Goal: Transaction & Acquisition: Purchase product/service

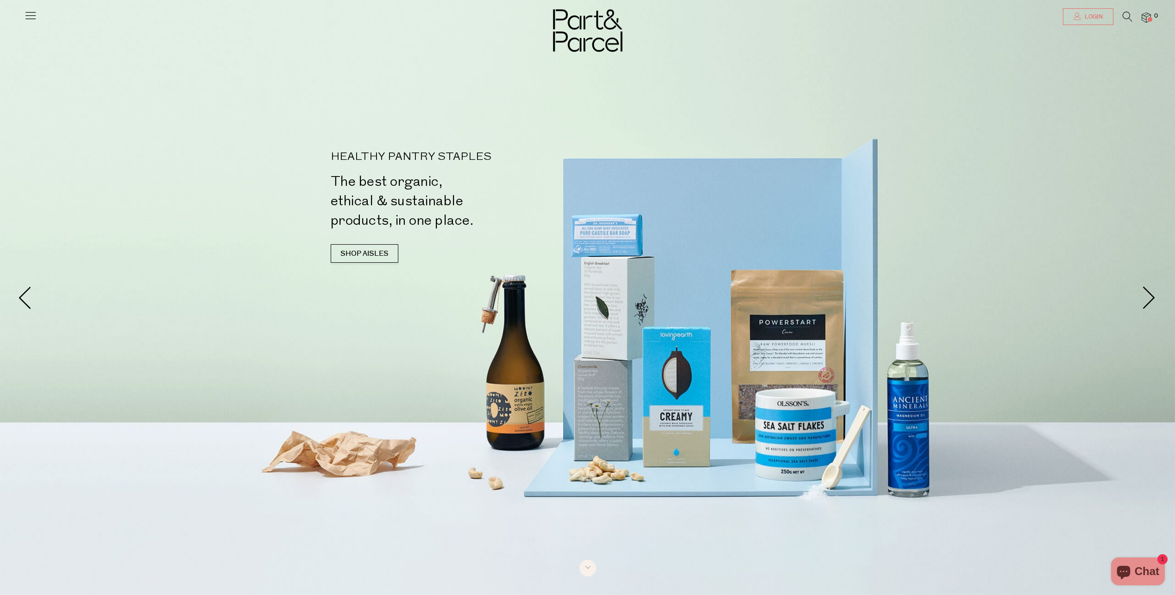
type input "kylie.hull@ajg.com.au"
click at [1103, 14] on link "Login" at bounding box center [1088, 16] width 50 height 17
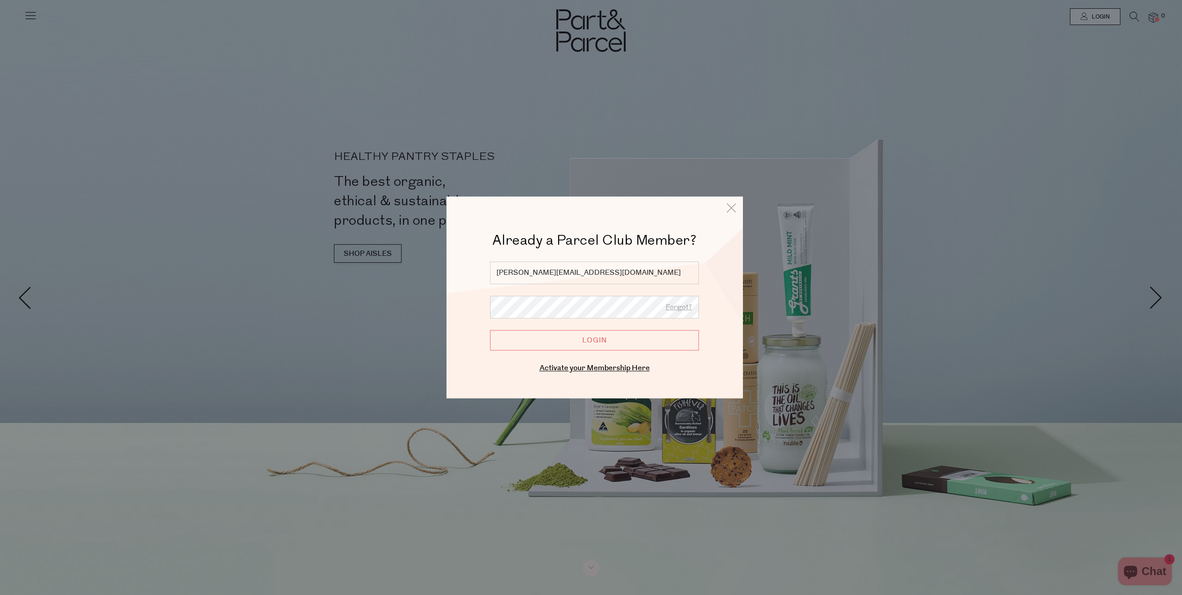
click at [592, 336] on input "Login" at bounding box center [594, 340] width 209 height 20
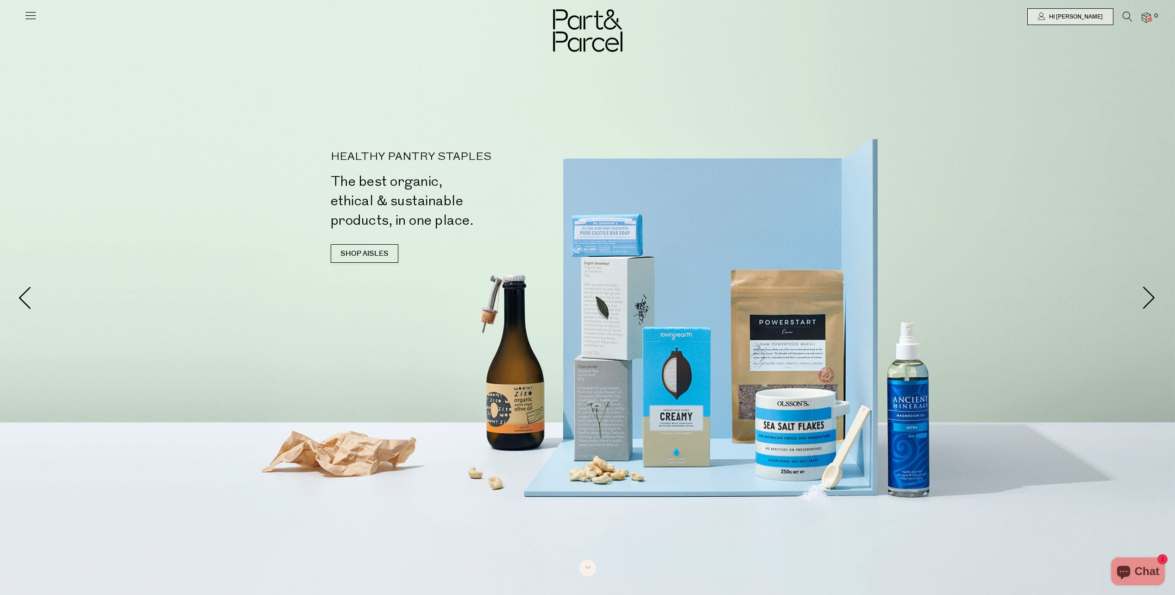
click at [29, 15] on icon at bounding box center [30, 15] width 13 height 13
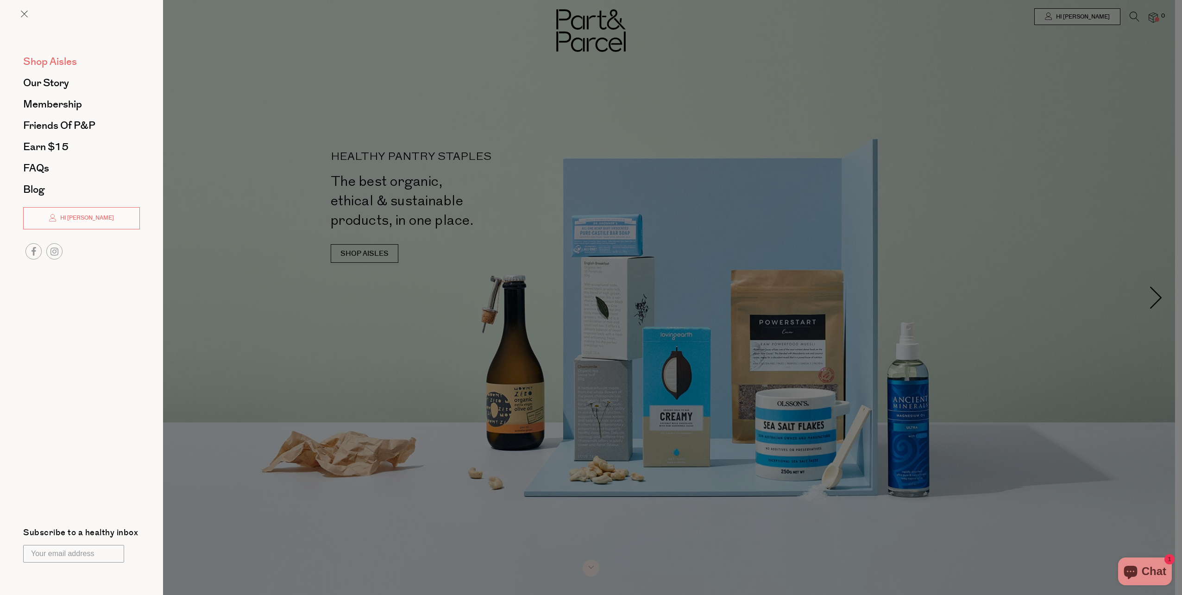
click at [46, 59] on span "Shop Aisles" at bounding box center [50, 61] width 54 height 15
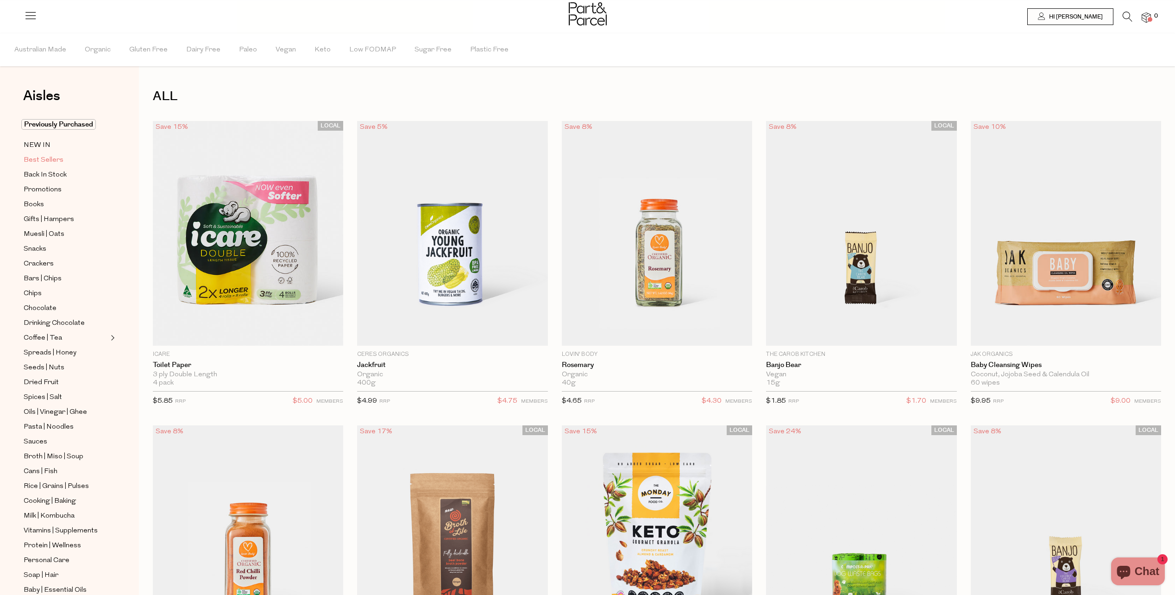
click at [43, 158] on span "Best Sellers" at bounding box center [44, 160] width 40 height 11
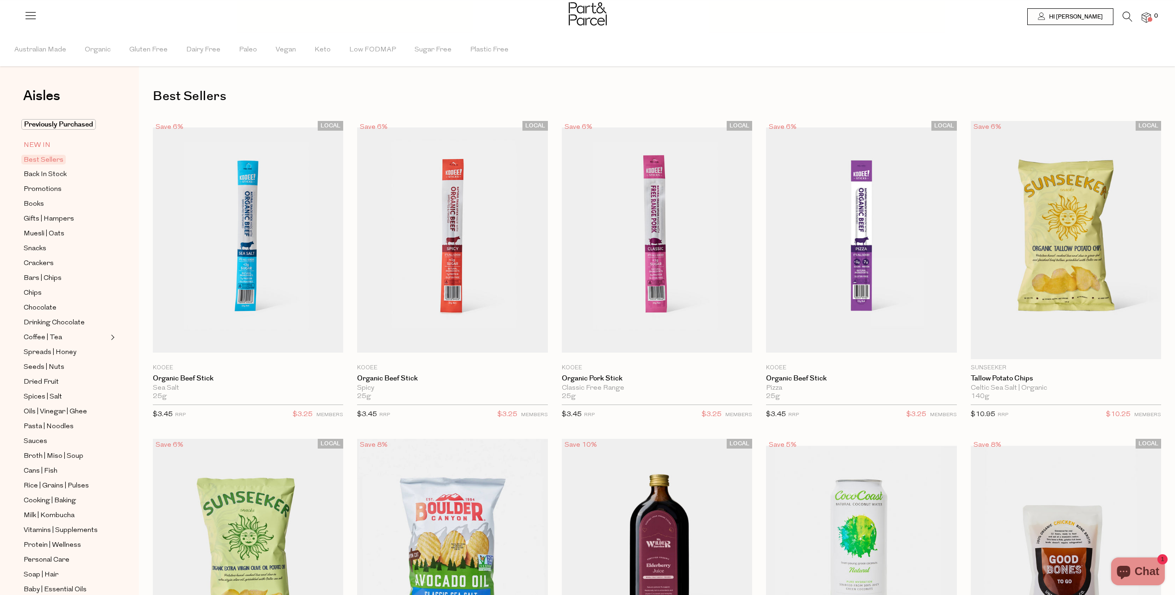
click at [38, 143] on span "NEW IN" at bounding box center [37, 145] width 27 height 11
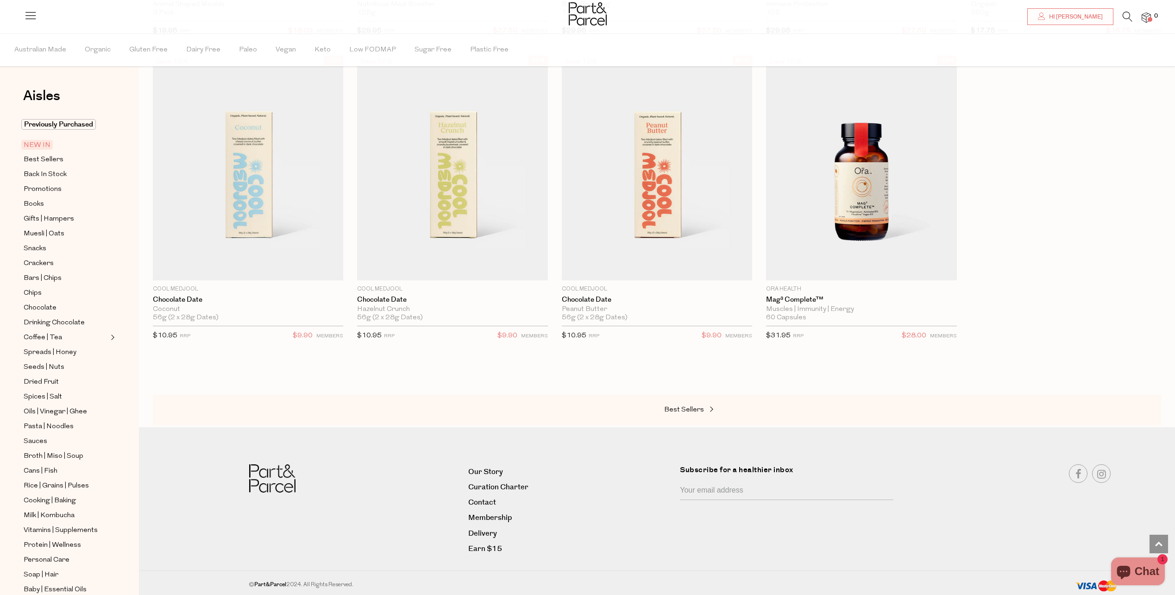
scroll to position [688, 0]
click at [687, 406] on span "Best Sellers" at bounding box center [684, 409] width 40 height 7
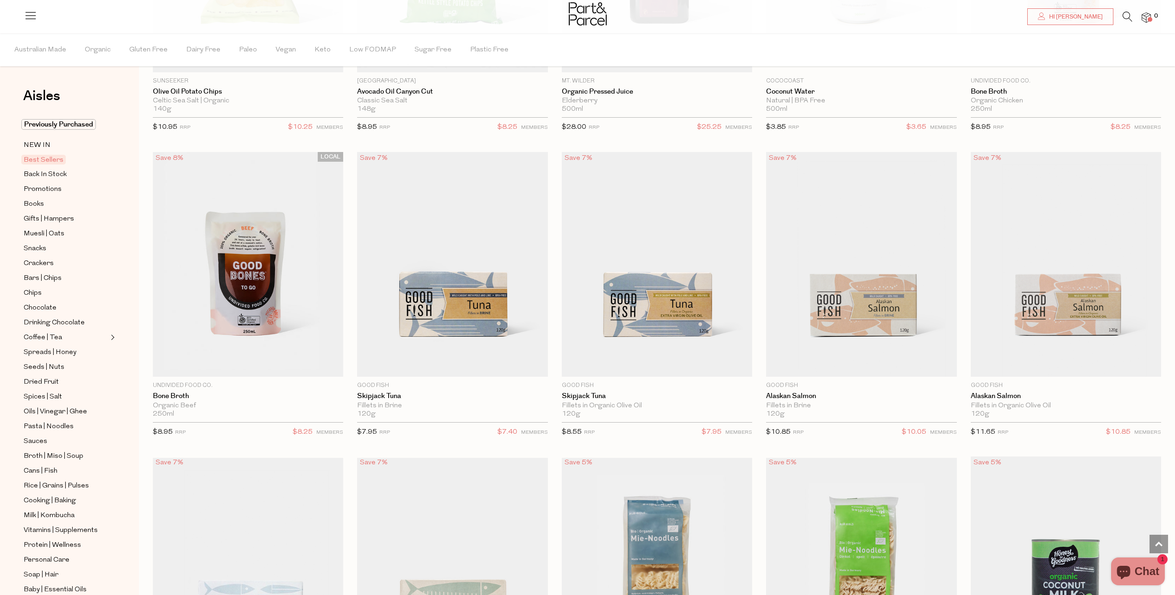
scroll to position [695, 0]
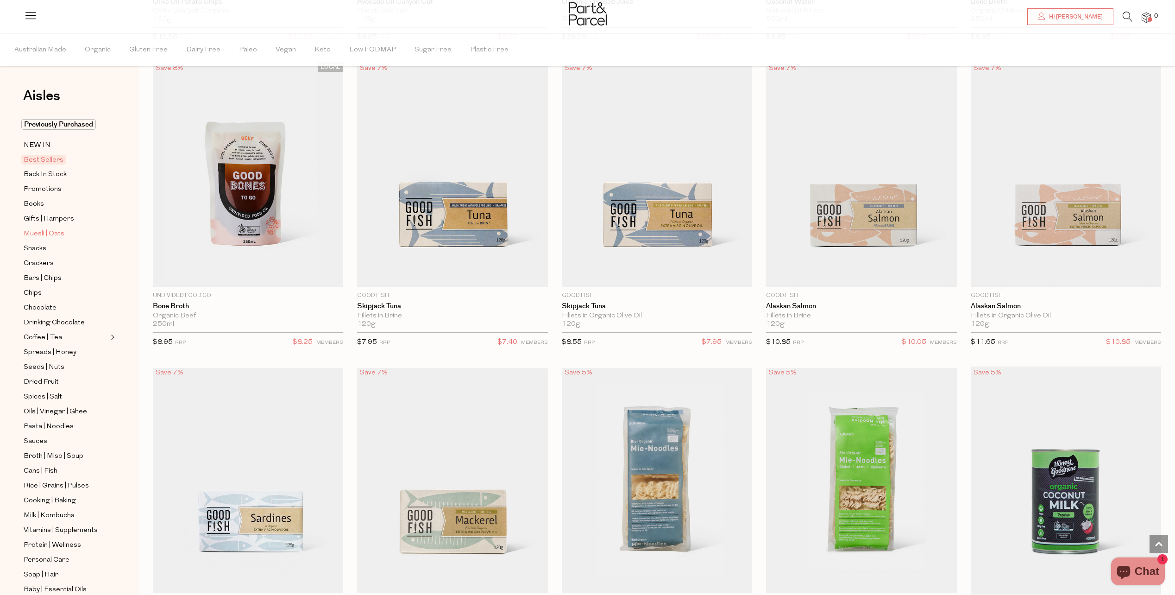
click at [42, 228] on span "Muesli | Oats" at bounding box center [44, 233] width 41 height 11
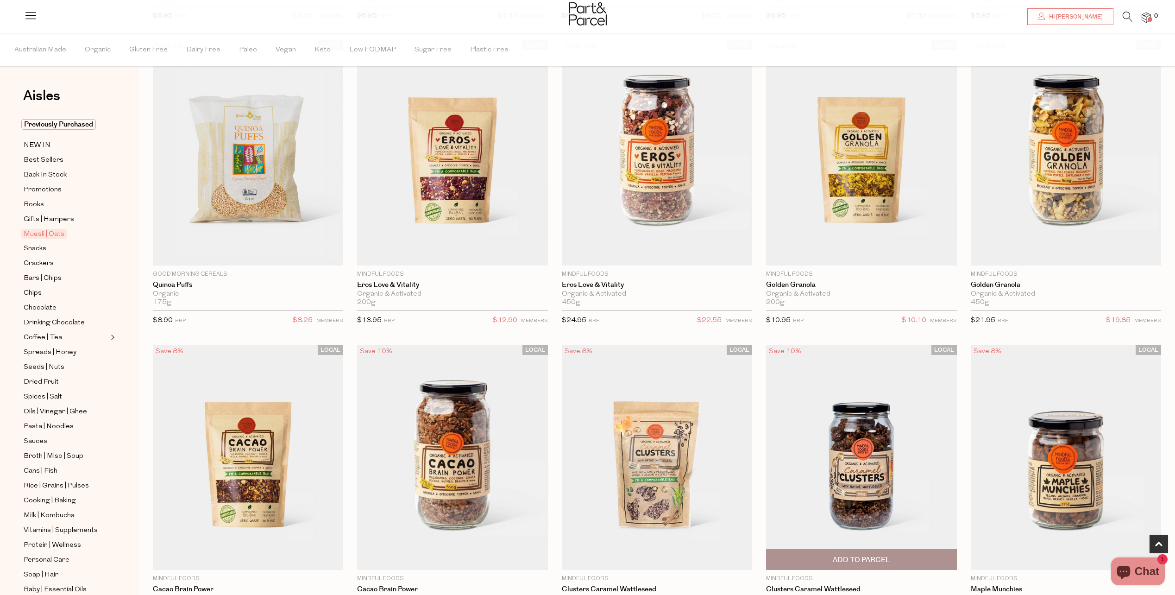
scroll to position [371, 0]
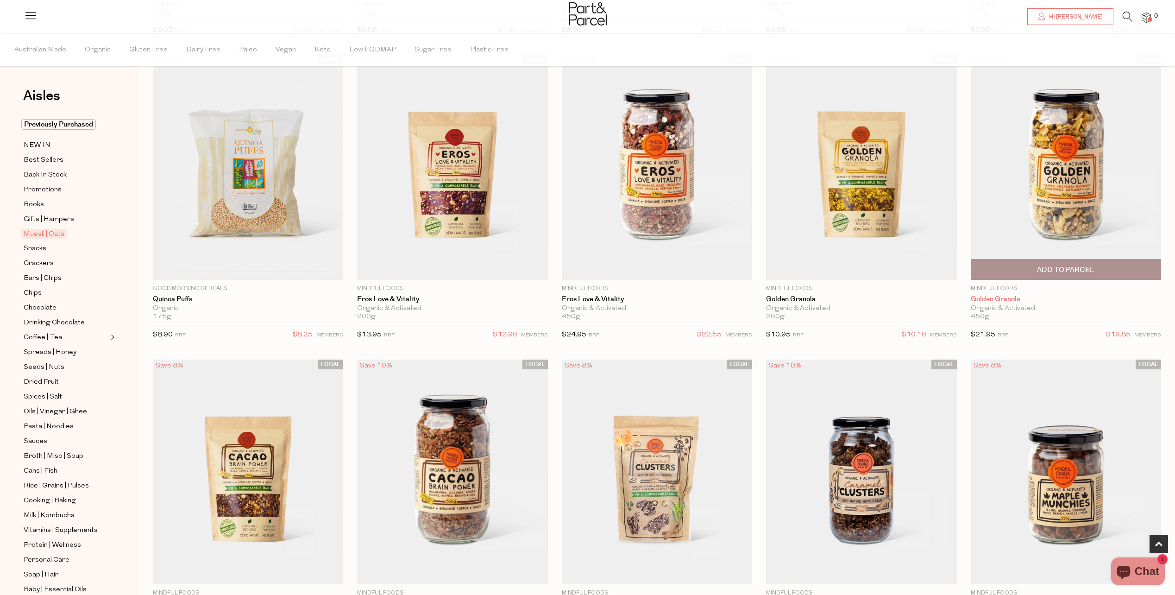
click at [1012, 298] on link "Golden Granola" at bounding box center [1066, 299] width 190 height 8
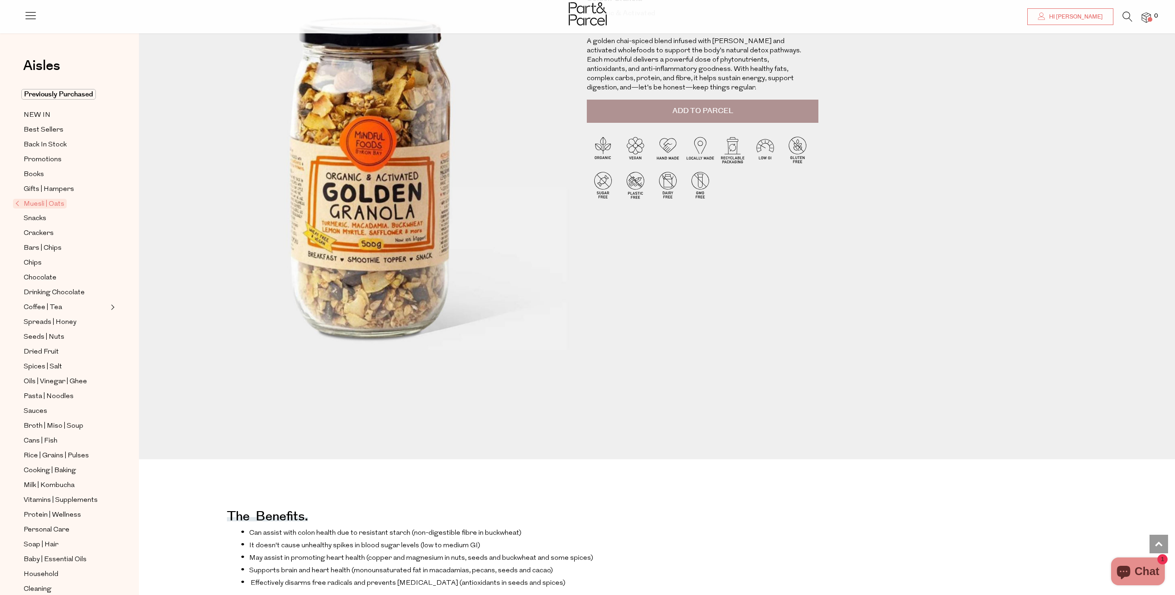
scroll to position [122, 0]
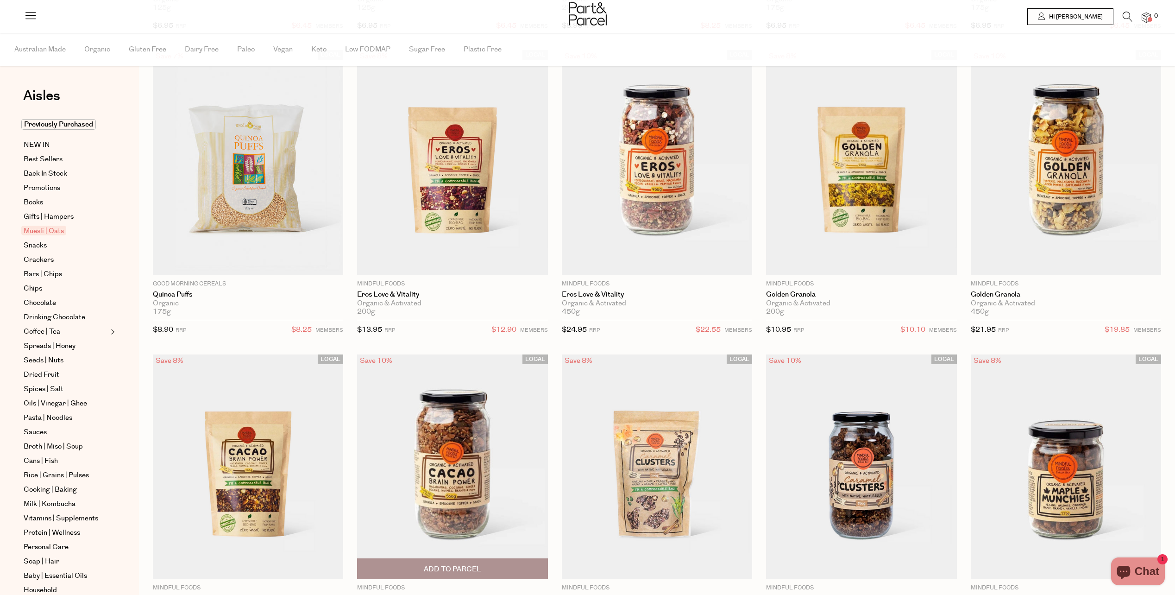
click at [447, 481] on img at bounding box center [452, 466] width 190 height 225
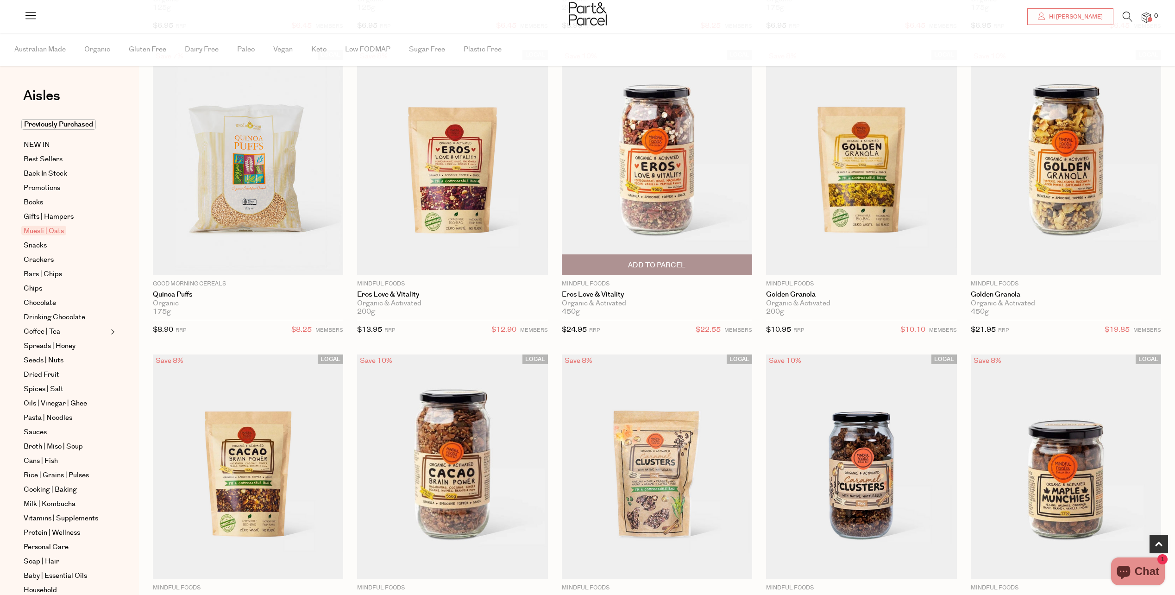
scroll to position [371, 0]
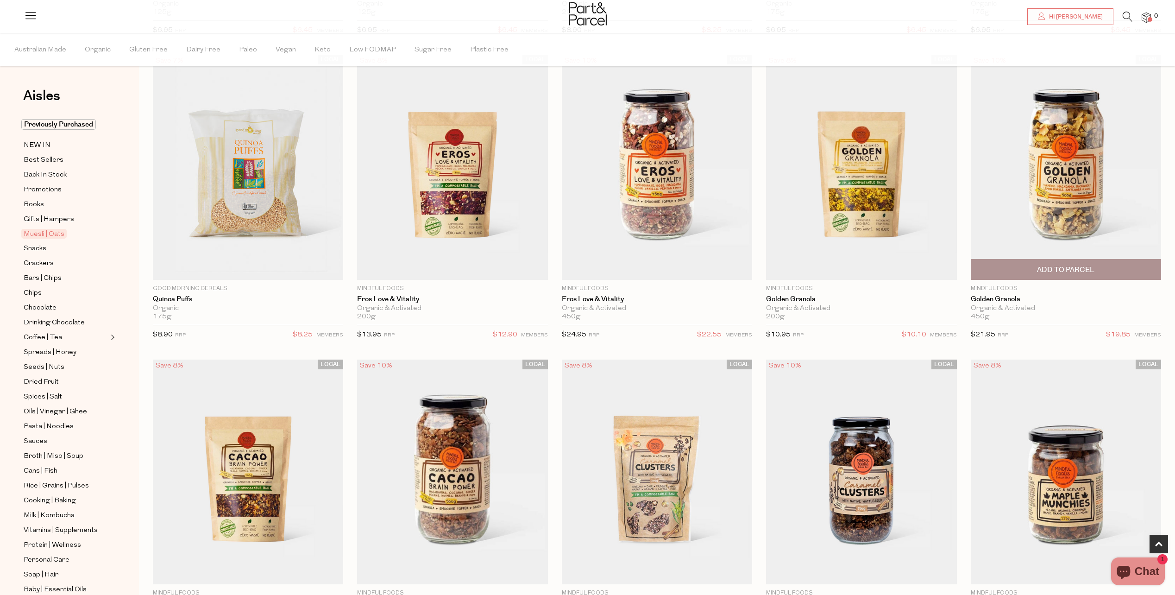
click at [1068, 267] on span "Add To Parcel" at bounding box center [1065, 270] width 57 height 10
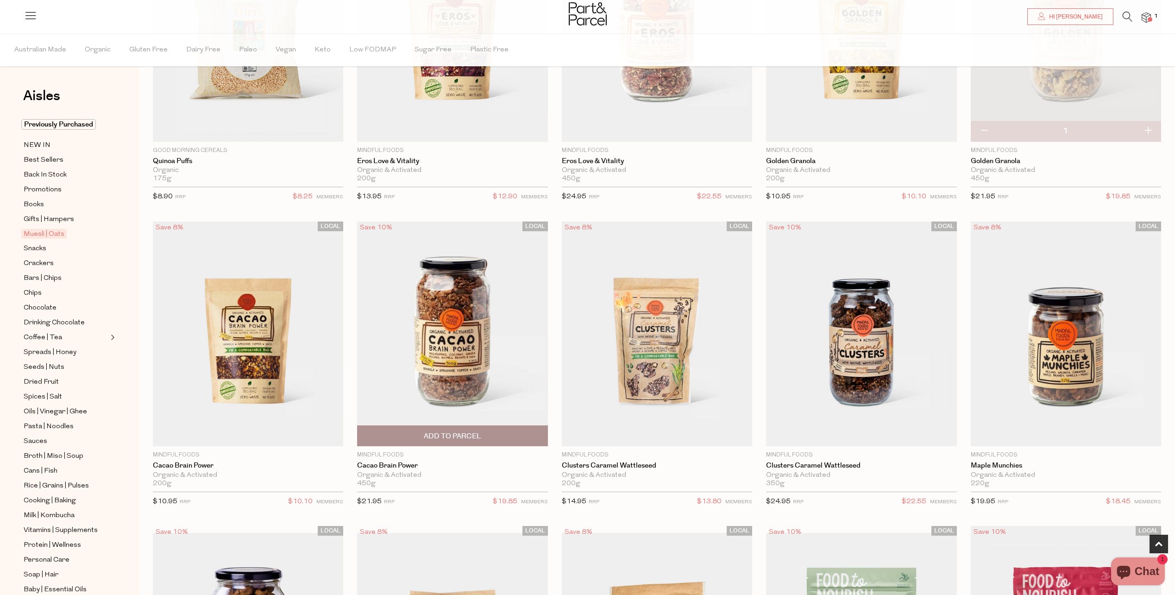
scroll to position [510, 0]
click at [448, 437] on span "Add To Parcel" at bounding box center [452, 435] width 57 height 10
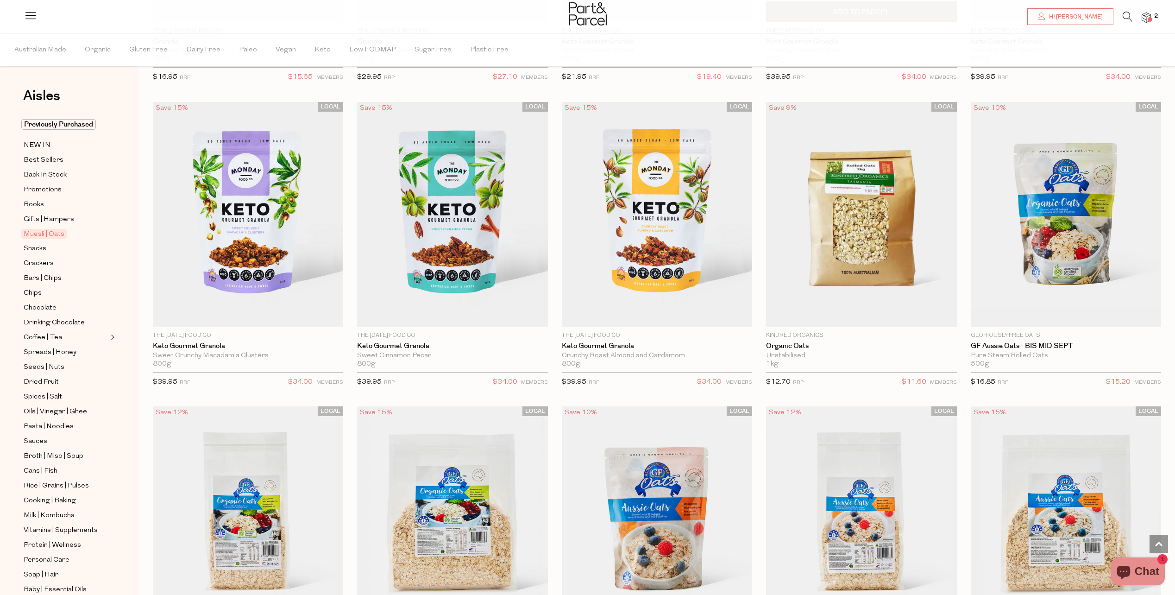
scroll to position [2316, 0]
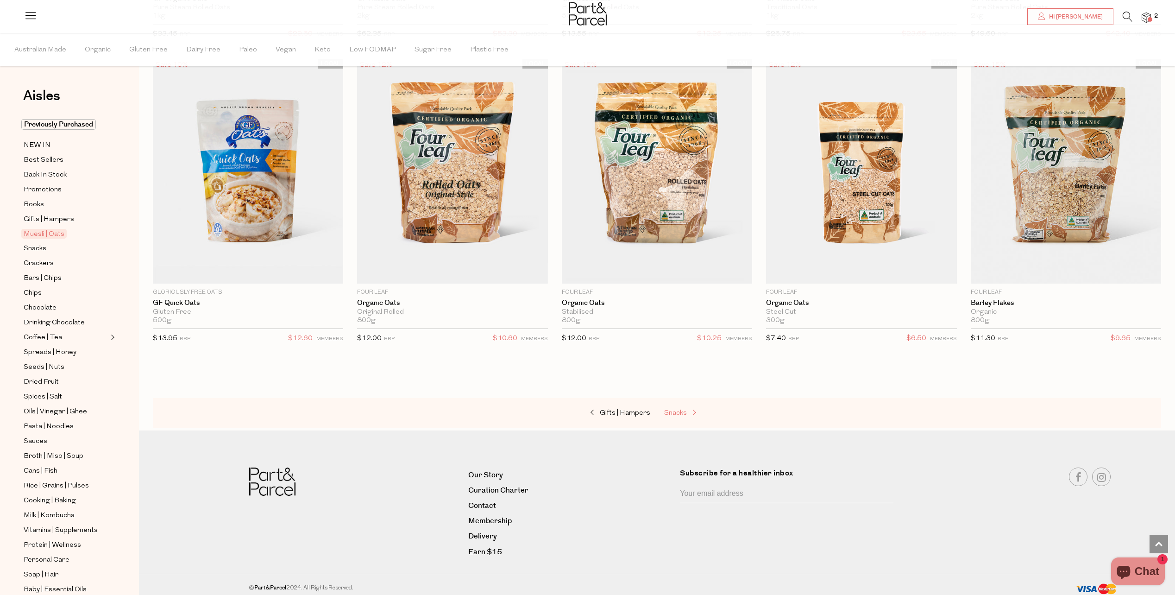
click at [671, 410] on span "Snacks" at bounding box center [675, 413] width 23 height 7
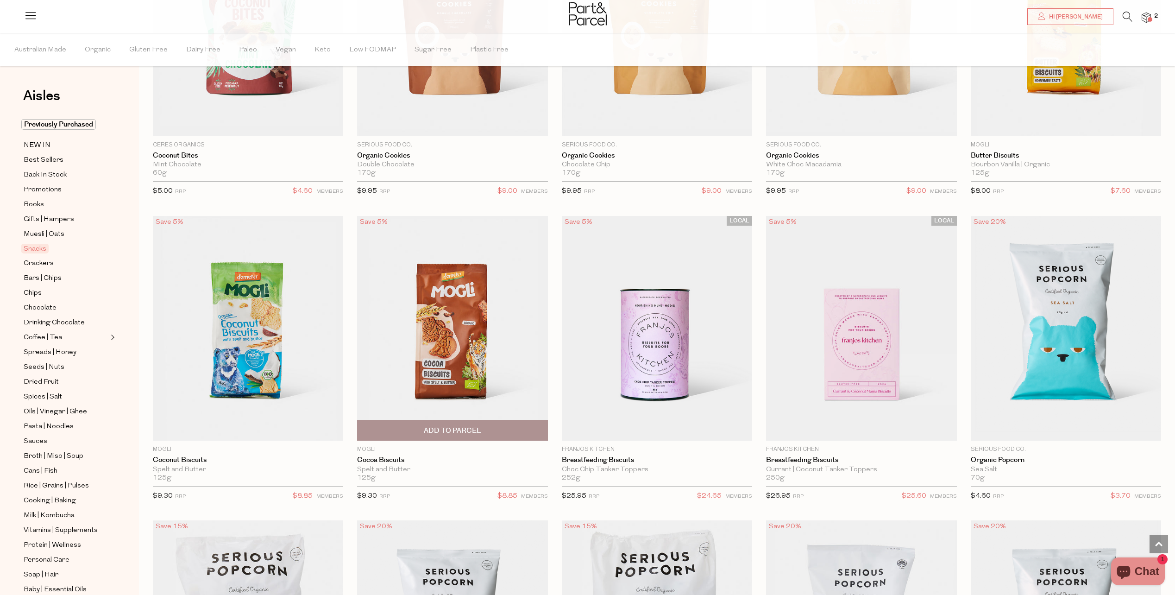
scroll to position [2085, 0]
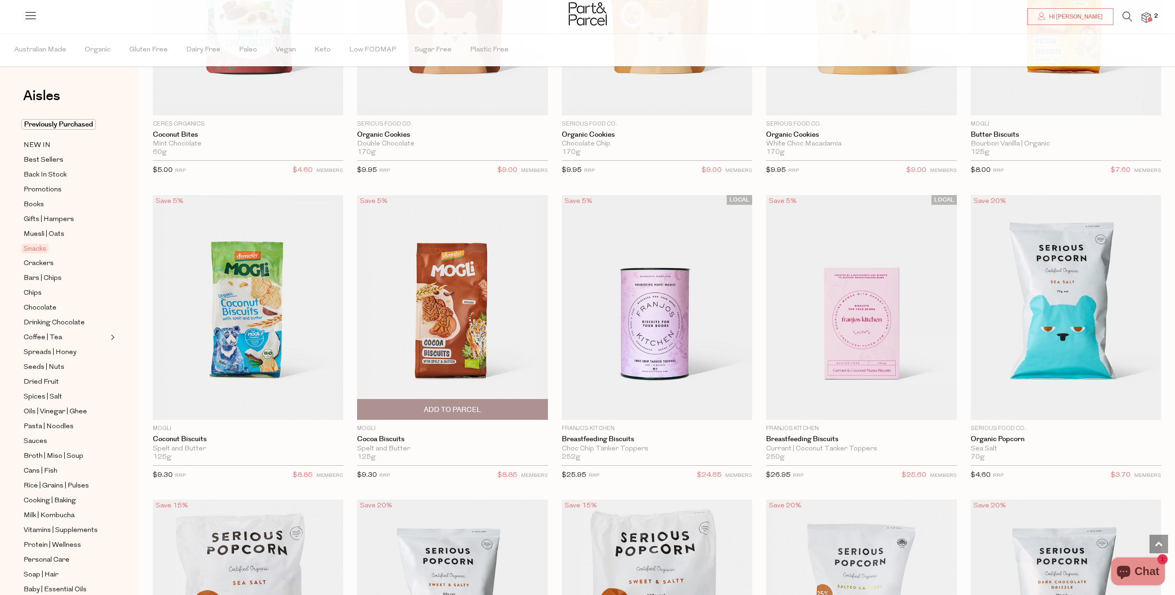
click at [455, 401] on span "Add To Parcel" at bounding box center [452, 409] width 185 height 20
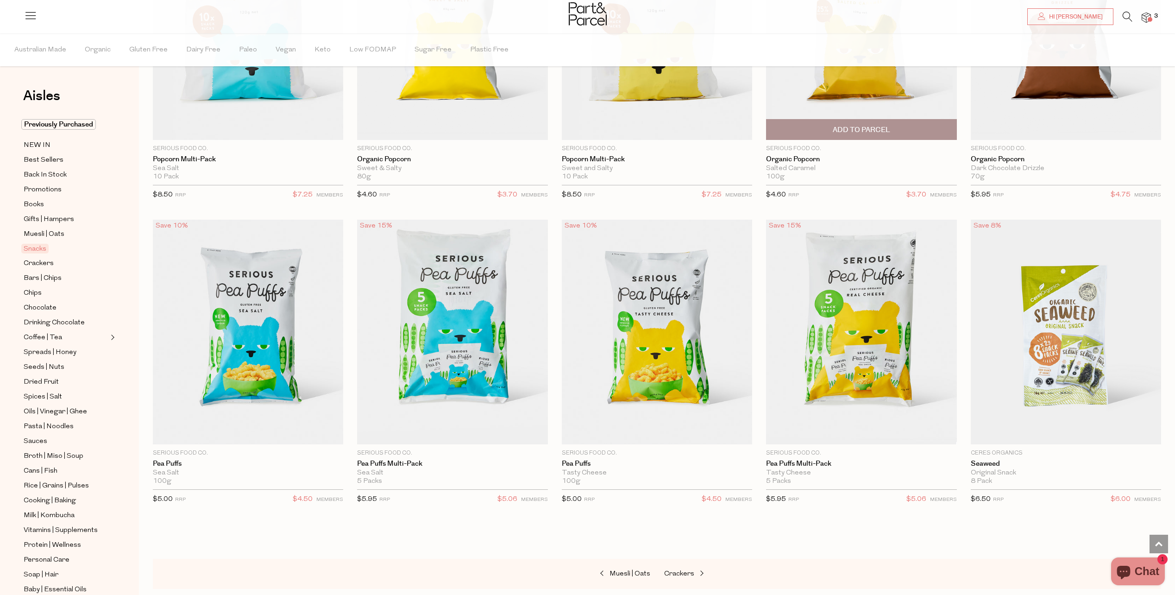
scroll to position [2687, 0]
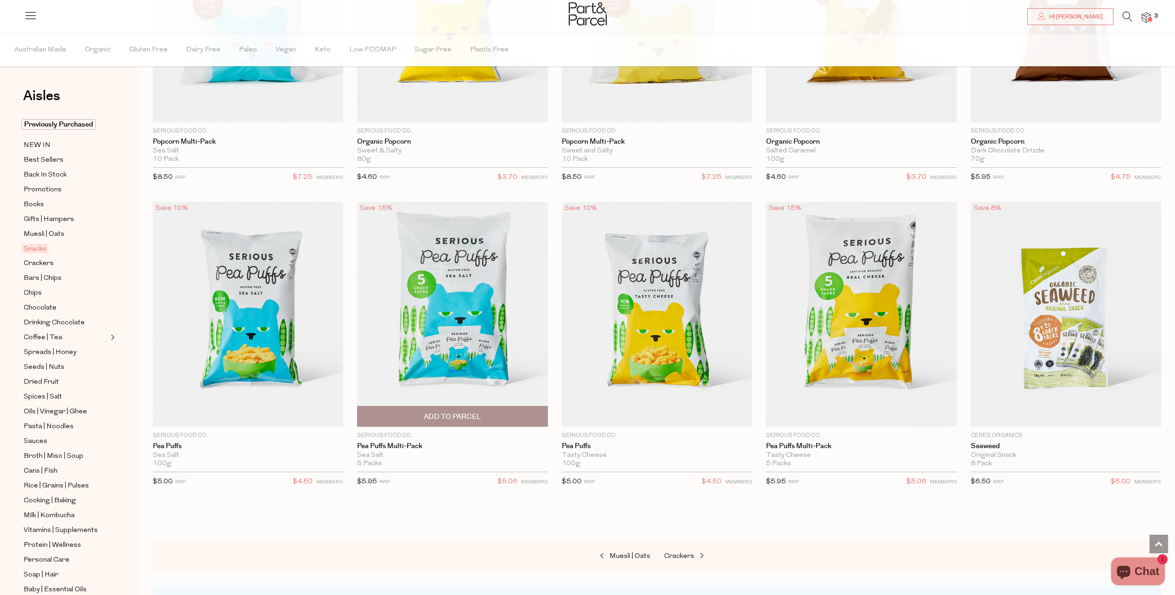
click at [460, 412] on span "Add To Parcel" at bounding box center [452, 417] width 57 height 10
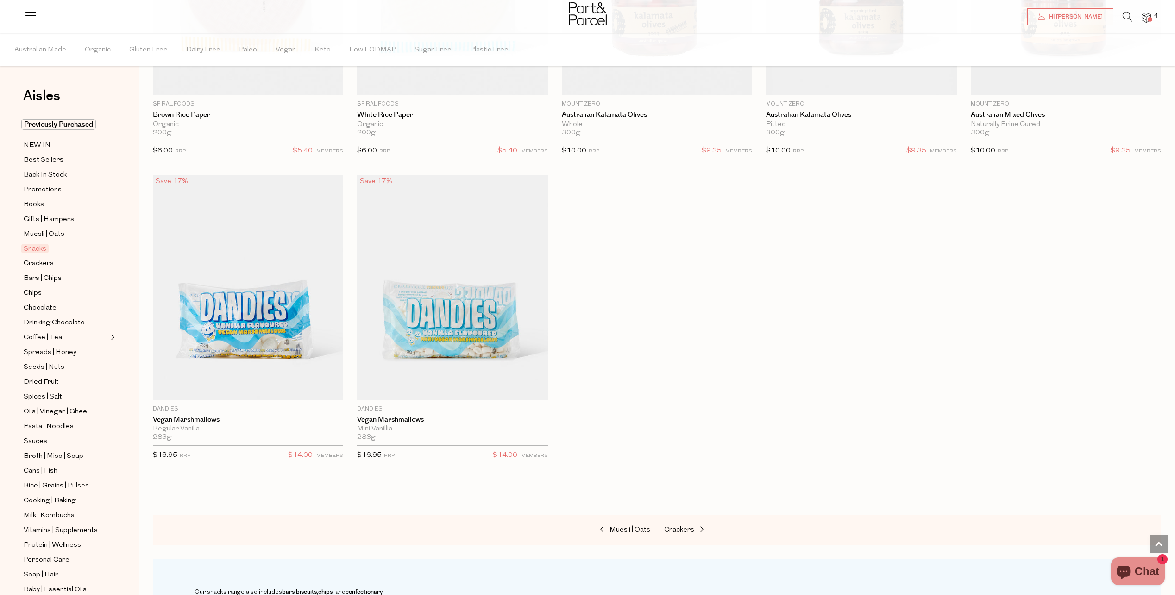
scroll to position [3984, 0]
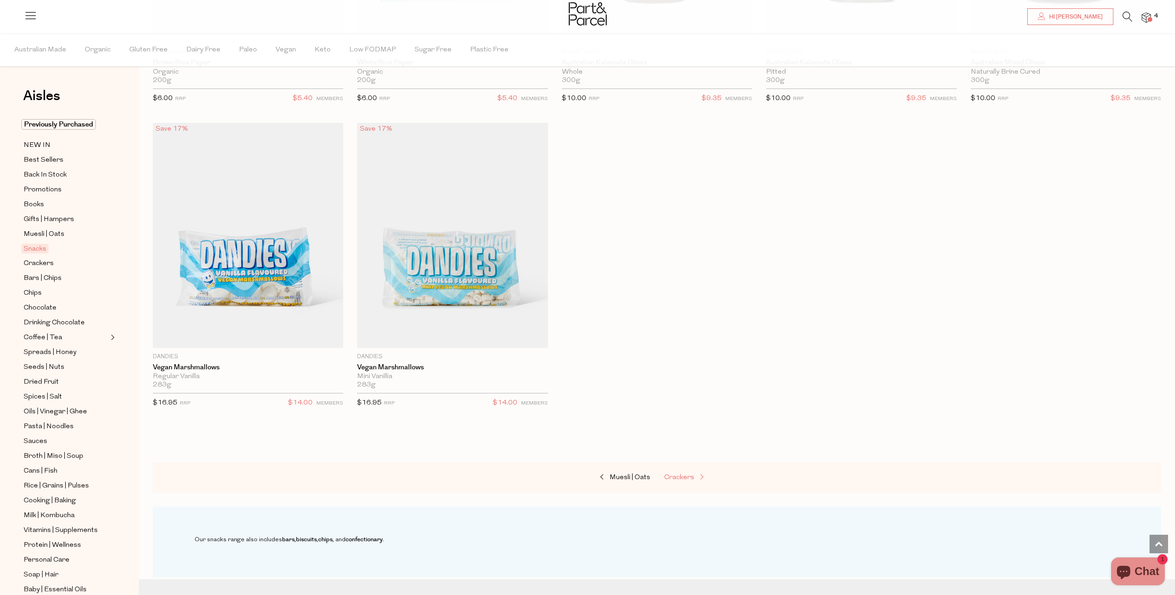
click at [681, 474] on span "Crackers" at bounding box center [679, 477] width 30 height 7
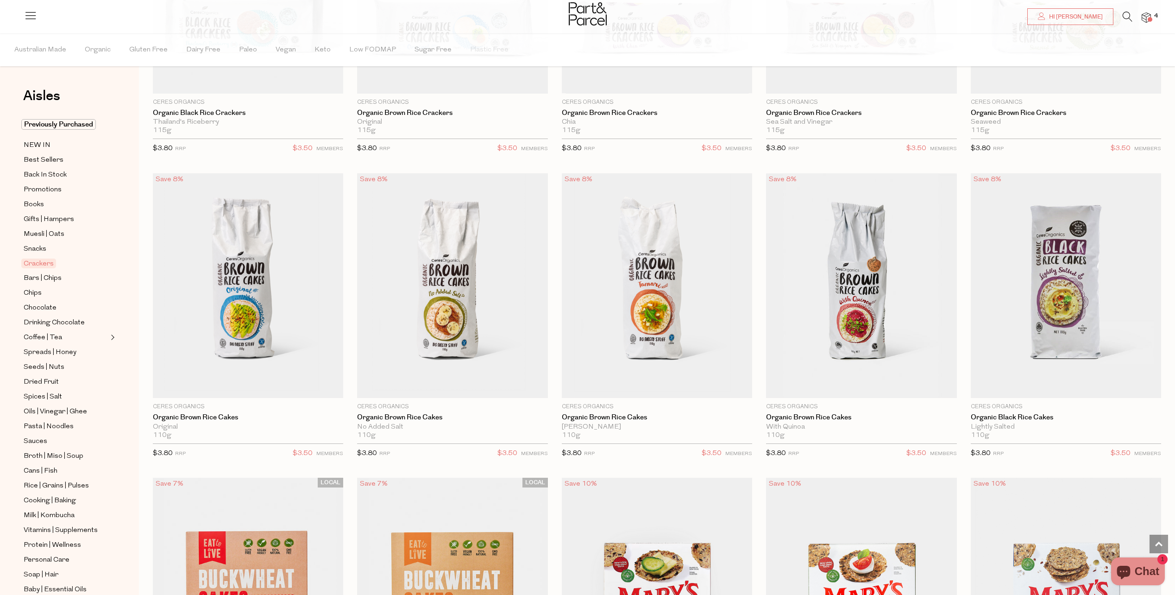
scroll to position [556, 0]
click at [1063, 387] on span "Add To Parcel" at bounding box center [1065, 389] width 57 height 10
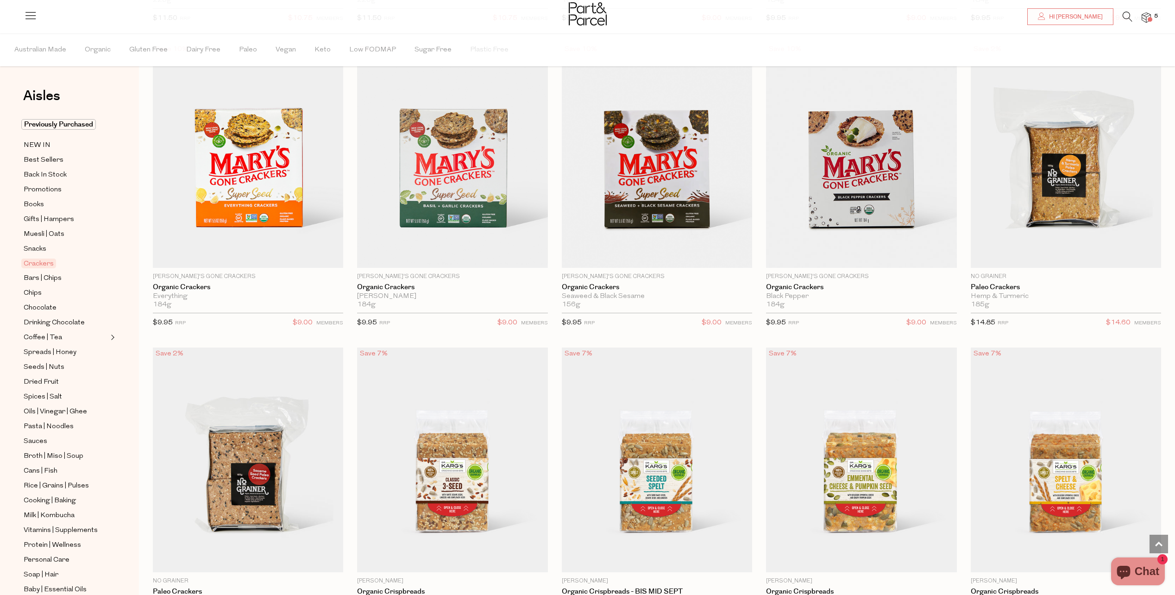
scroll to position [1297, 0]
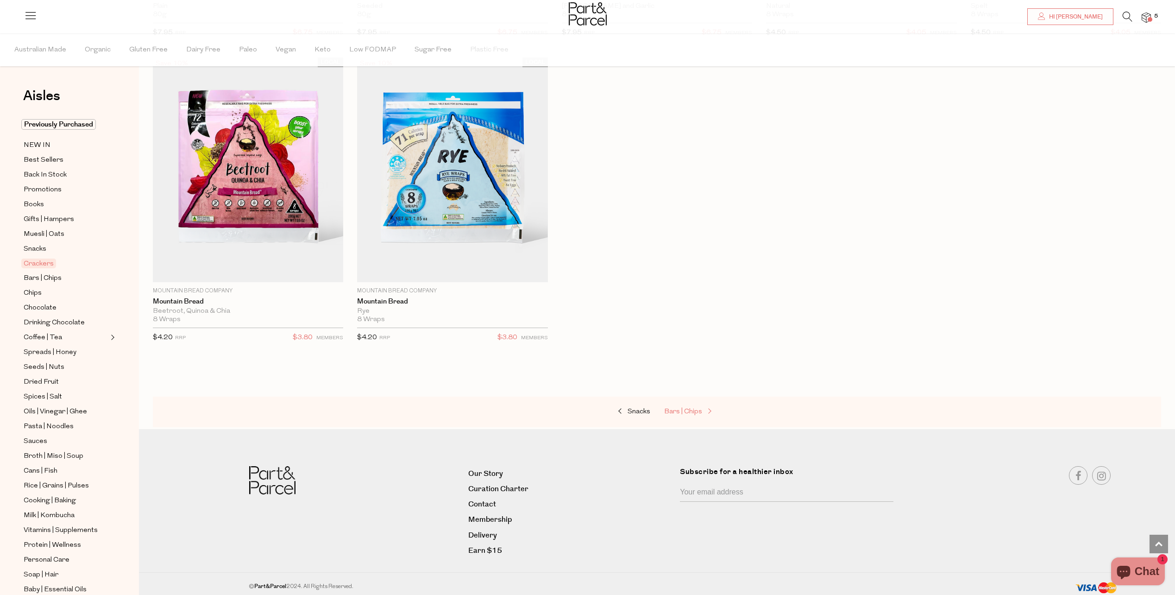
click at [686, 409] on span "Bars | Chips" at bounding box center [683, 411] width 38 height 7
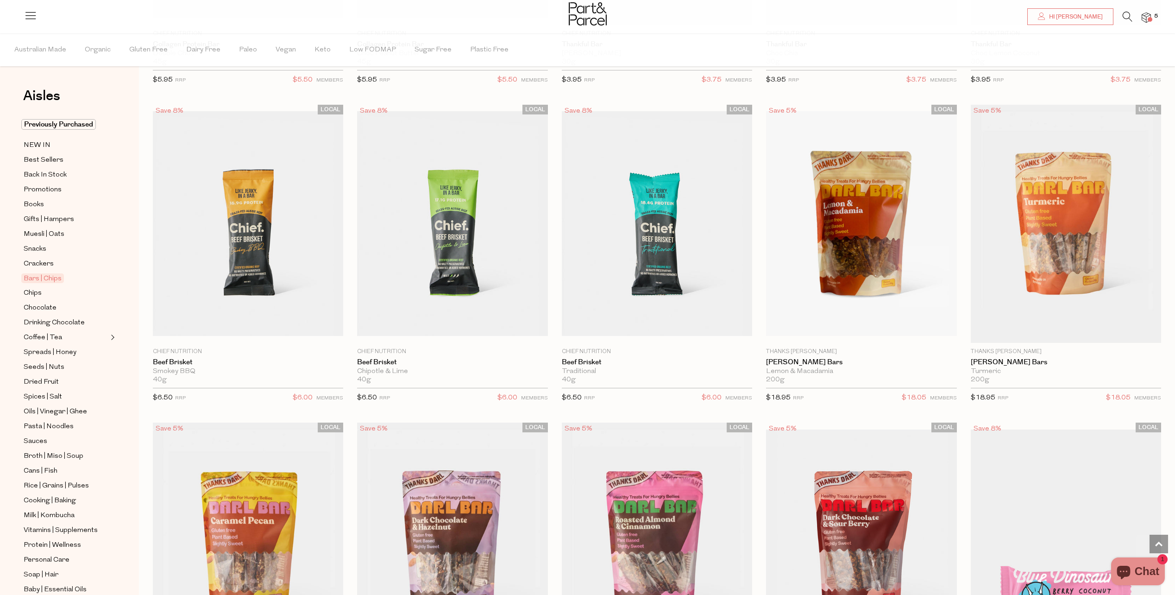
scroll to position [1251, 0]
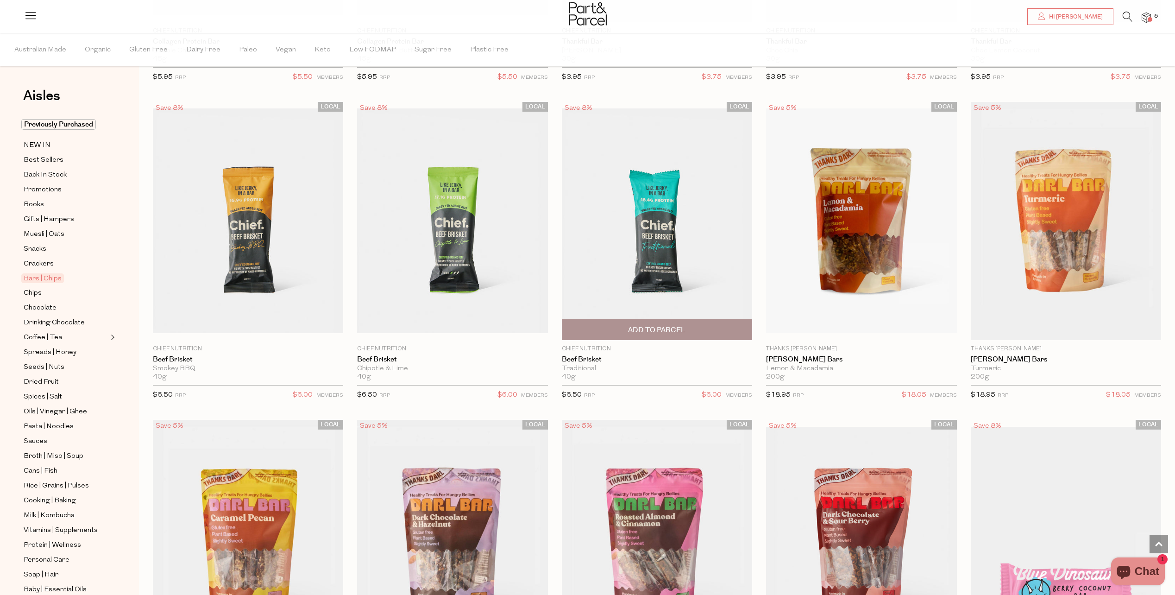
click at [672, 325] on span "Add To Parcel" at bounding box center [656, 330] width 57 height 10
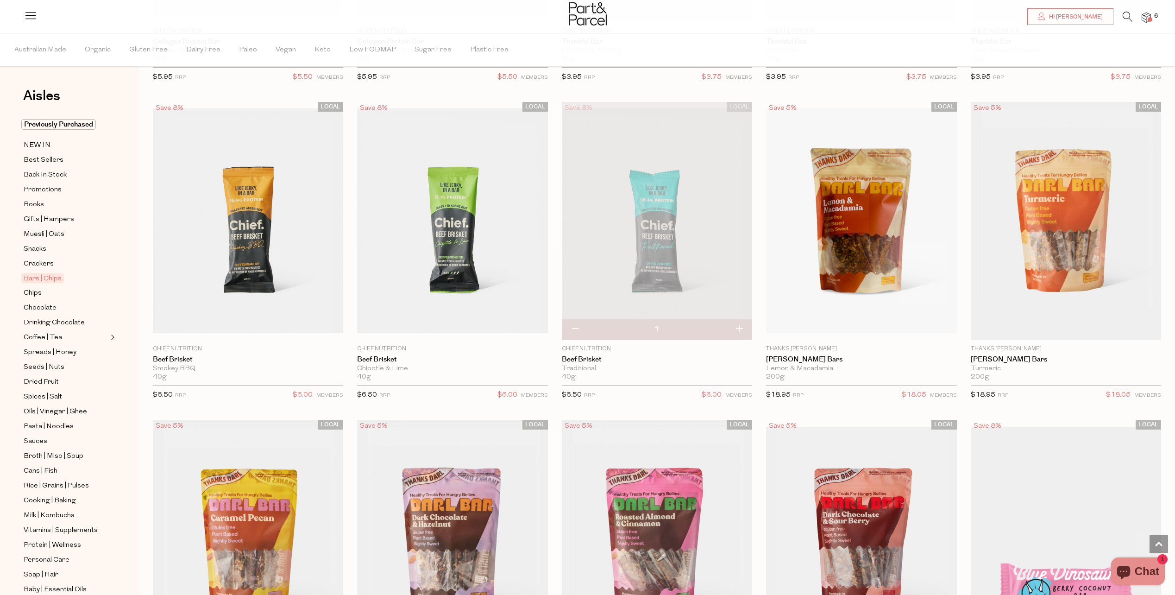
click at [738, 326] on button "button" at bounding box center [739, 329] width 26 height 20
type input "2"
click at [253, 327] on span "Add To Parcel" at bounding box center [248, 330] width 57 height 10
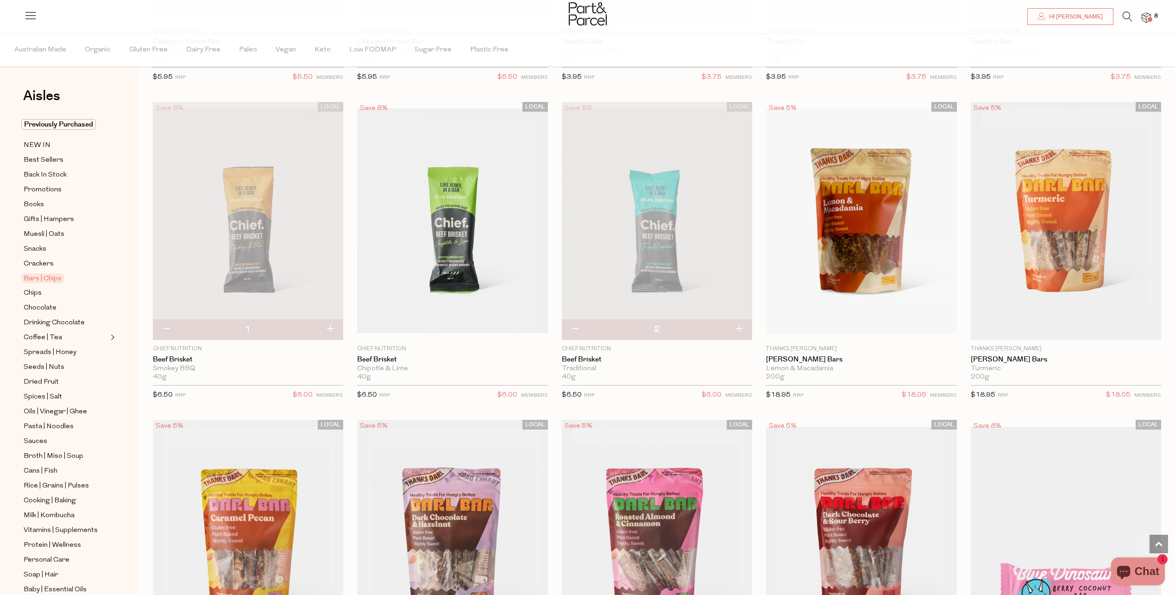
click at [328, 324] on button "button" at bounding box center [330, 329] width 26 height 20
type input "2"
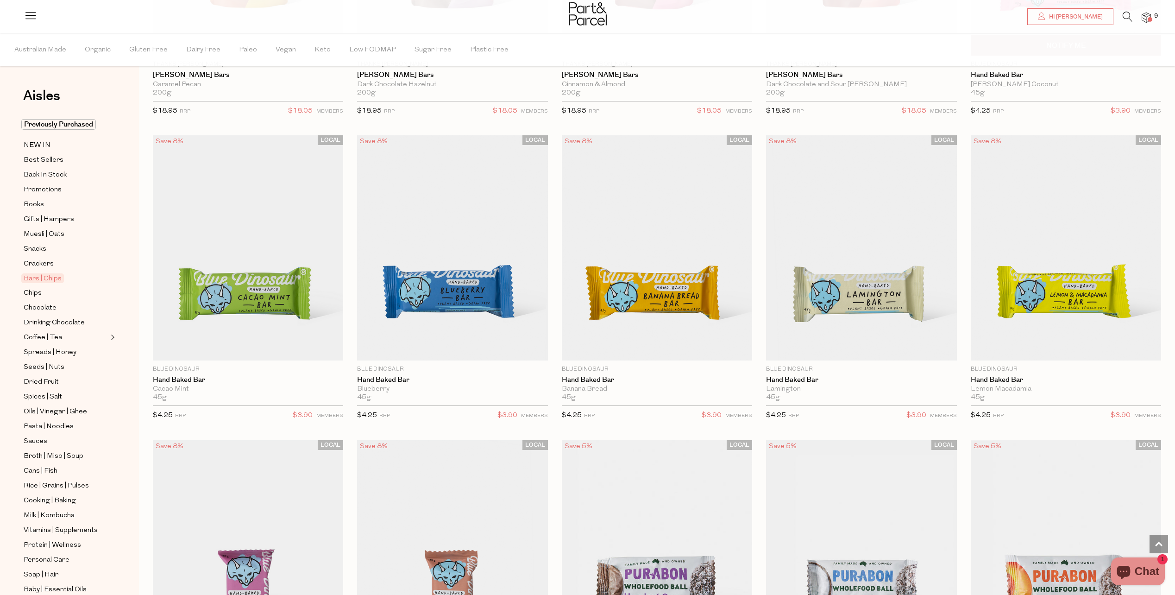
scroll to position [1992, 0]
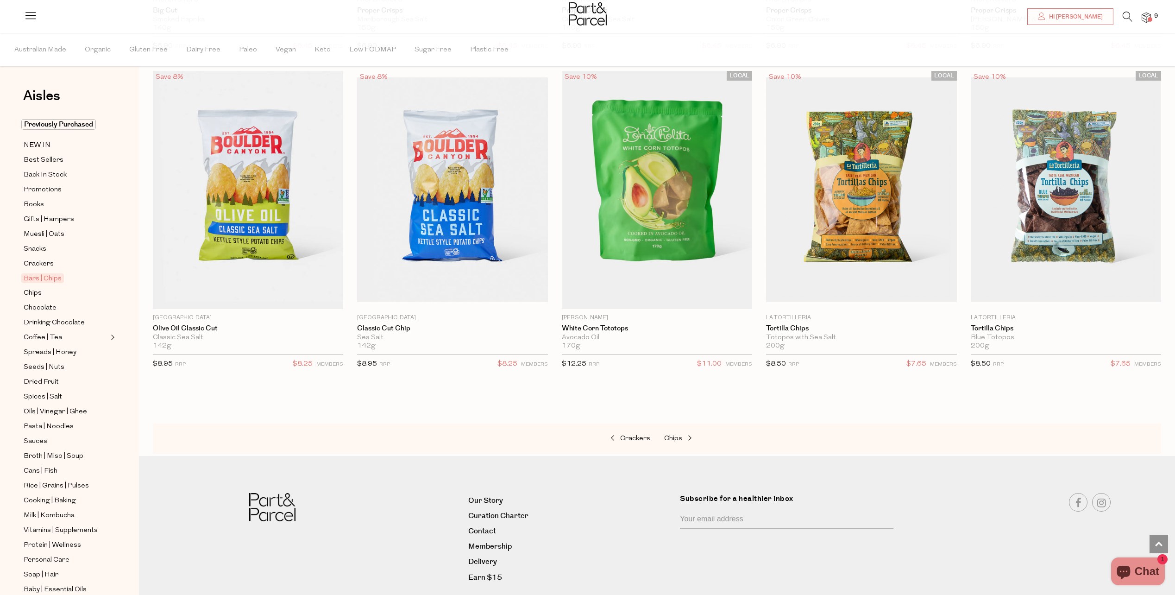
scroll to position [4077, 0]
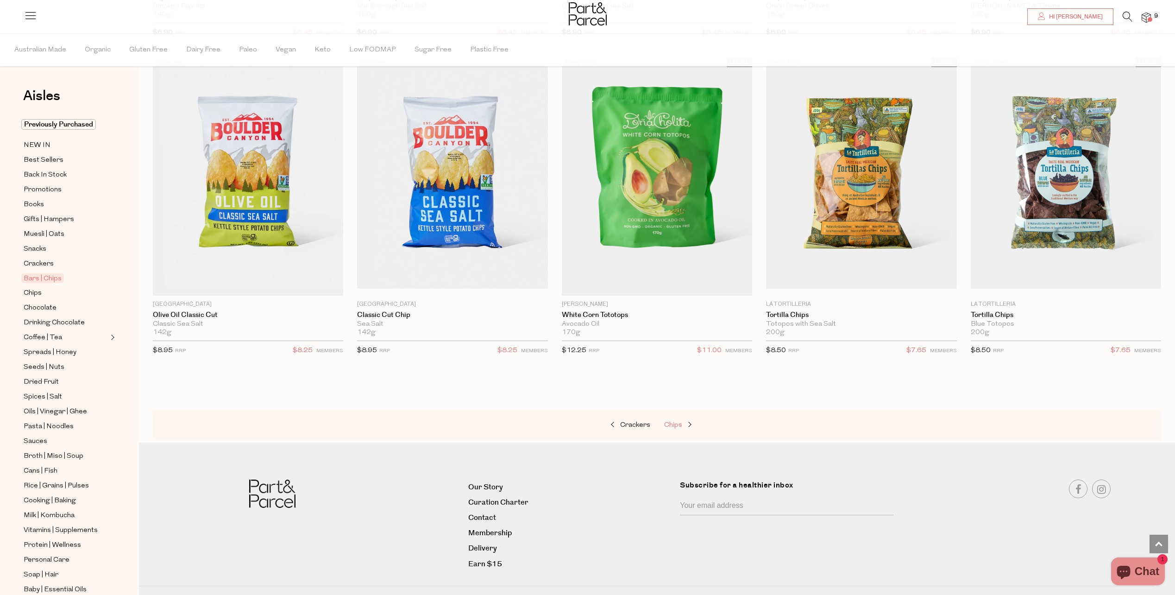
click at [680, 422] on span "Chips" at bounding box center [673, 425] width 18 height 7
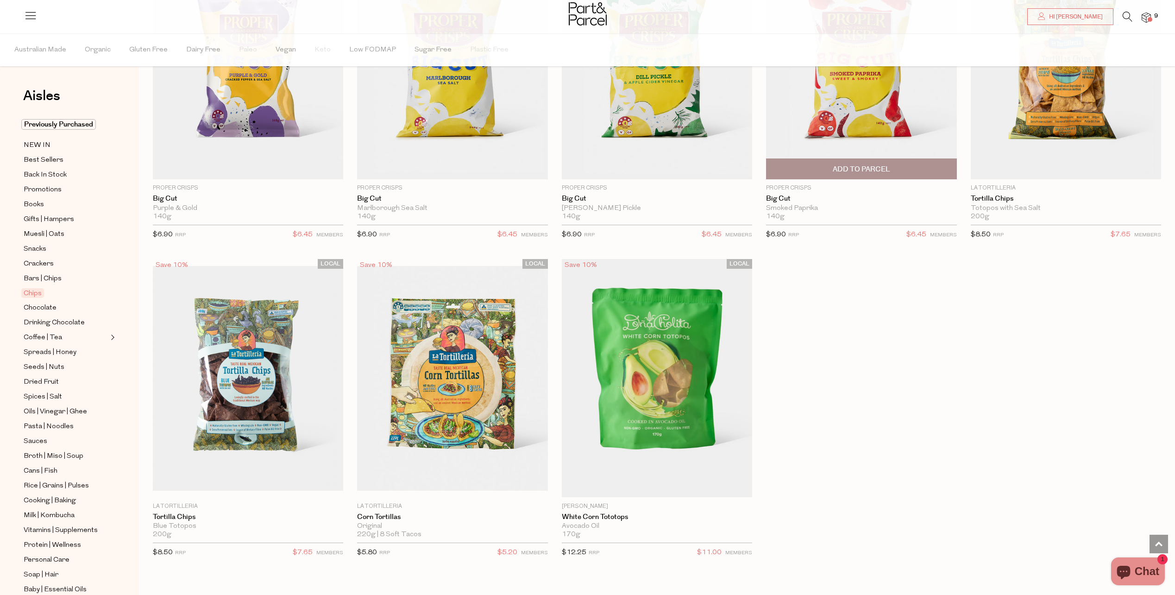
scroll to position [834, 0]
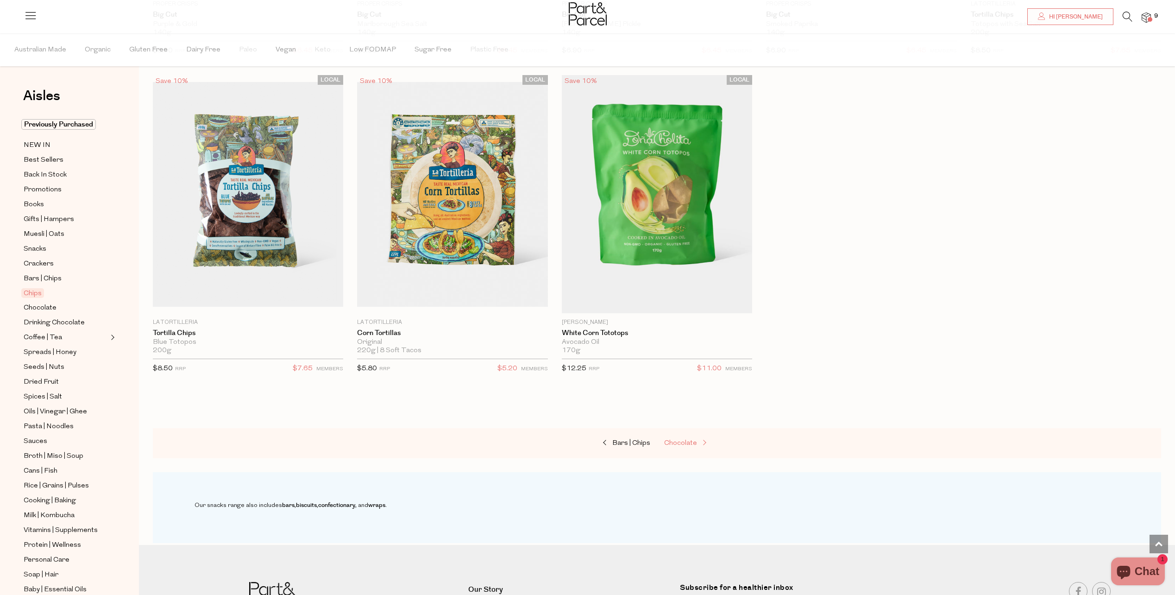
click at [685, 441] on span "Chocolate" at bounding box center [680, 443] width 33 height 7
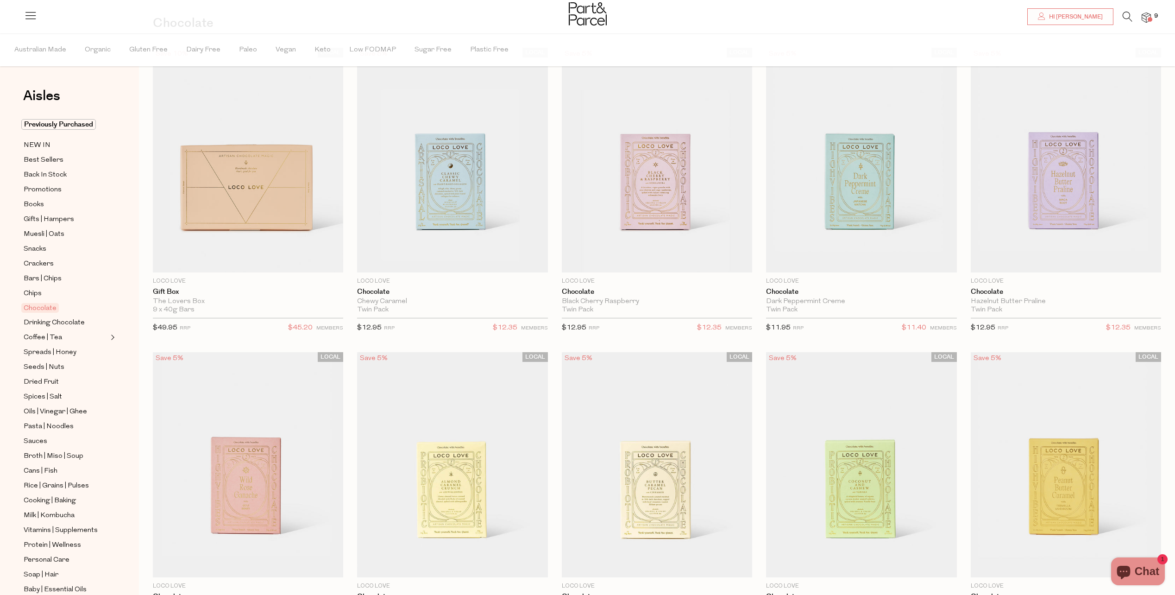
scroll to position [46, 0]
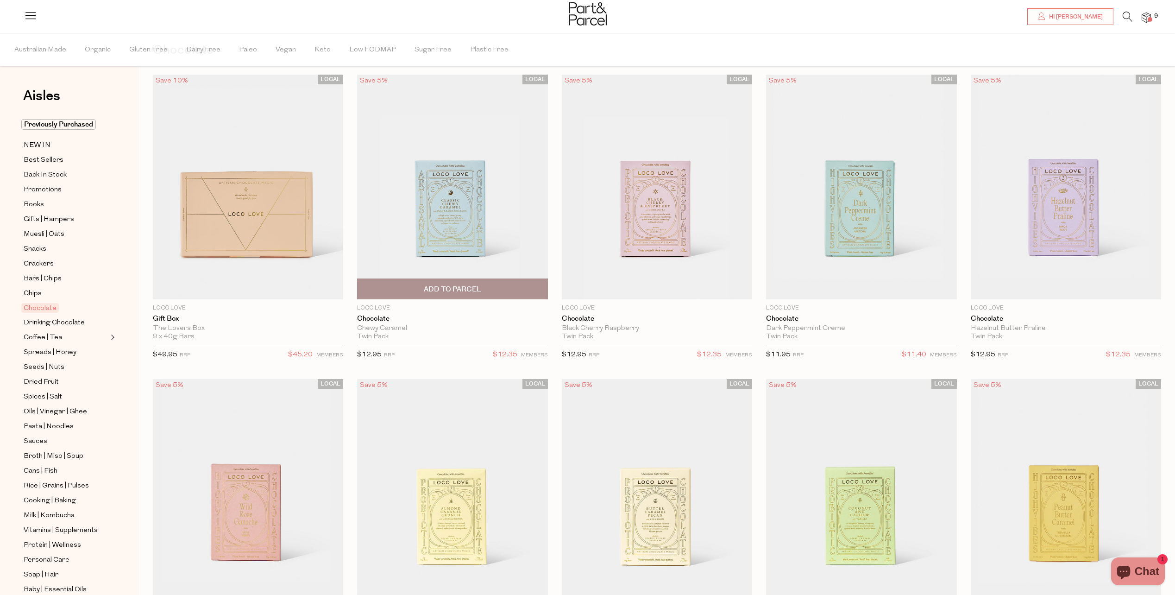
click at [452, 287] on span "Add To Parcel" at bounding box center [452, 289] width 57 height 10
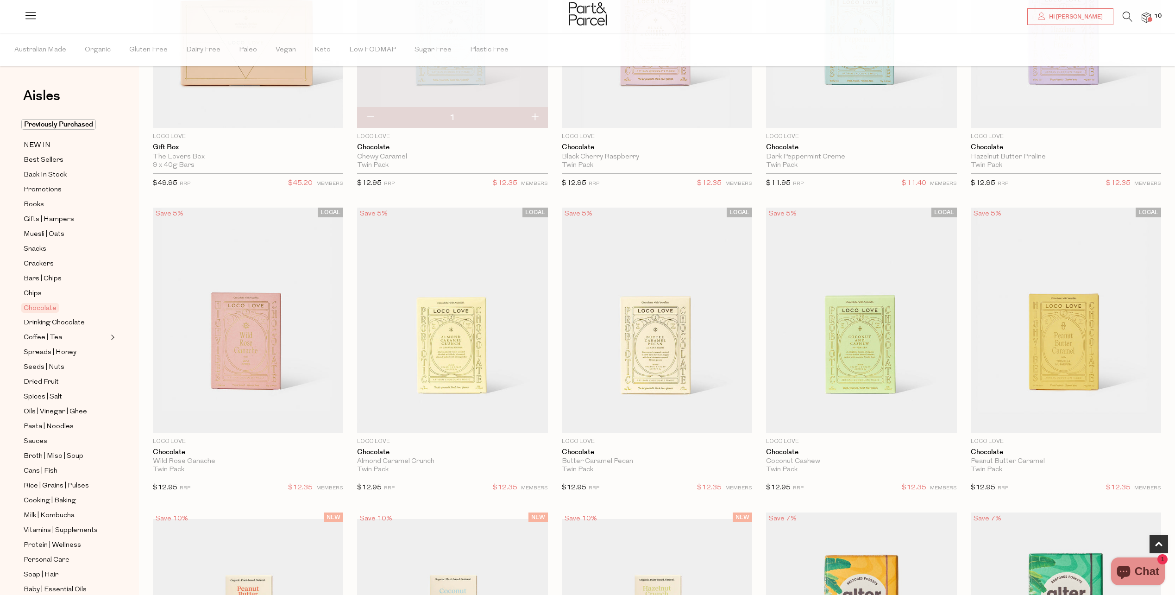
scroll to position [232, 0]
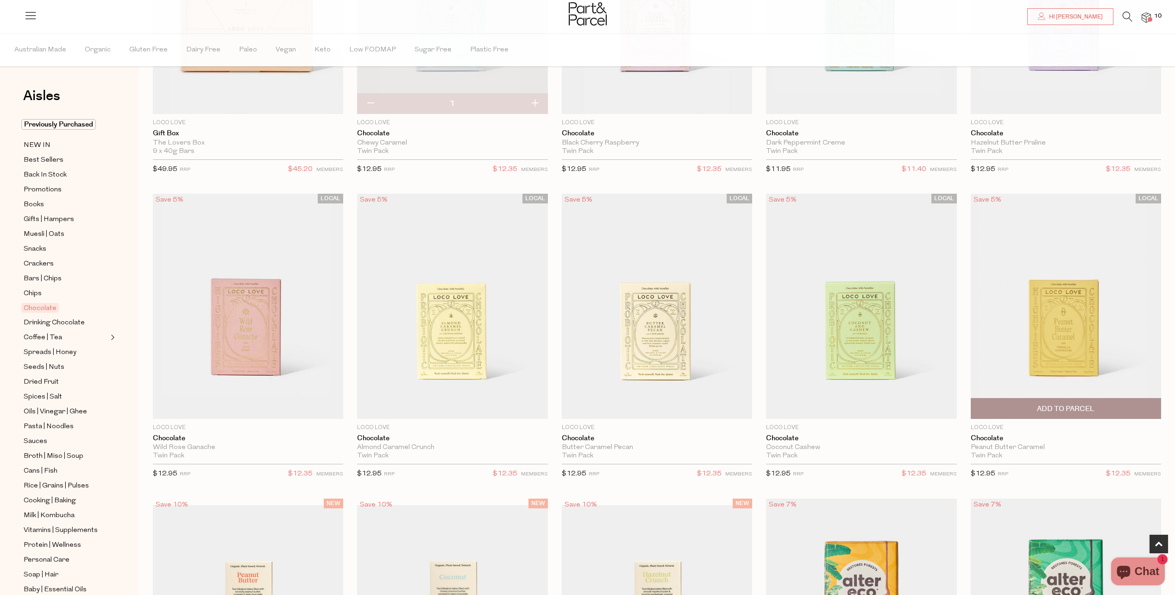
click at [1078, 408] on span "Add To Parcel" at bounding box center [1065, 409] width 57 height 10
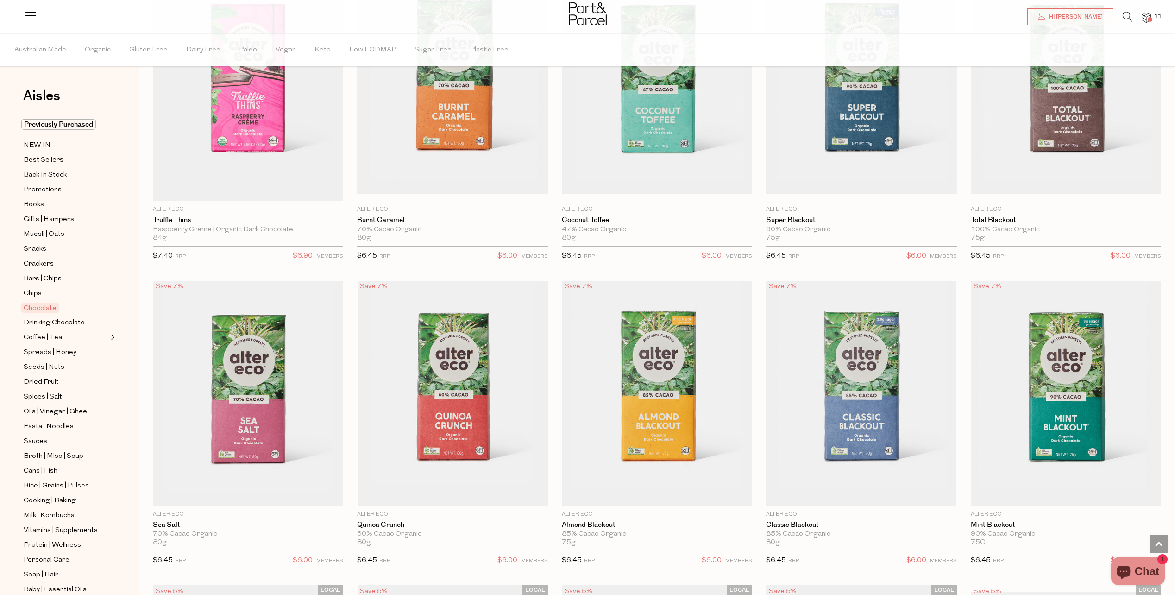
scroll to position [1204, 0]
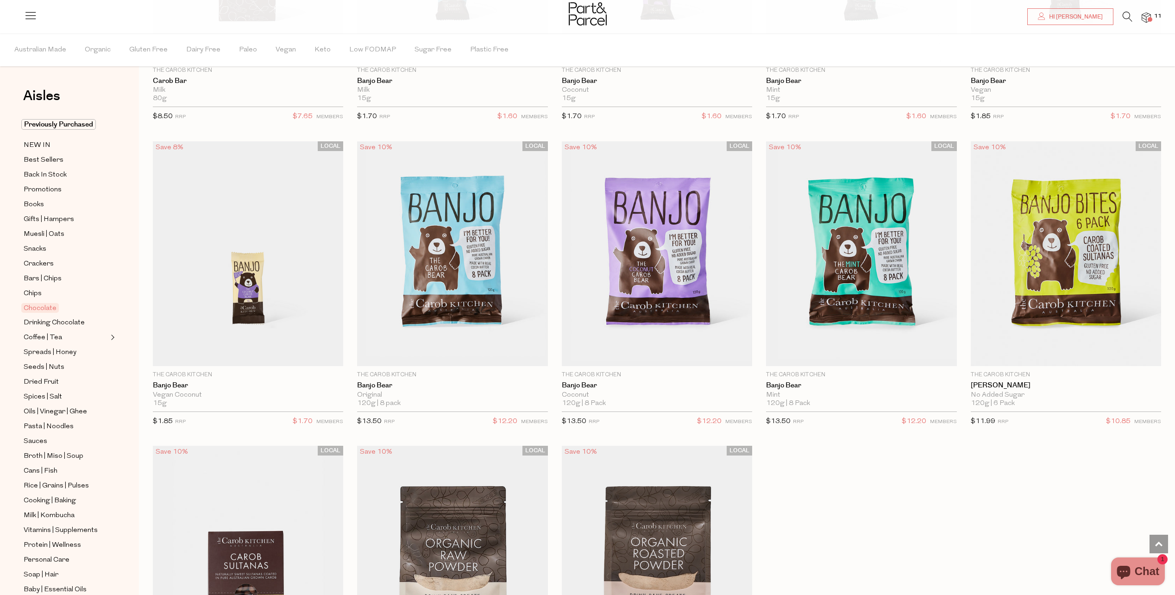
scroll to position [3057, 0]
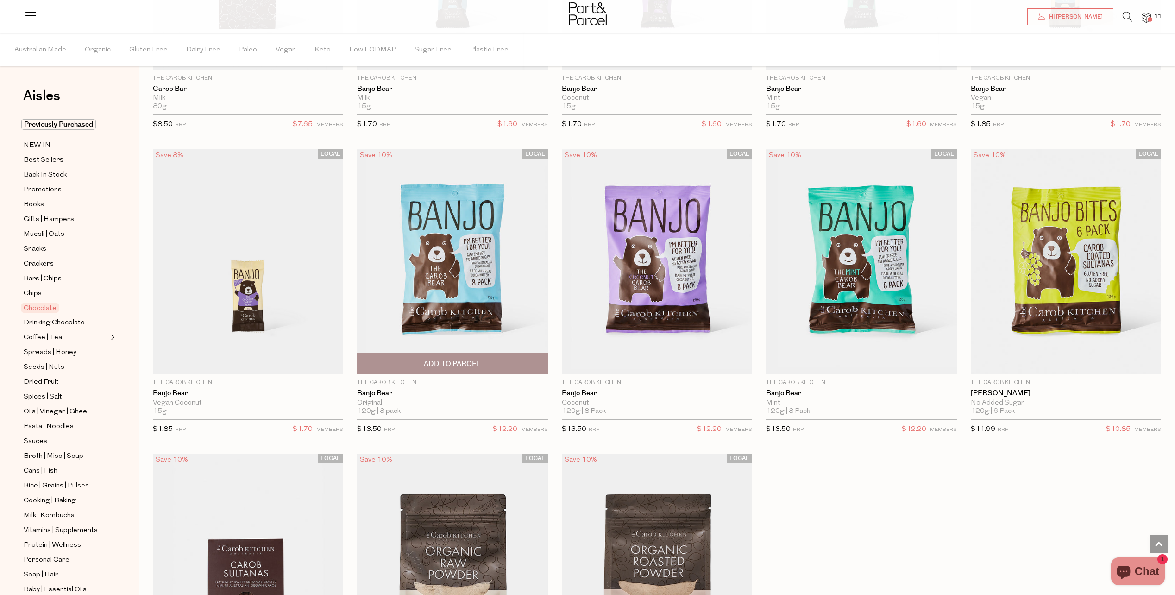
click at [454, 360] on span "Add To Parcel" at bounding box center [452, 364] width 57 height 10
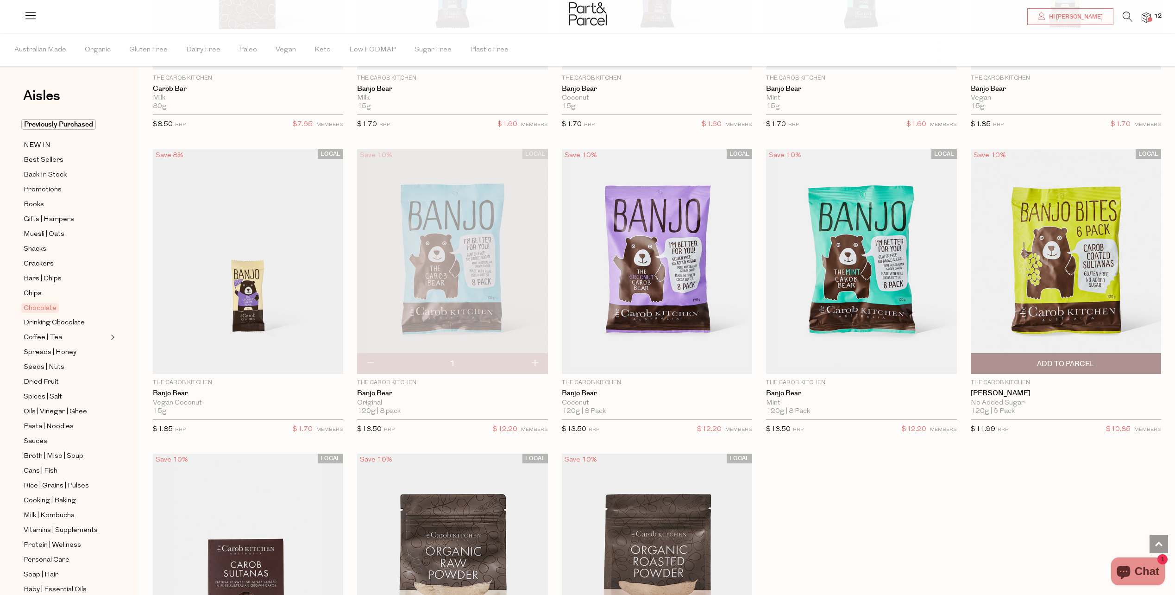
click at [1071, 359] on span "Add To Parcel" at bounding box center [1065, 364] width 57 height 10
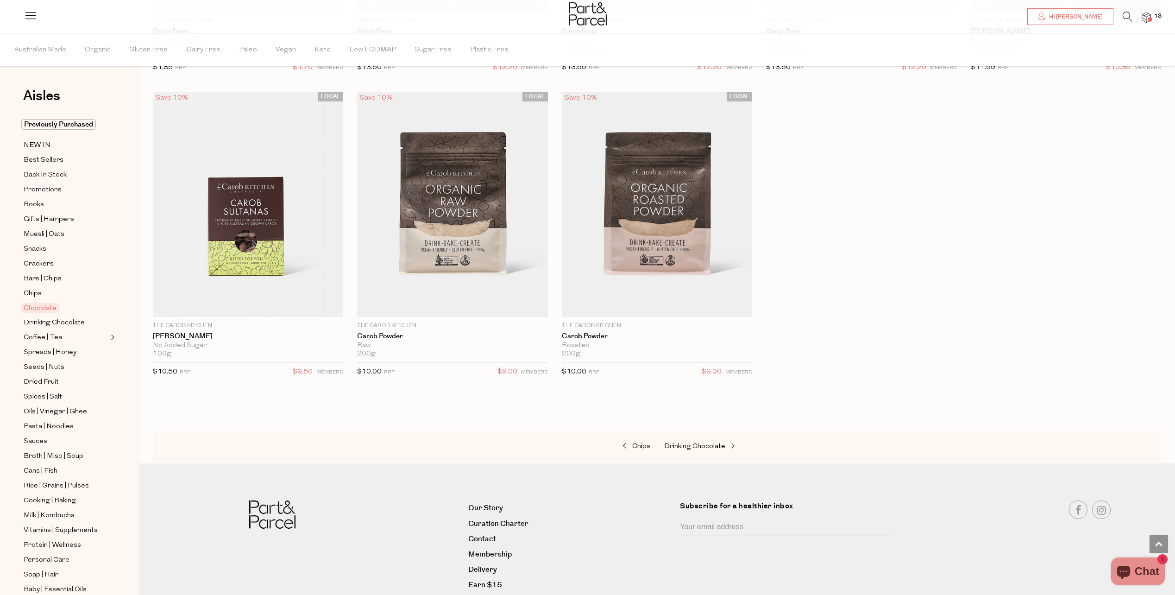
scroll to position [3428, 0]
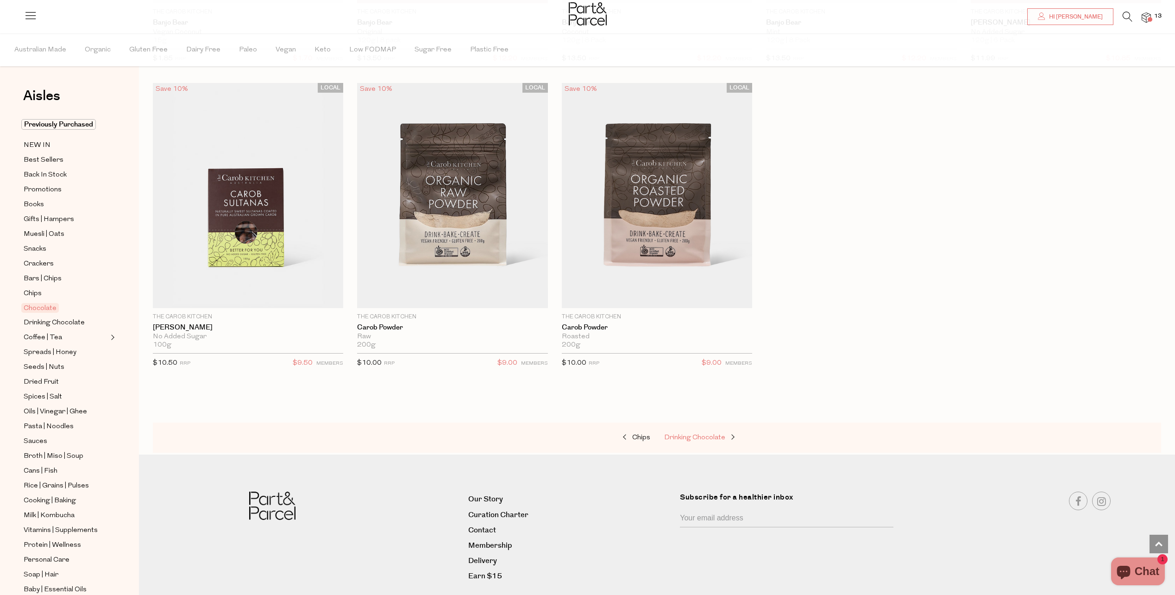
click at [711, 434] on span "Drinking Chocolate" at bounding box center [694, 437] width 61 height 7
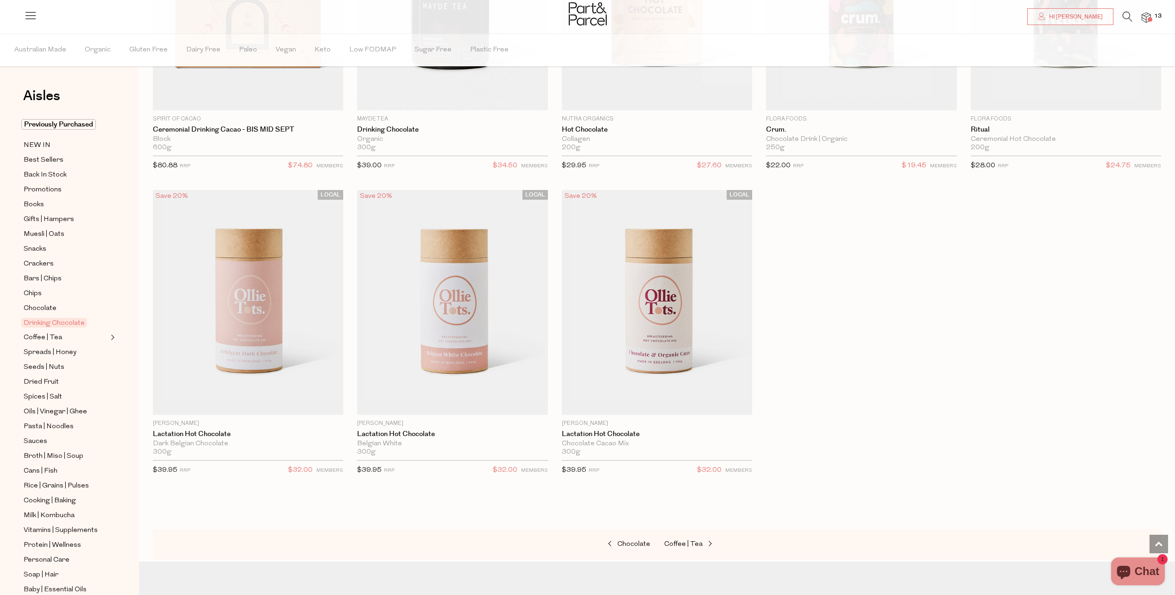
scroll to position [1006, 0]
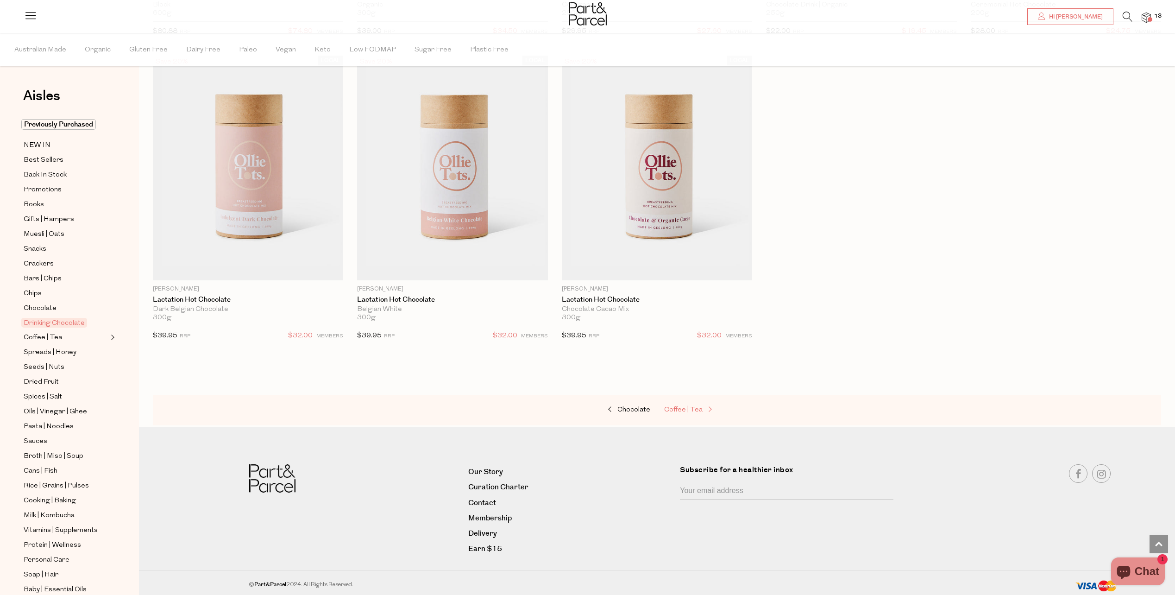
click at [693, 407] on span "Coffee | Tea" at bounding box center [683, 409] width 38 height 7
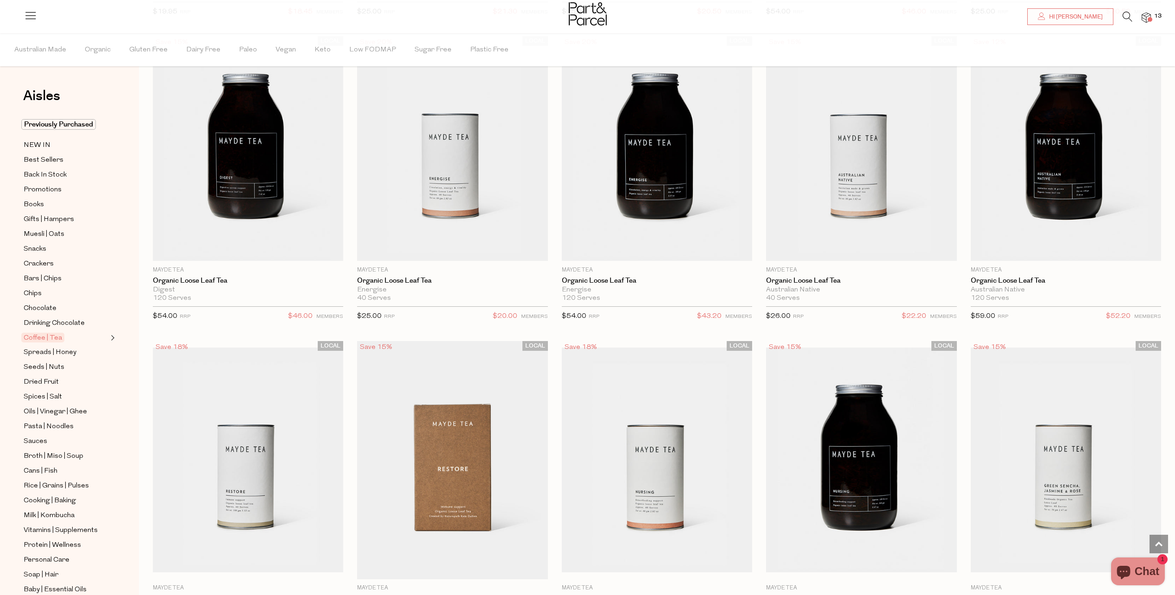
scroll to position [2687, 0]
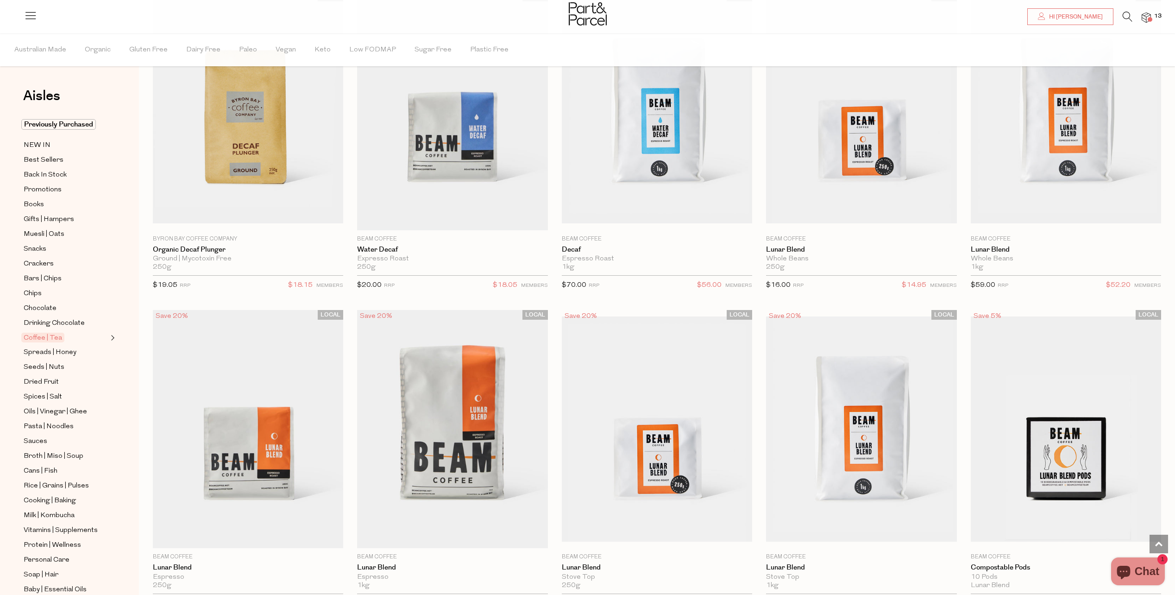
scroll to position [5188, 0]
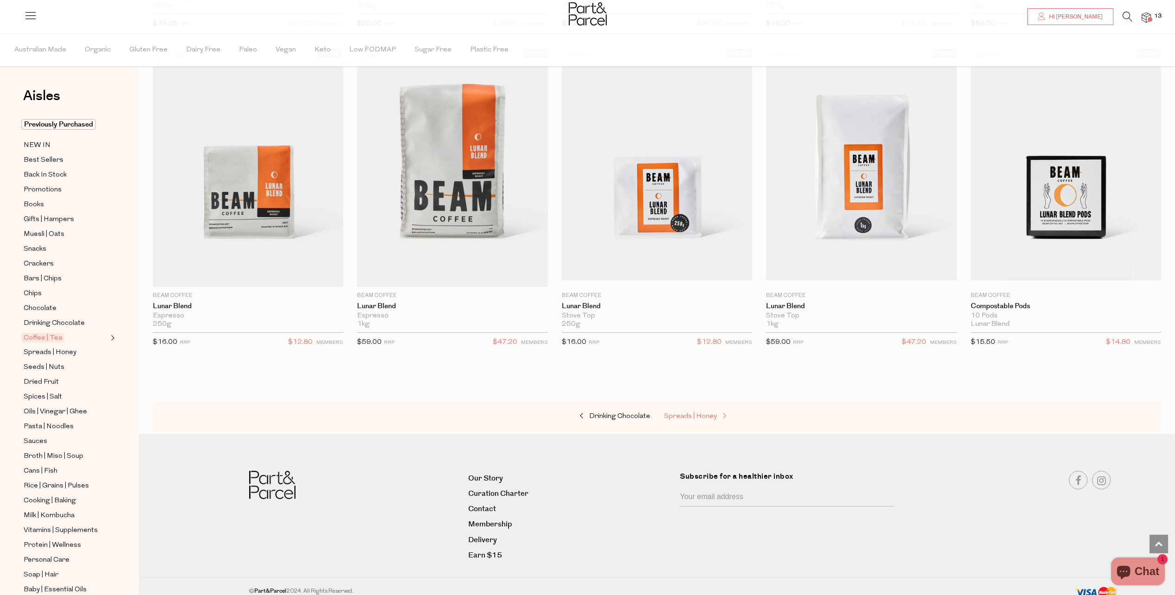
click at [694, 413] on span "Spreads | Honey" at bounding box center [690, 416] width 53 height 7
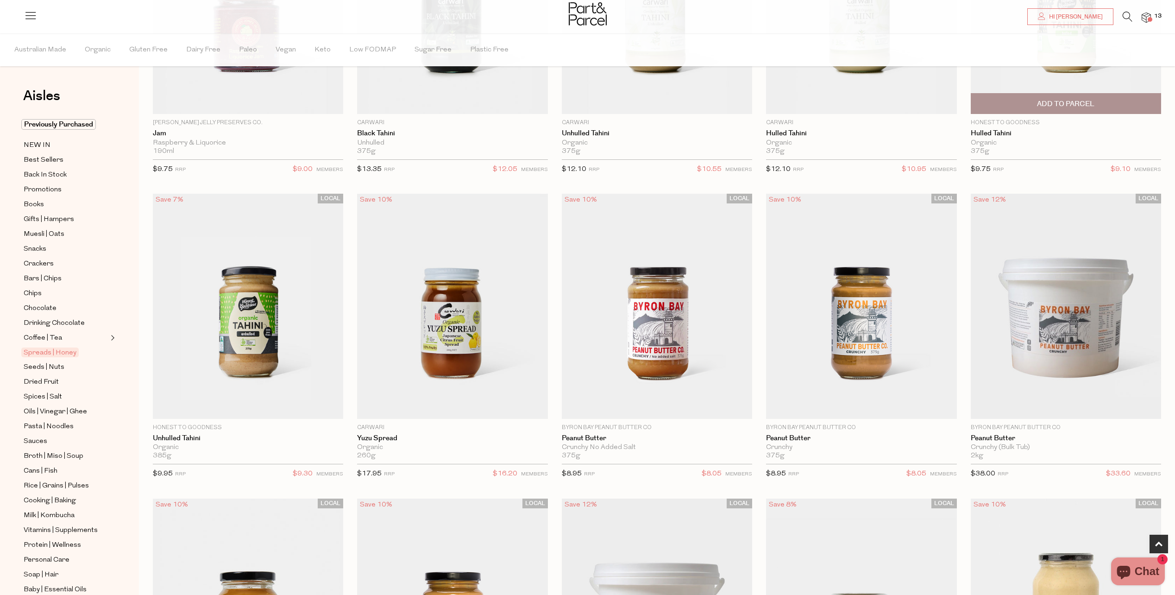
scroll to position [278, 0]
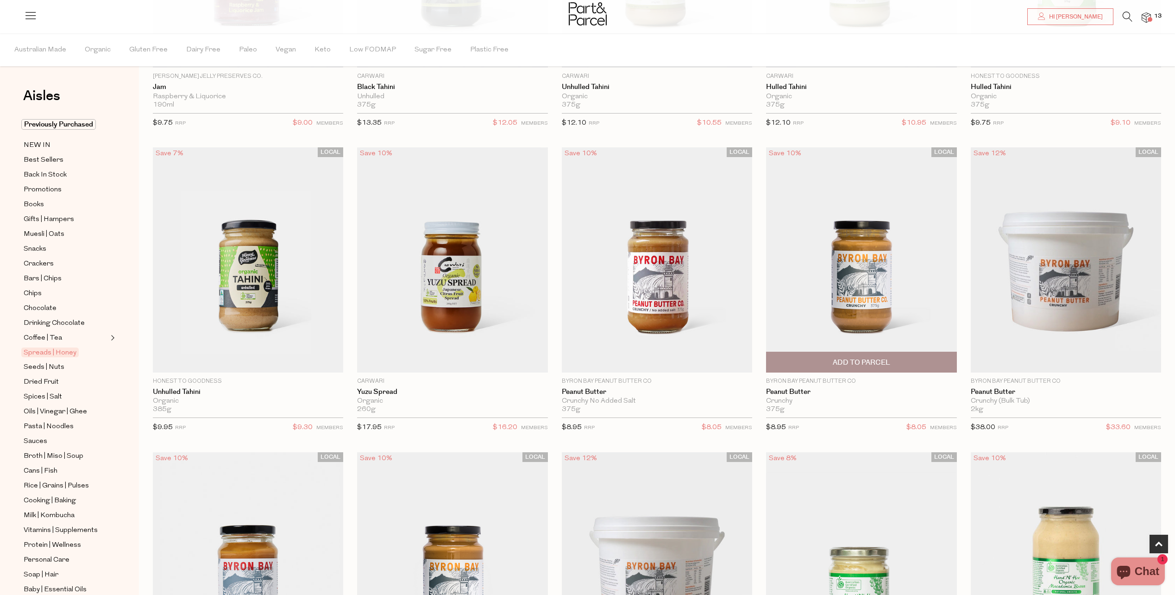
click at [865, 360] on span "Add To Parcel" at bounding box center [861, 363] width 57 height 10
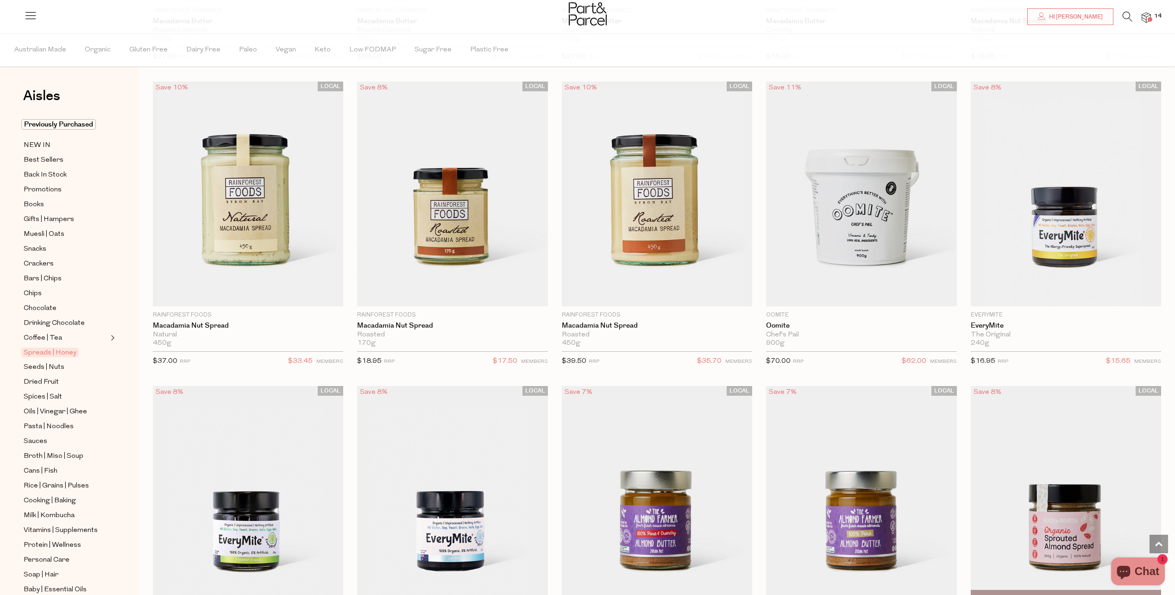
scroll to position [1251, 0]
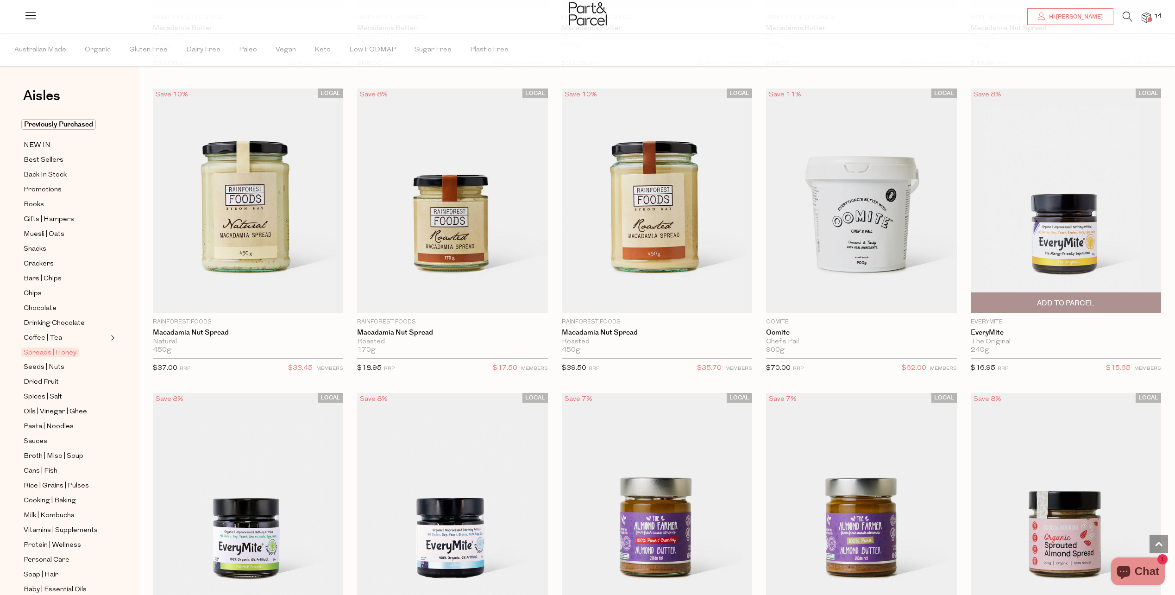
click at [1076, 232] on img at bounding box center [1066, 200] width 190 height 225
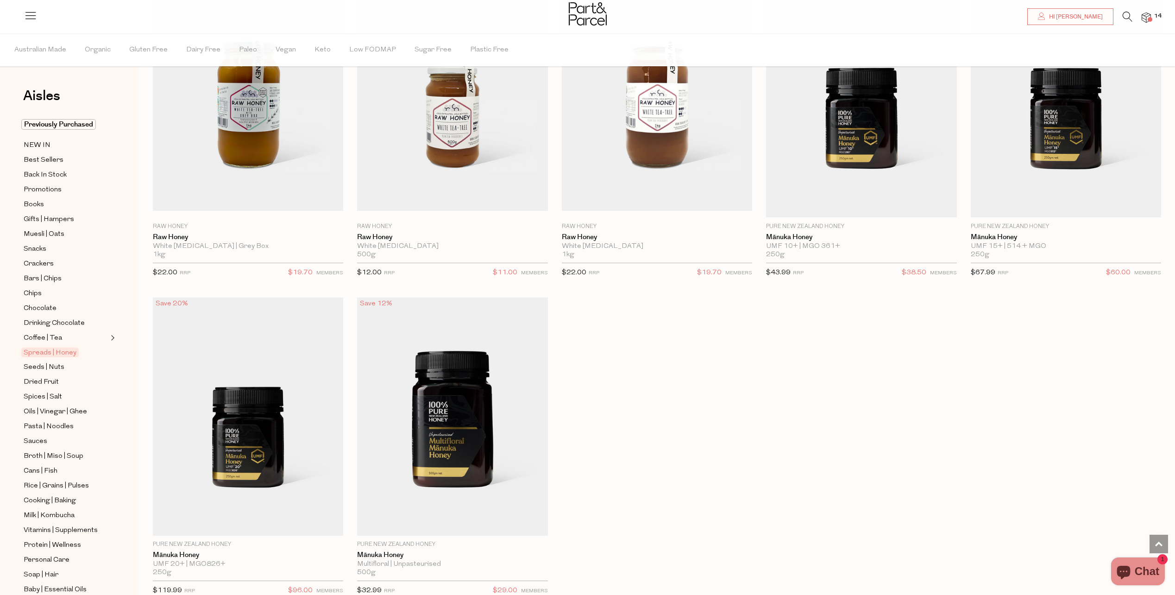
scroll to position [2594, 0]
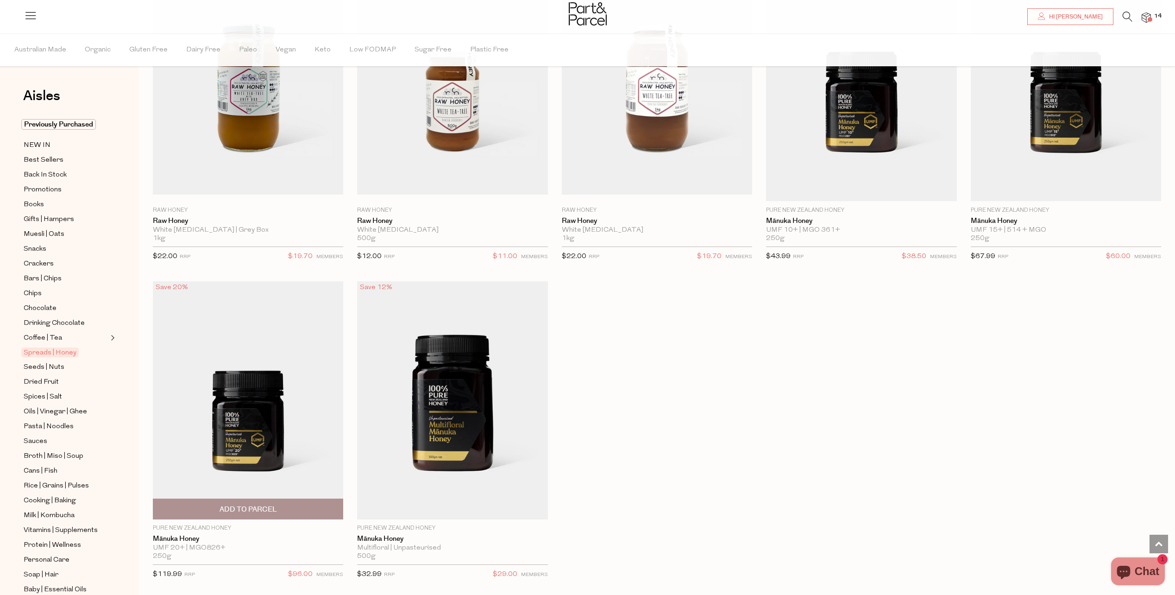
click at [251, 415] on img at bounding box center [248, 400] width 190 height 238
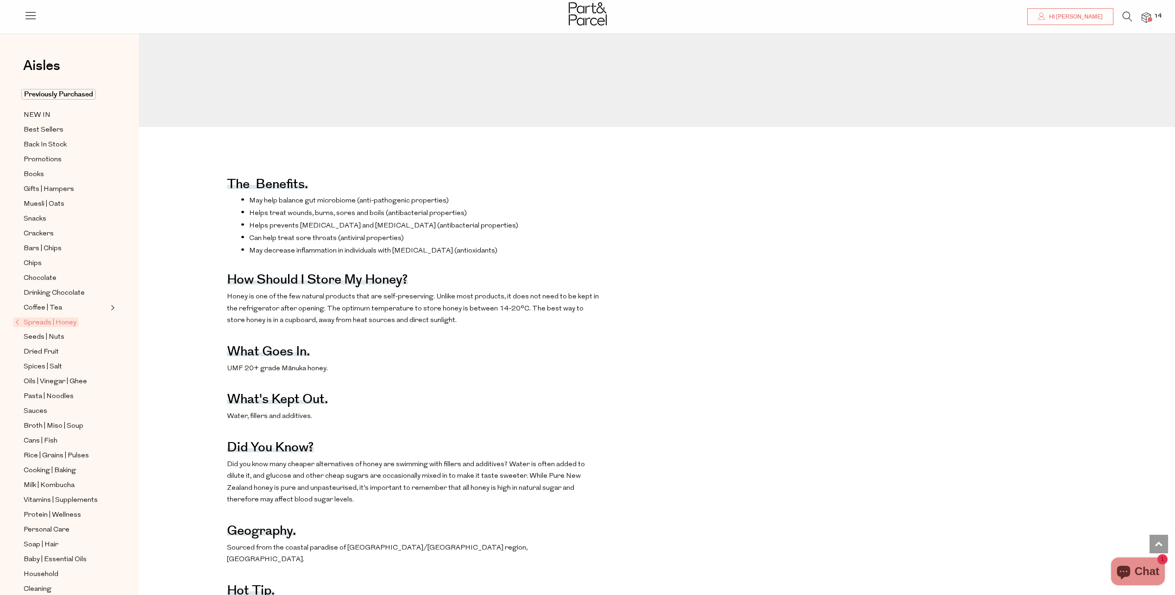
scroll to position [324, 0]
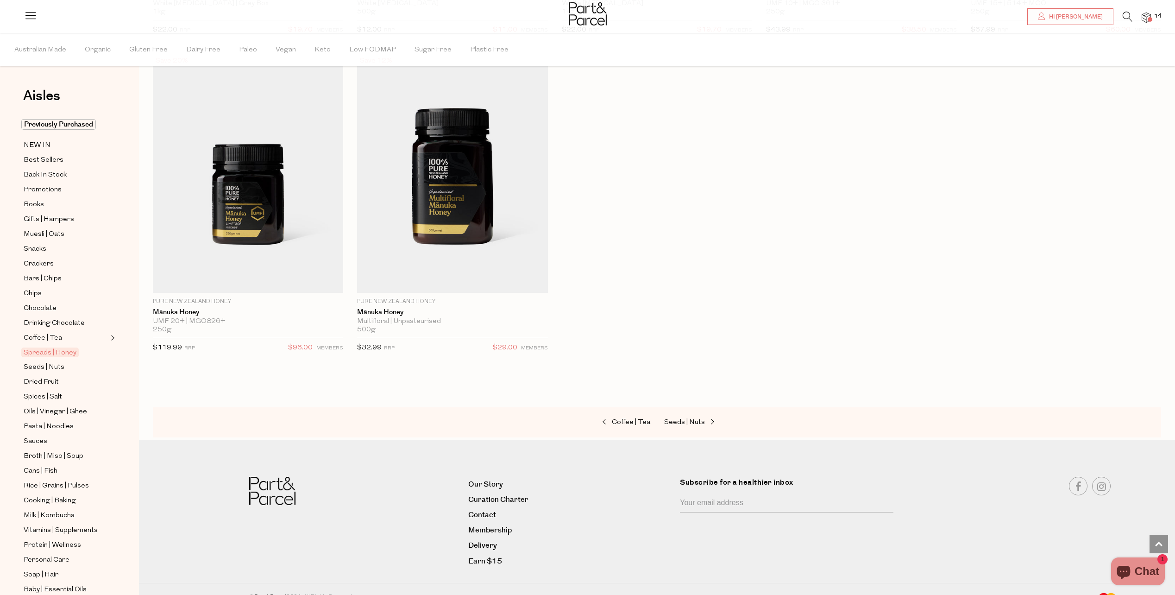
scroll to position [2830, 7]
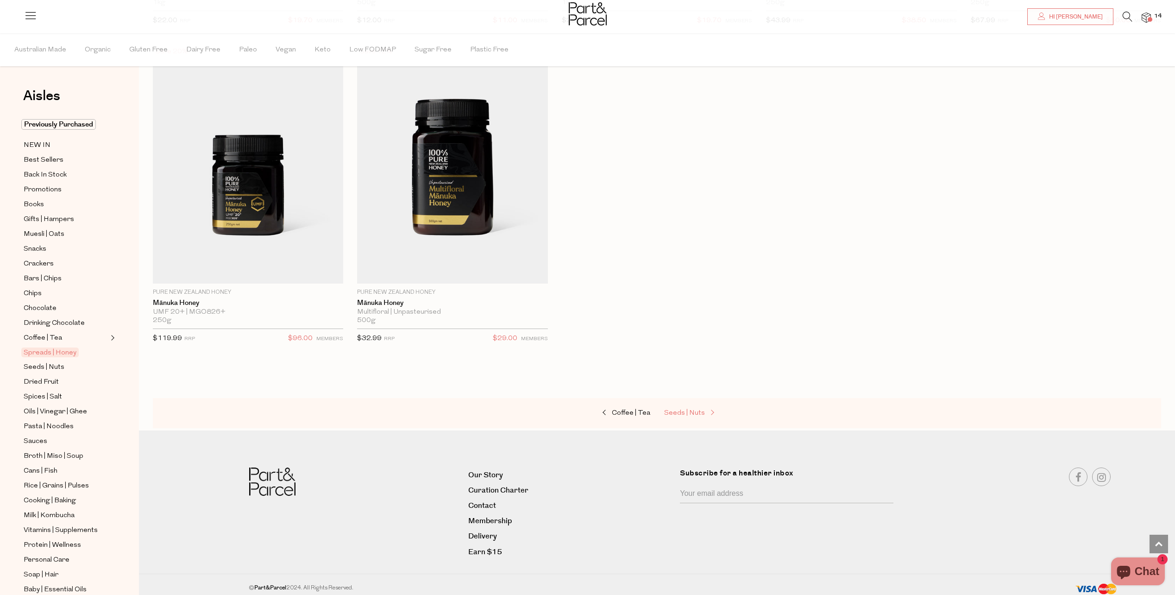
click at [687, 410] on span "Seeds | Nuts" at bounding box center [684, 413] width 41 height 7
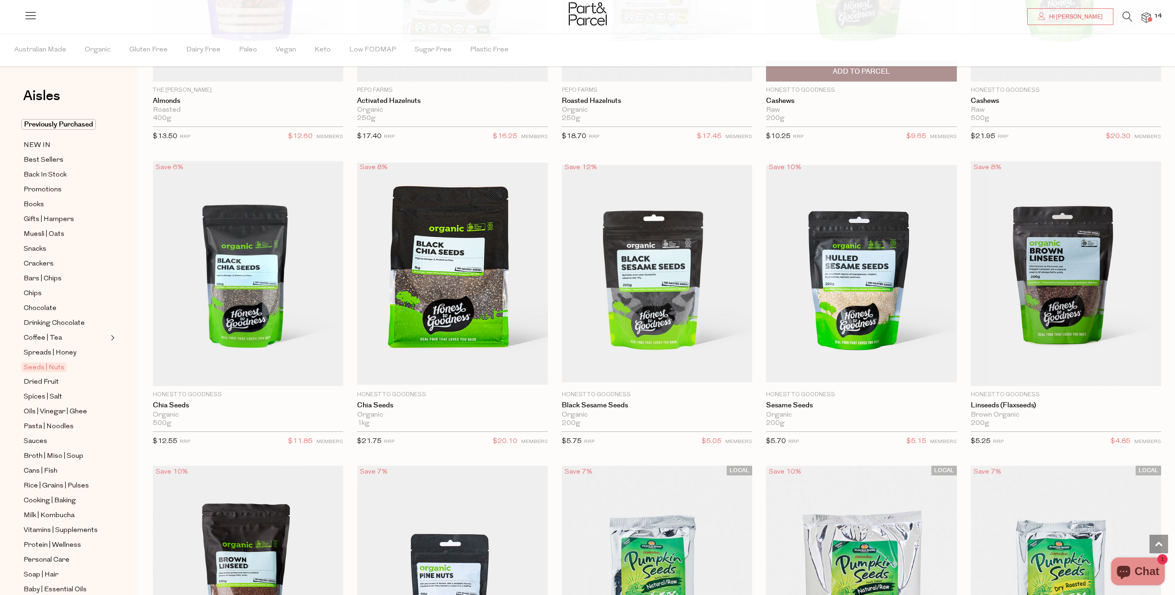
scroll to position [1529, 7]
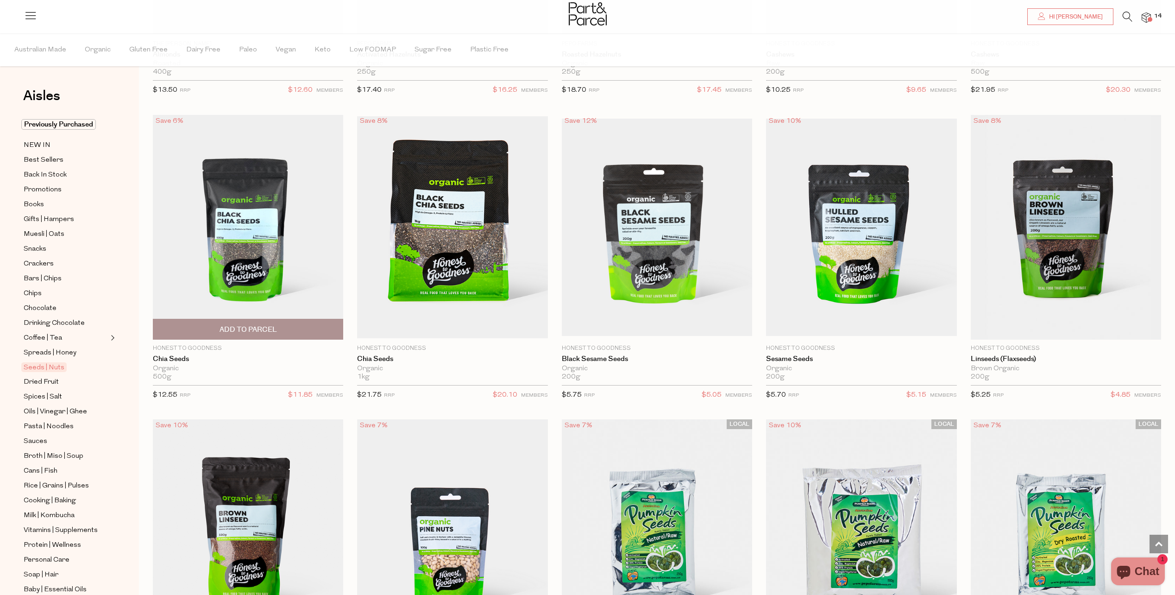
click at [238, 327] on span "Add To Parcel" at bounding box center [248, 330] width 57 height 10
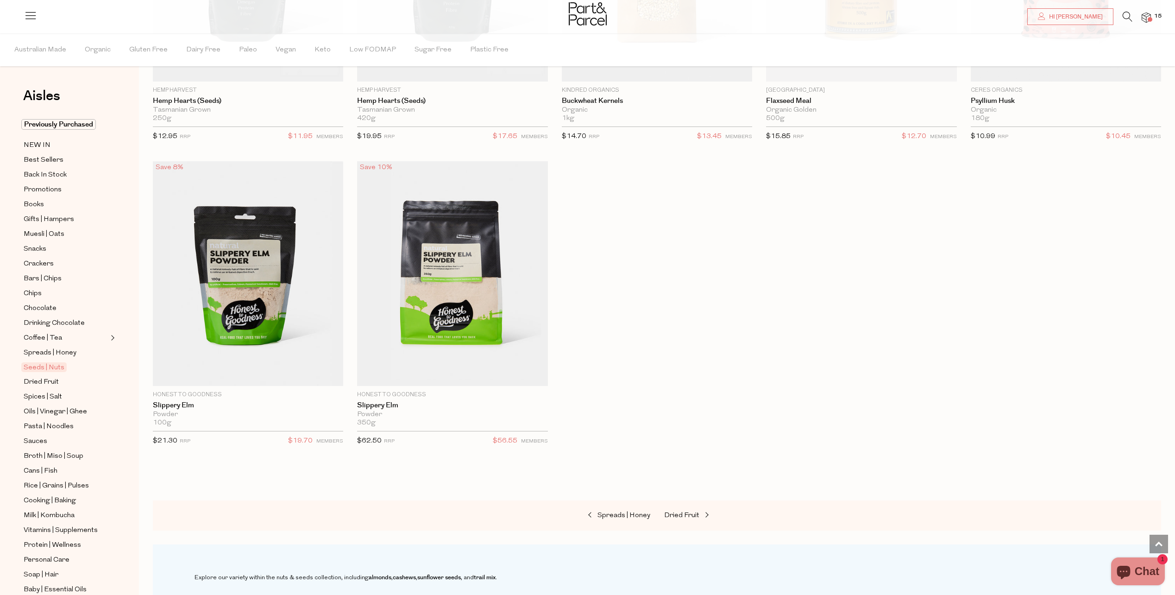
scroll to position [2733, 7]
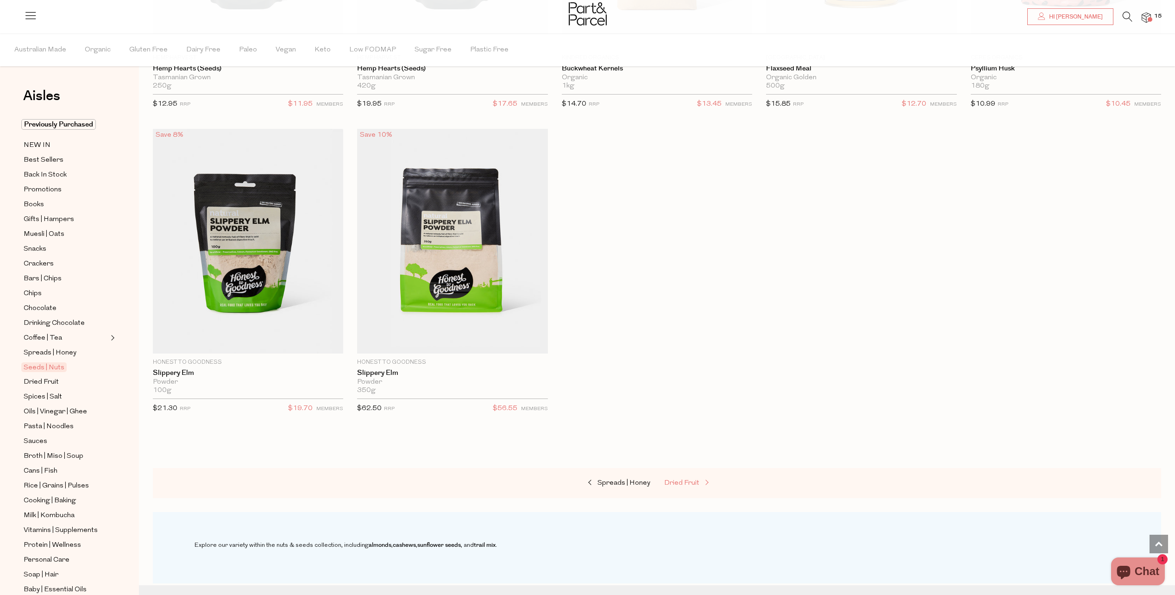
click at [683, 479] on span "Dried Fruit" at bounding box center [681, 482] width 35 height 7
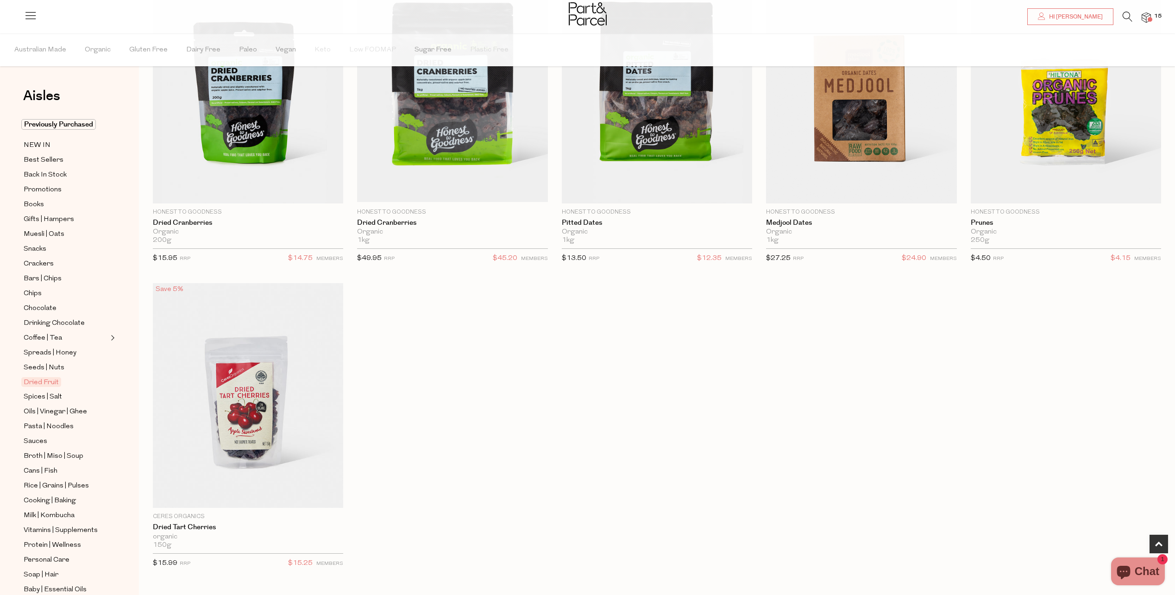
scroll to position [556, 7]
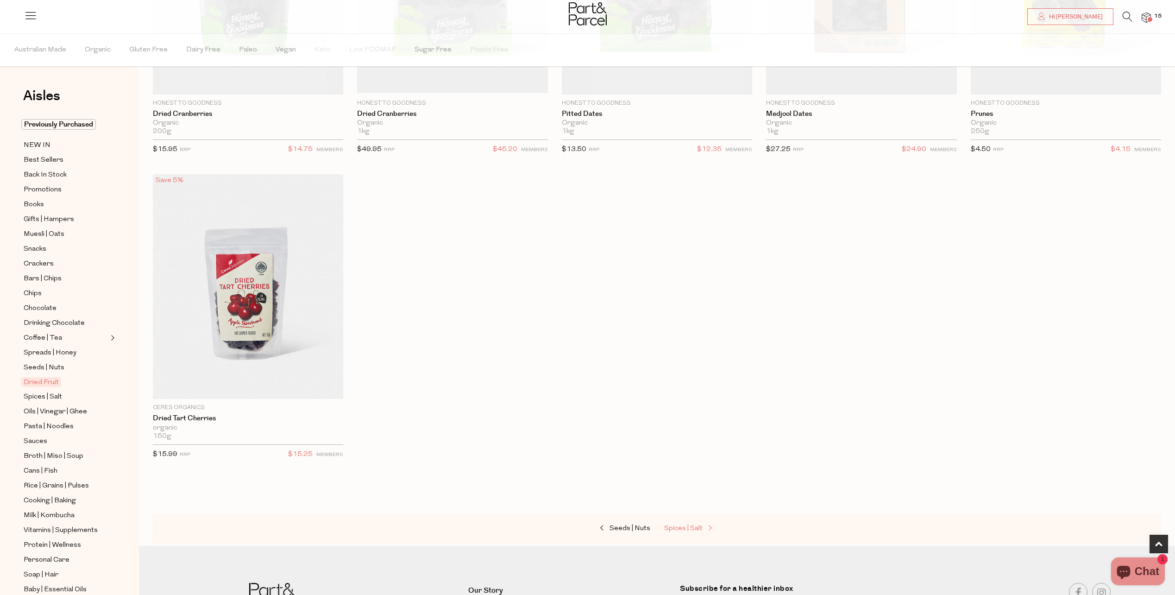
click at [683, 525] on span "Spices | Salt" at bounding box center [683, 528] width 38 height 7
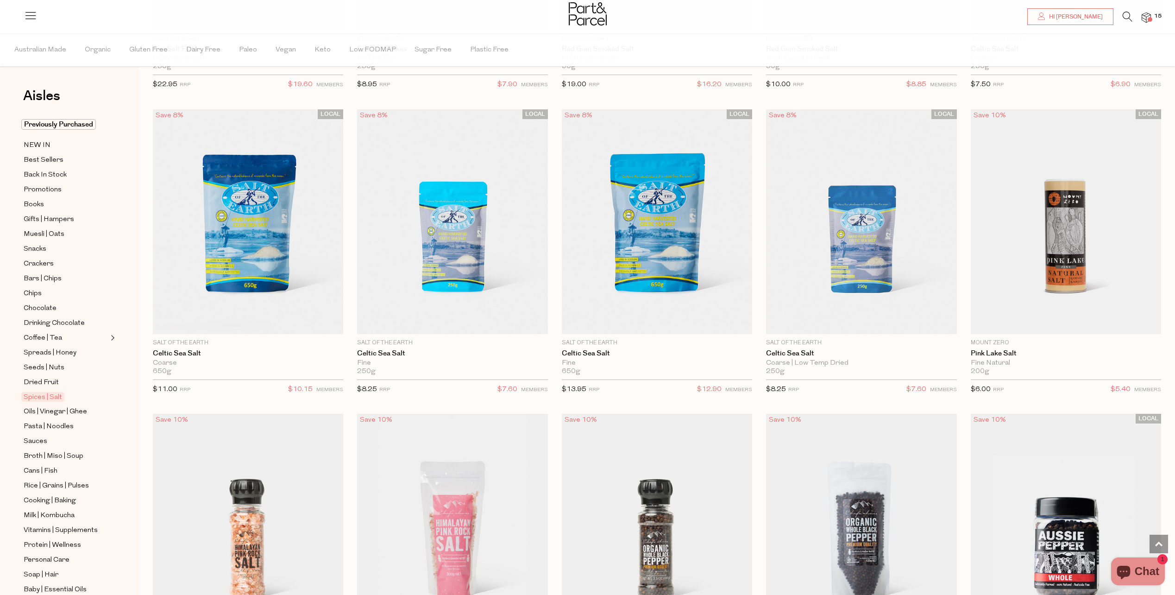
scroll to position [324, 7]
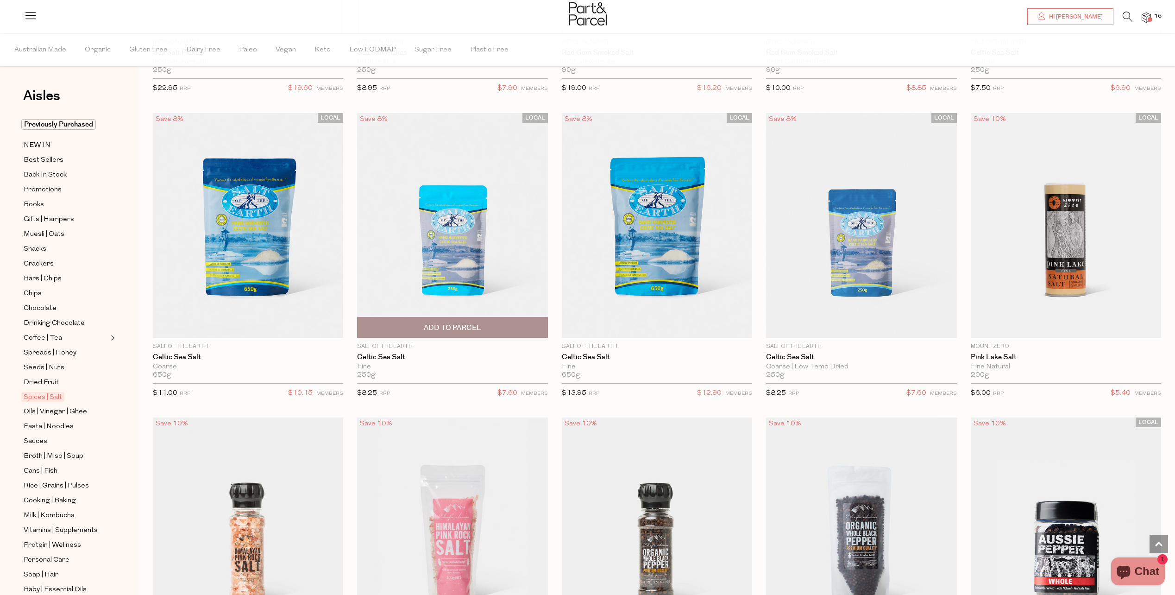
click at [440, 324] on span "Add To Parcel" at bounding box center [452, 328] width 57 height 10
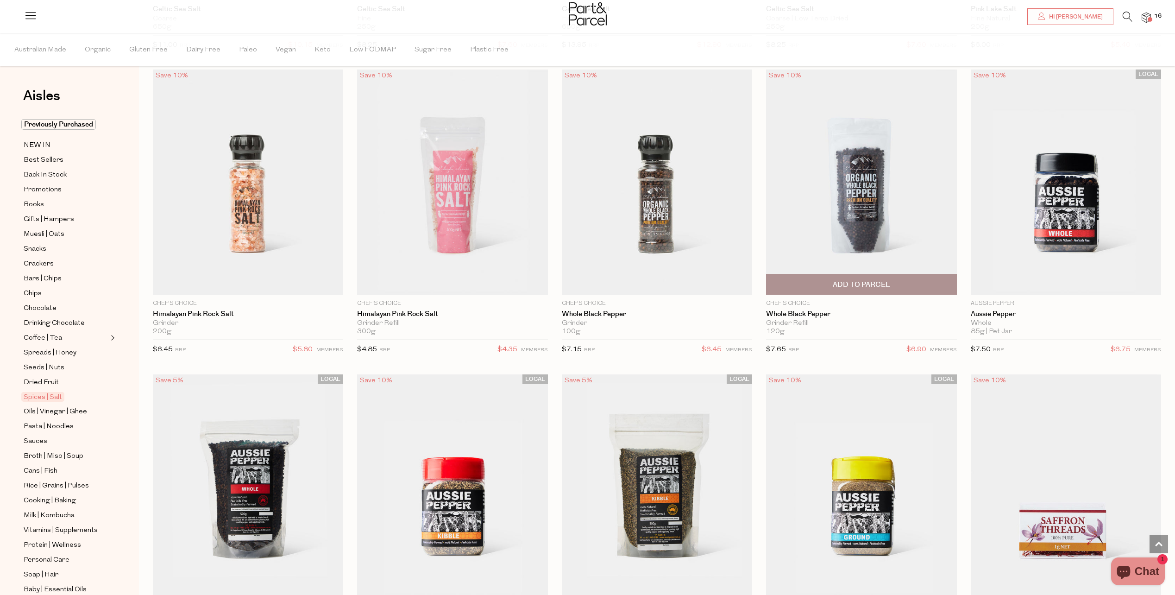
scroll to position [417, 7]
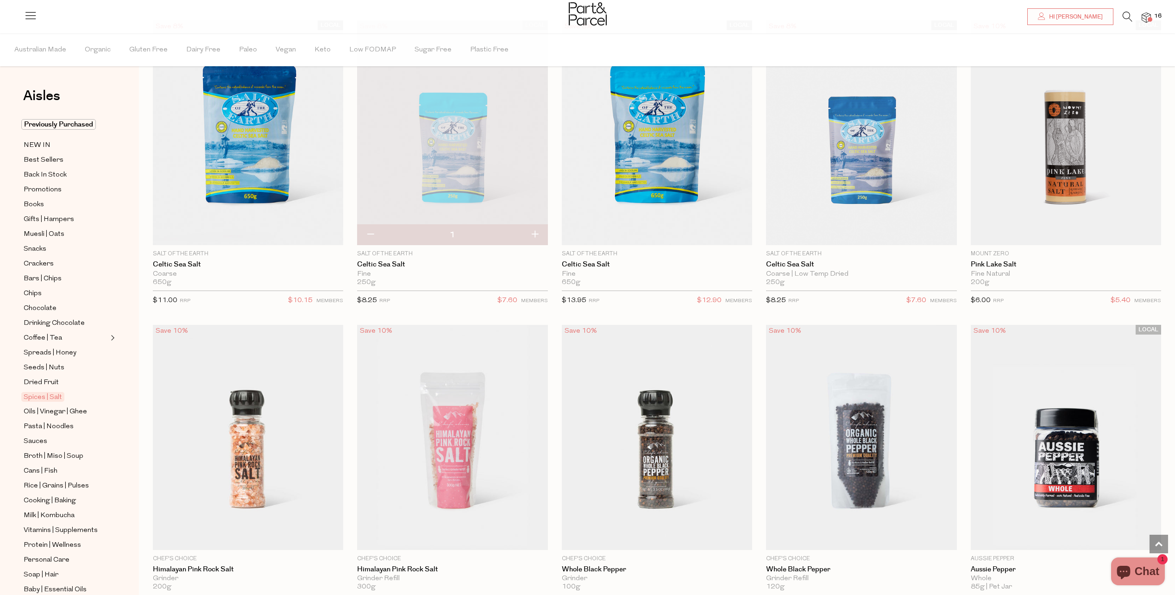
click at [365, 234] on button "button" at bounding box center [370, 235] width 26 height 20
type input "0"
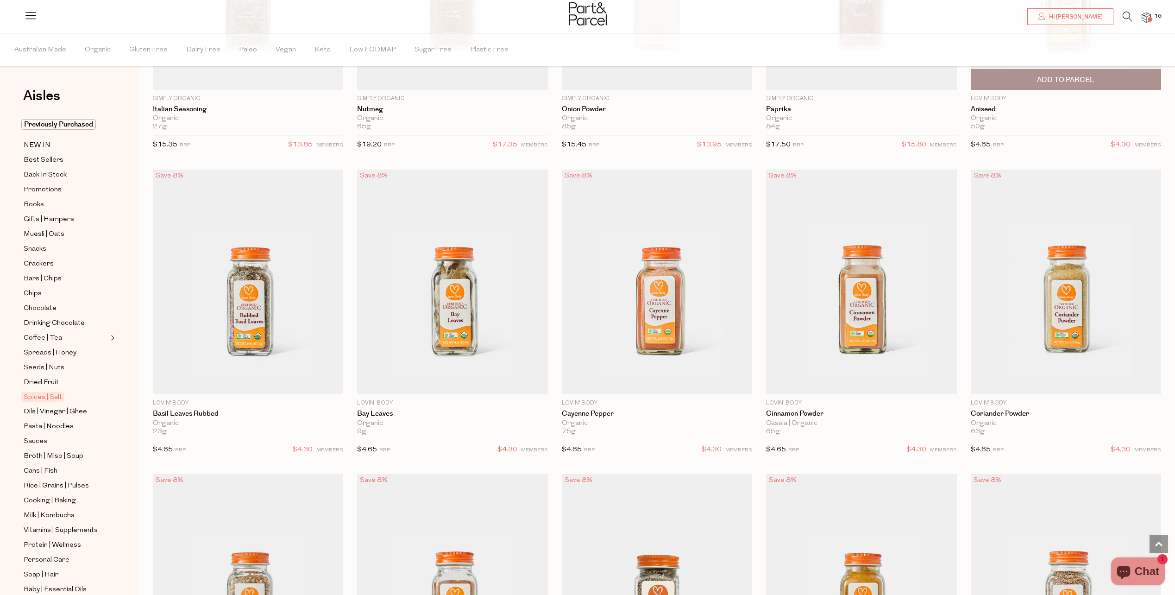
scroll to position [1807, 7]
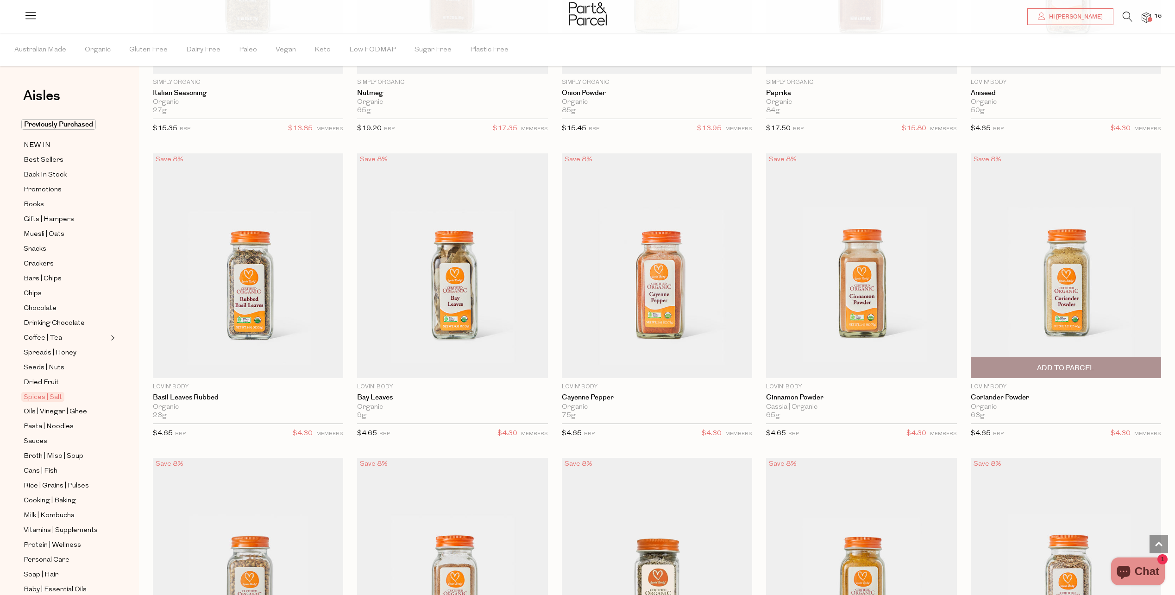
click at [1065, 363] on span "Add To Parcel" at bounding box center [1065, 368] width 57 height 10
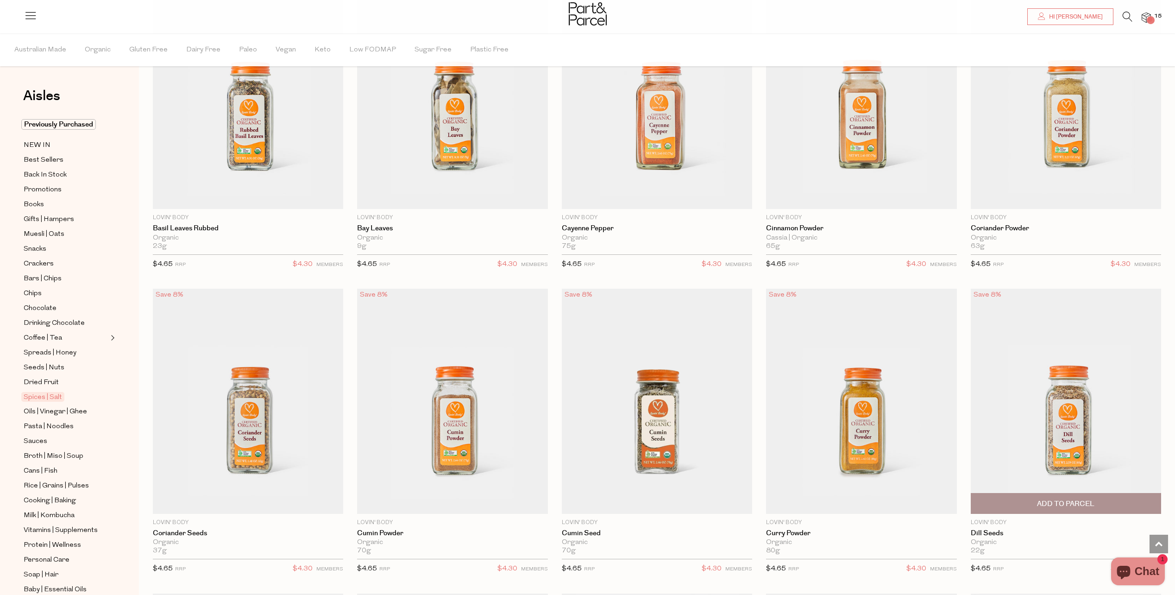
scroll to position [1992, 7]
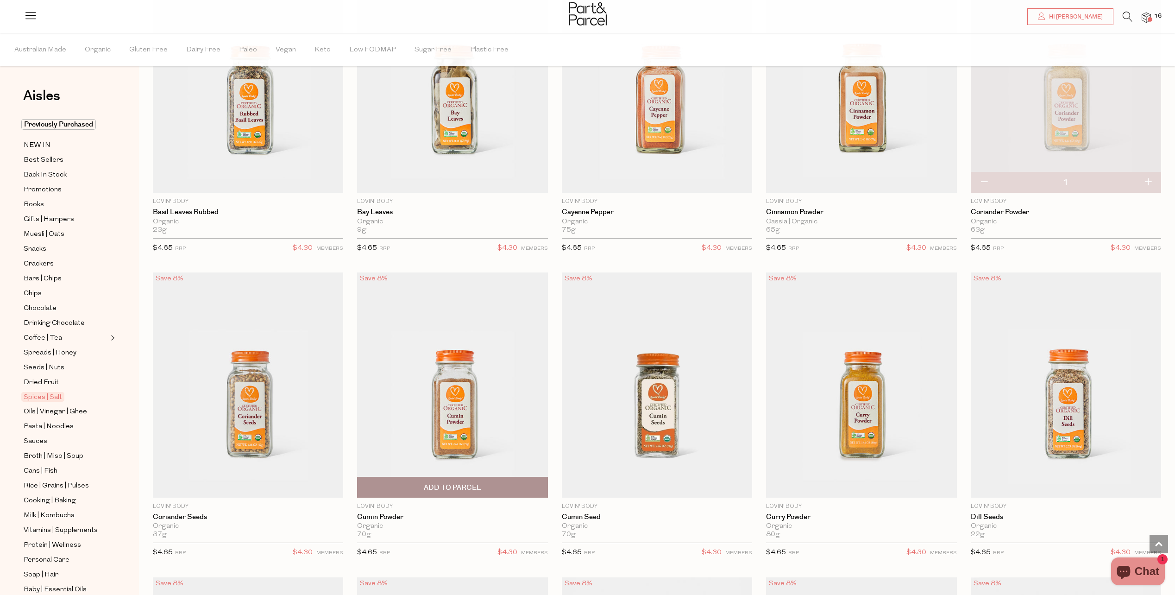
click at [455, 484] on span "Add To Parcel" at bounding box center [452, 488] width 57 height 10
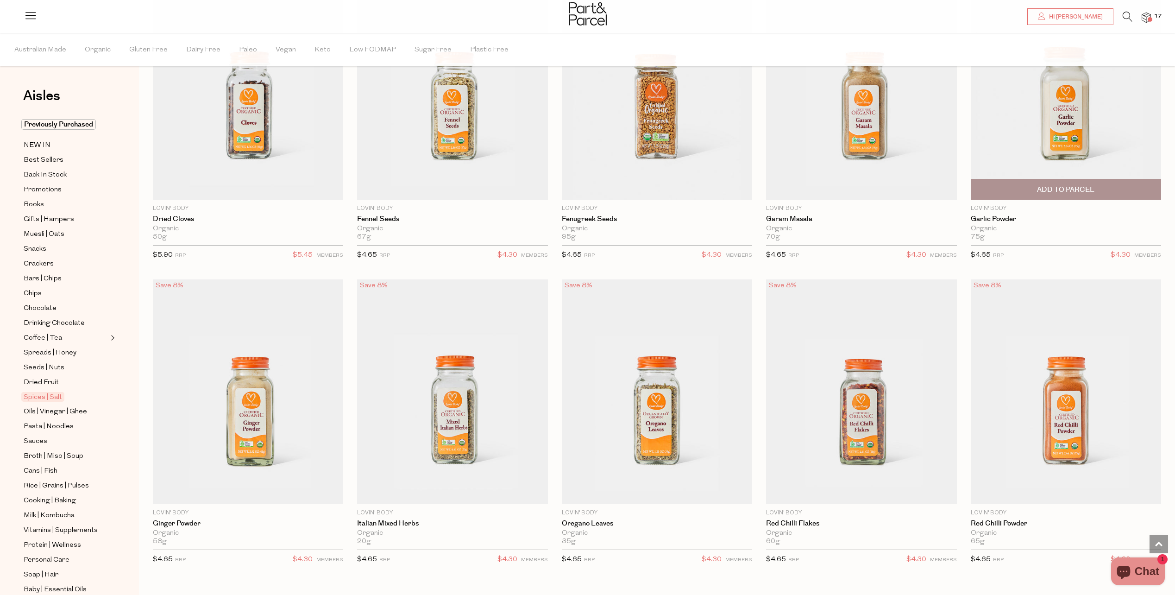
scroll to position [2640, 7]
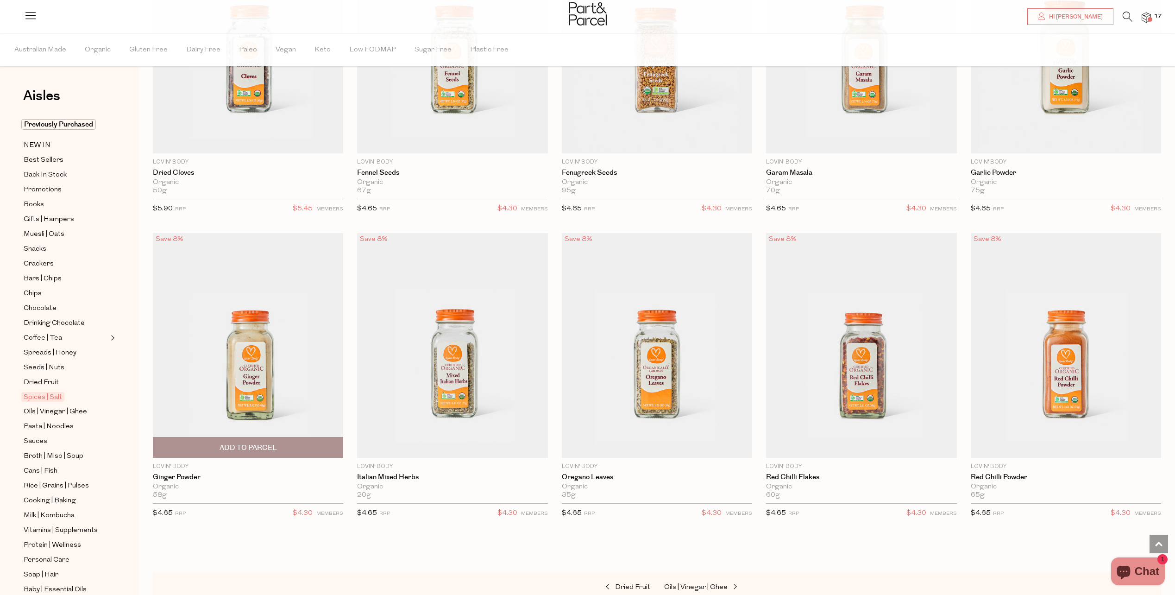
click at [232, 443] on span "Add To Parcel" at bounding box center [248, 448] width 57 height 10
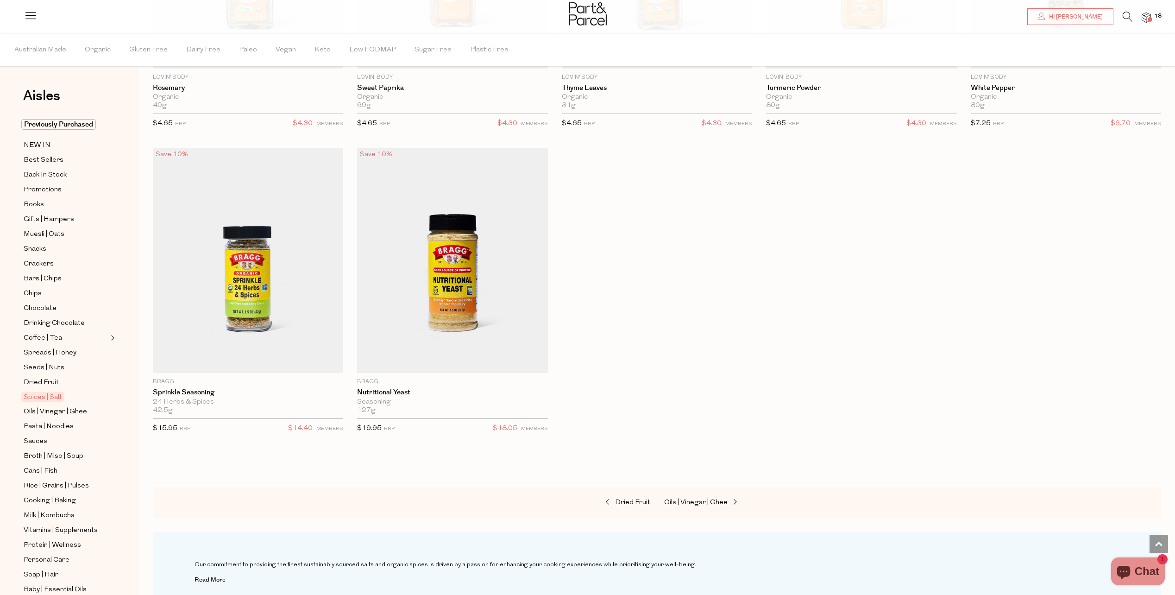
scroll to position [3335, 7]
click at [696, 498] on span "Oils | Vinegar | Ghee" at bounding box center [695, 501] width 63 height 7
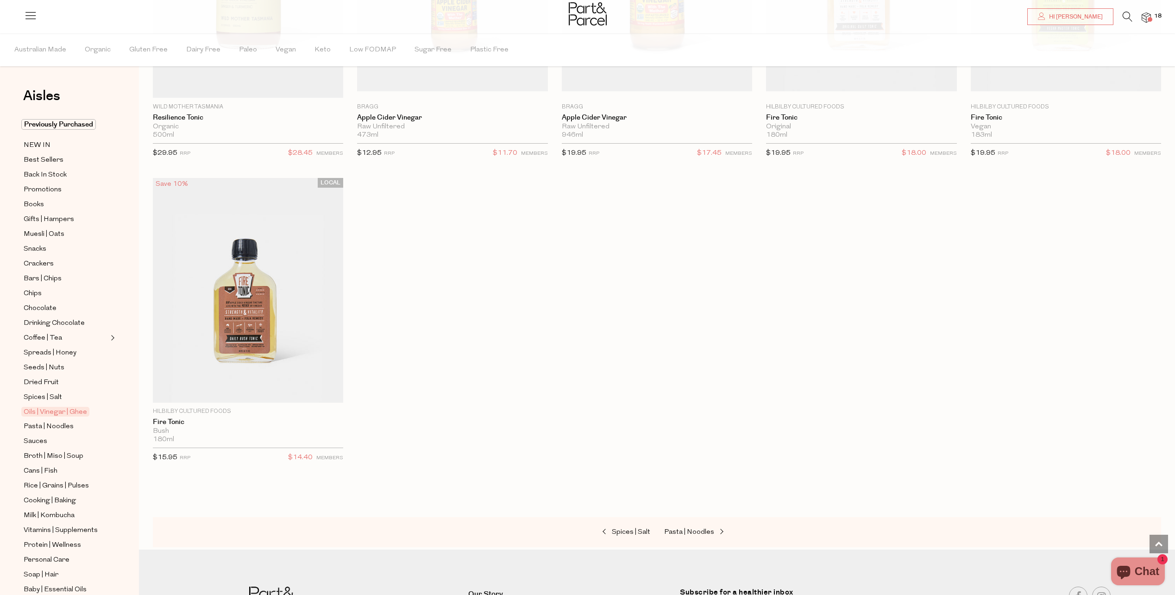
scroll to position [2738, 7]
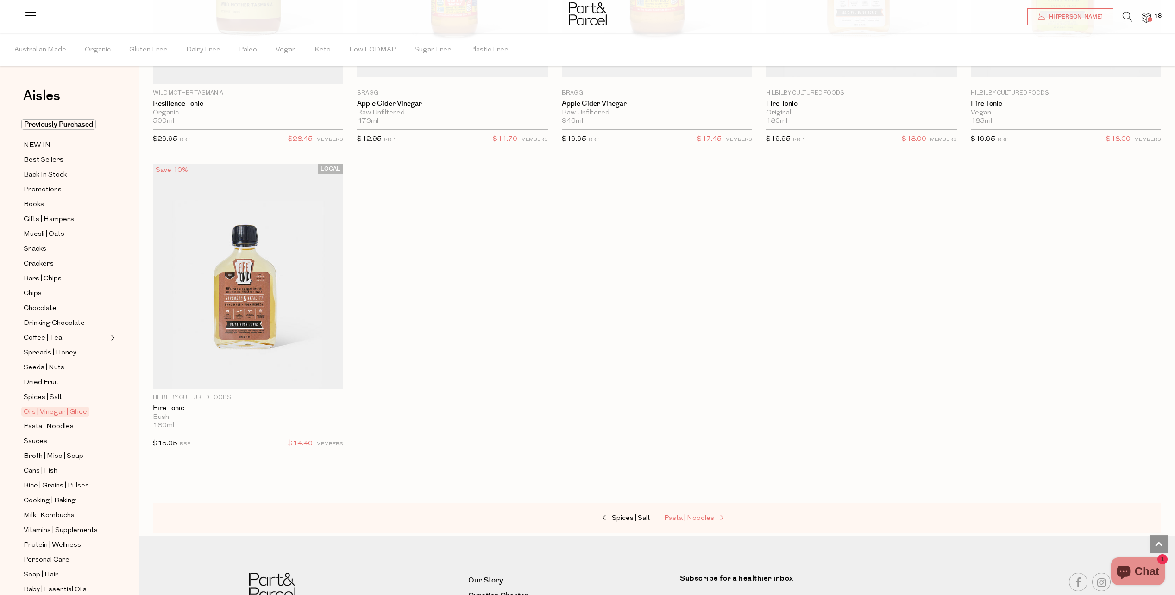
click at [690, 515] on span "Pasta | Noodles" at bounding box center [689, 518] width 50 height 7
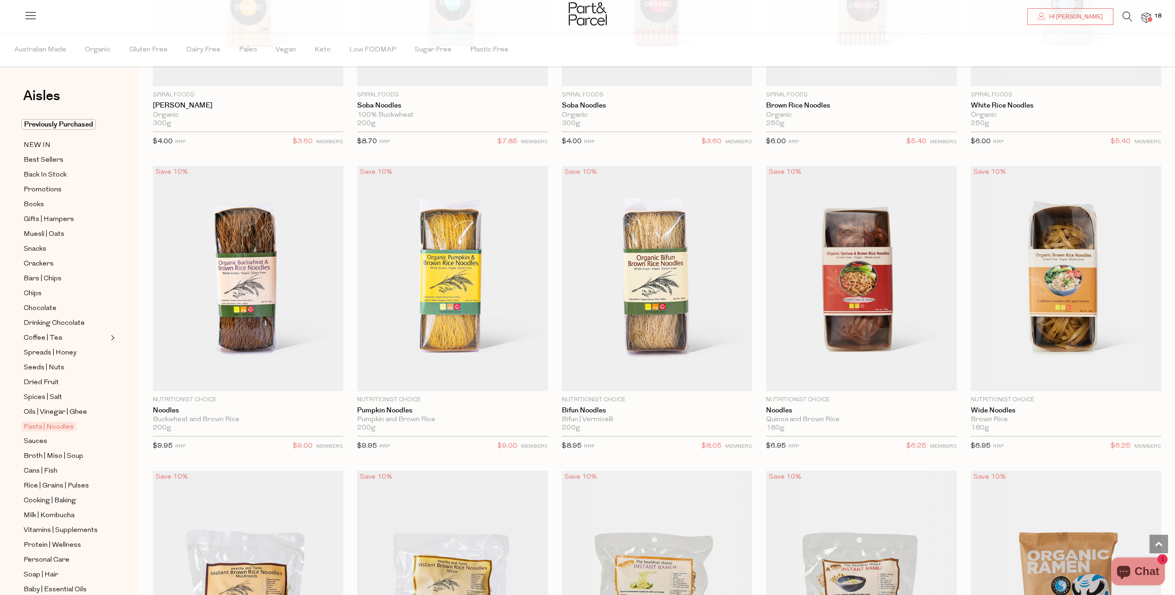
scroll to position [2548, 7]
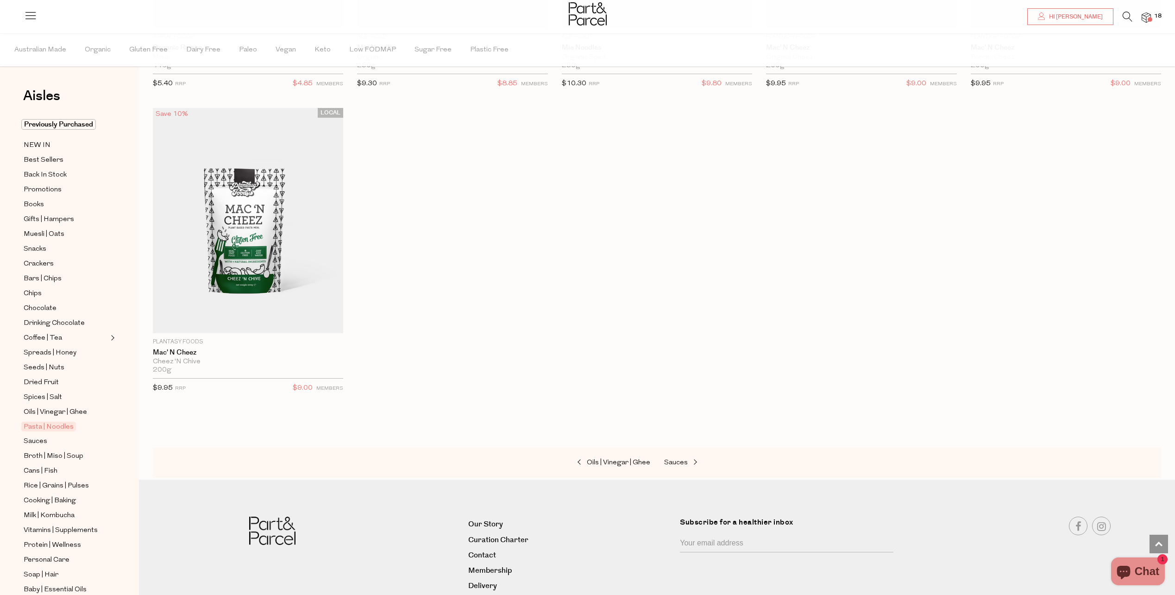
scroll to position [3382, 7]
click at [673, 458] on span "Sauces" at bounding box center [676, 461] width 24 height 7
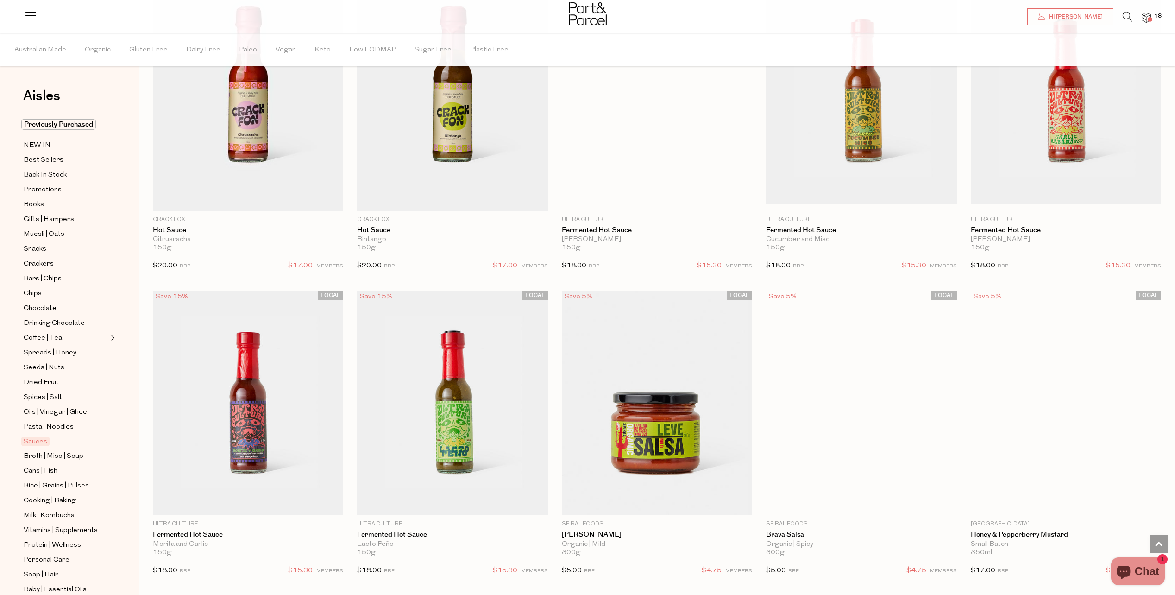
scroll to position [1992, 7]
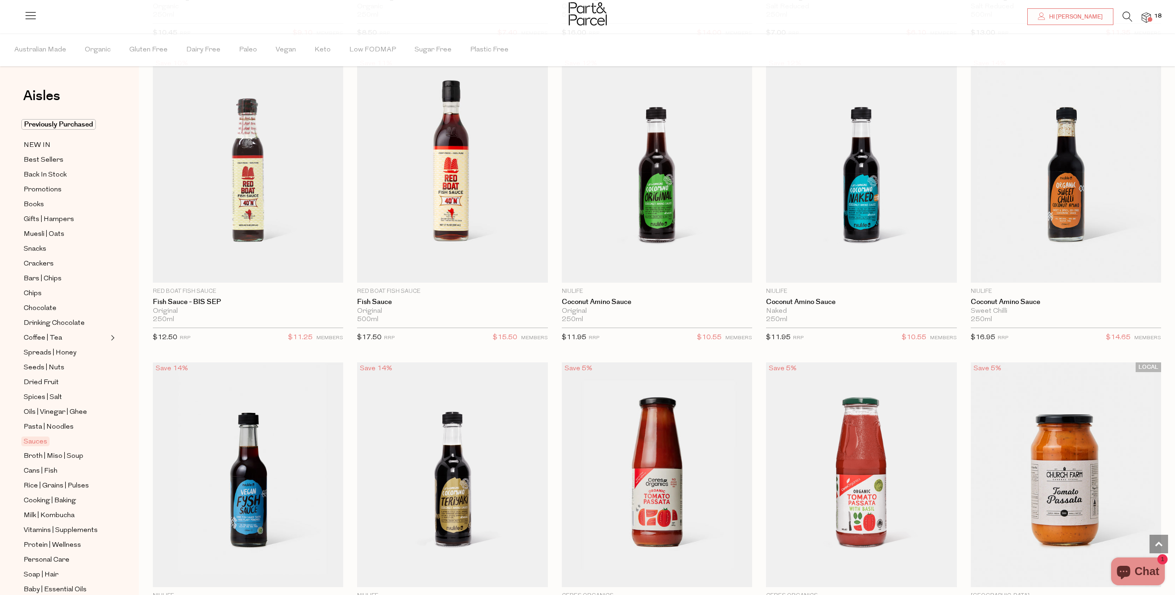
scroll to position [3150, 7]
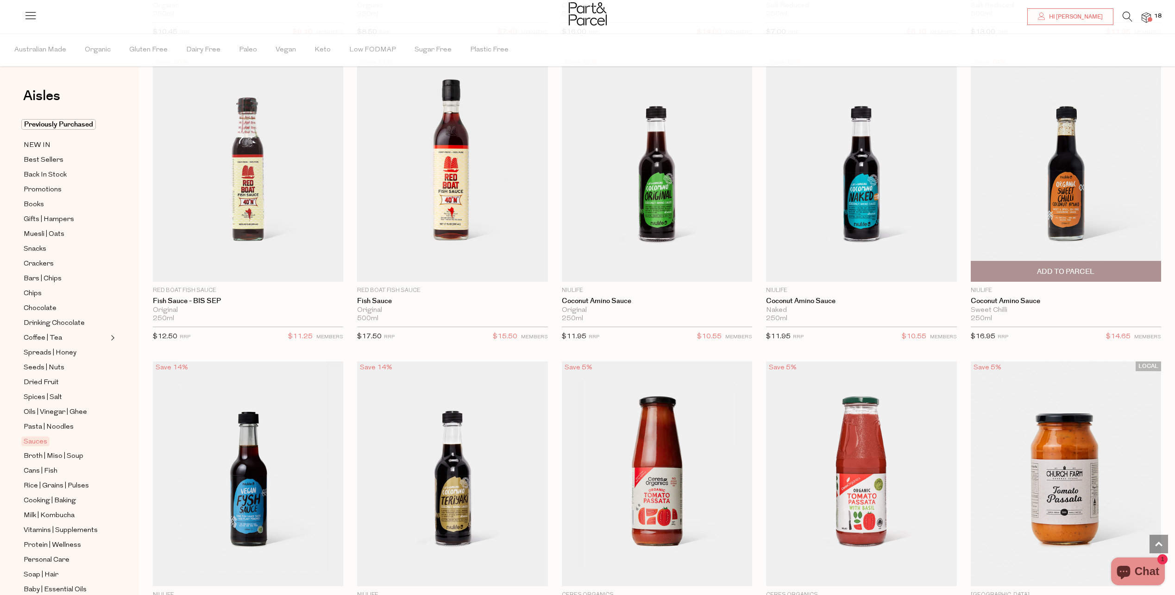
click at [1056, 267] on span "Add To Parcel" at bounding box center [1065, 272] width 57 height 10
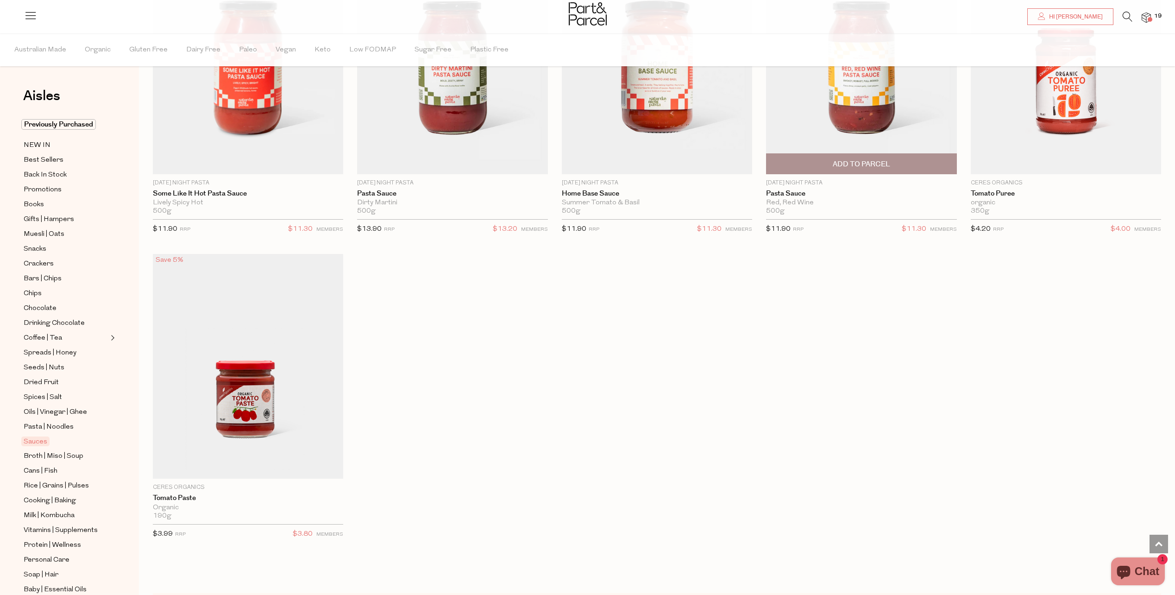
scroll to position [3891, 7]
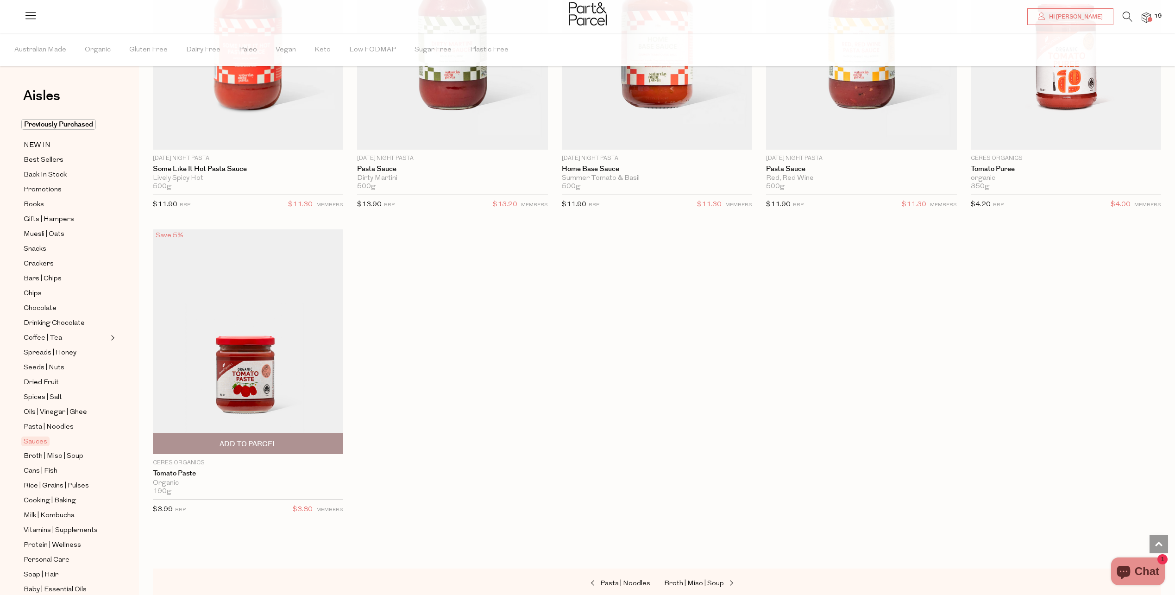
click at [240, 439] on span "Add To Parcel" at bounding box center [248, 444] width 57 height 10
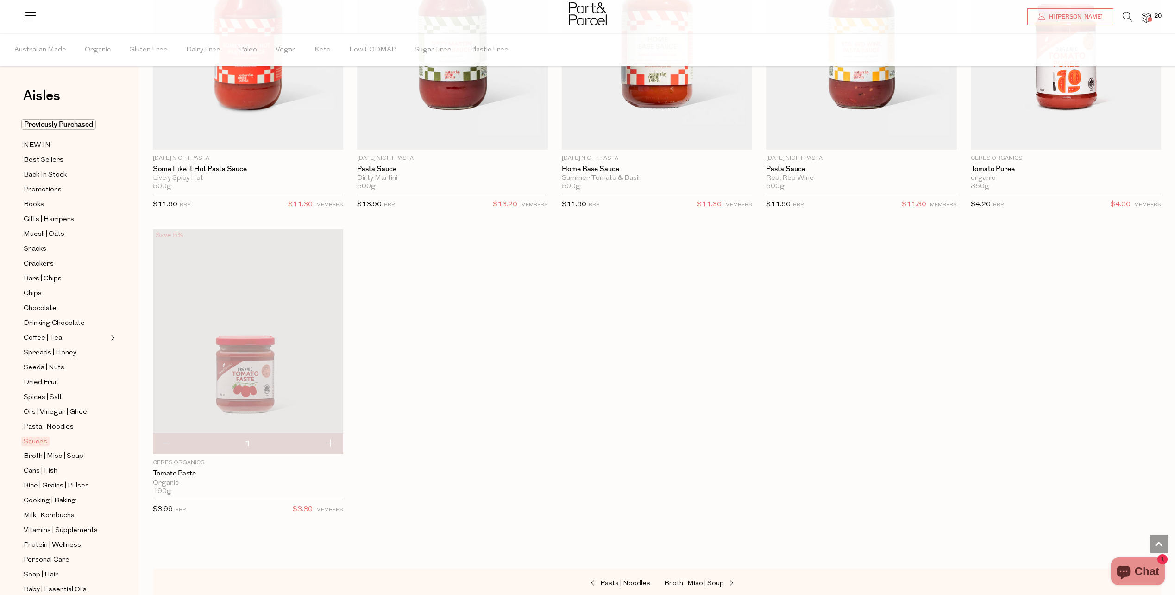
click at [322, 436] on button "button" at bounding box center [330, 444] width 26 height 20
type input "2"
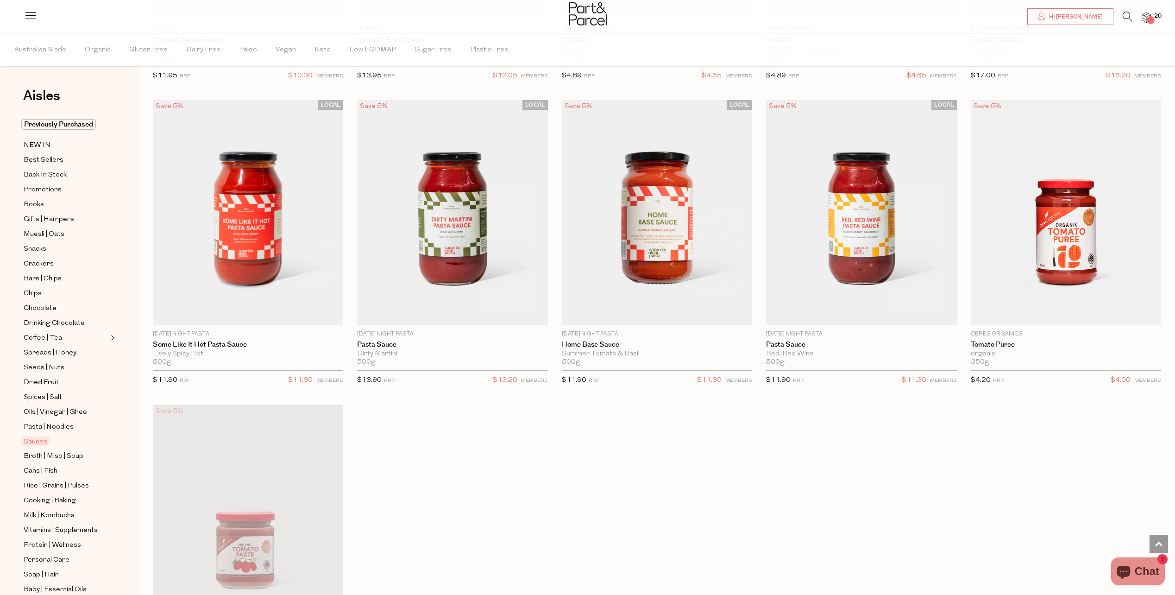
scroll to position [3706, 7]
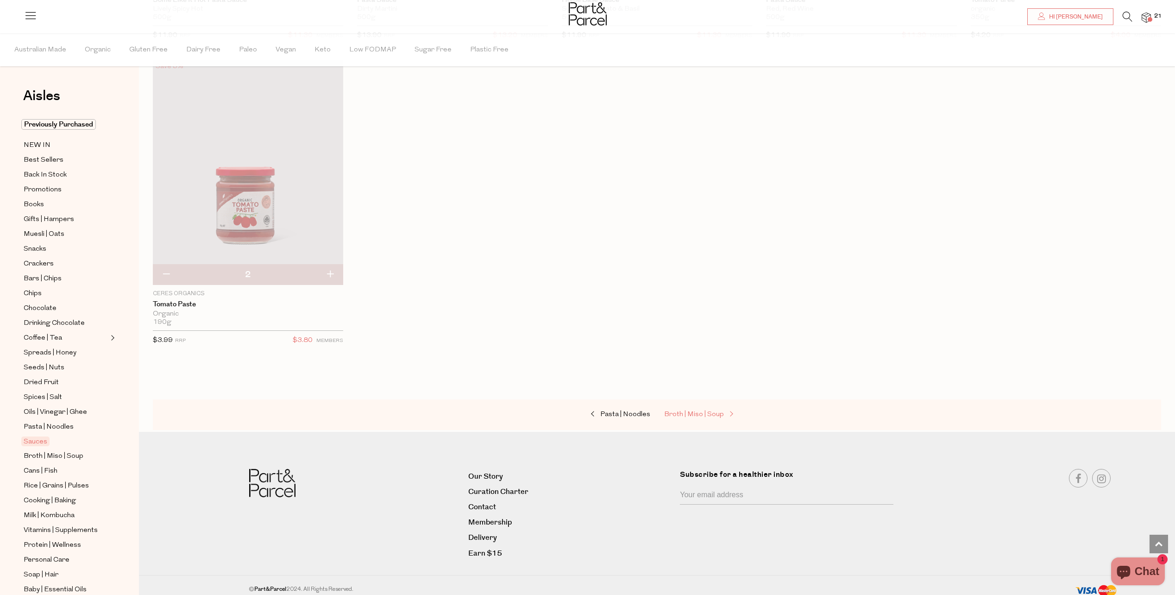
click at [681, 411] on span "Broth | Miso | Soup" at bounding box center [694, 414] width 60 height 7
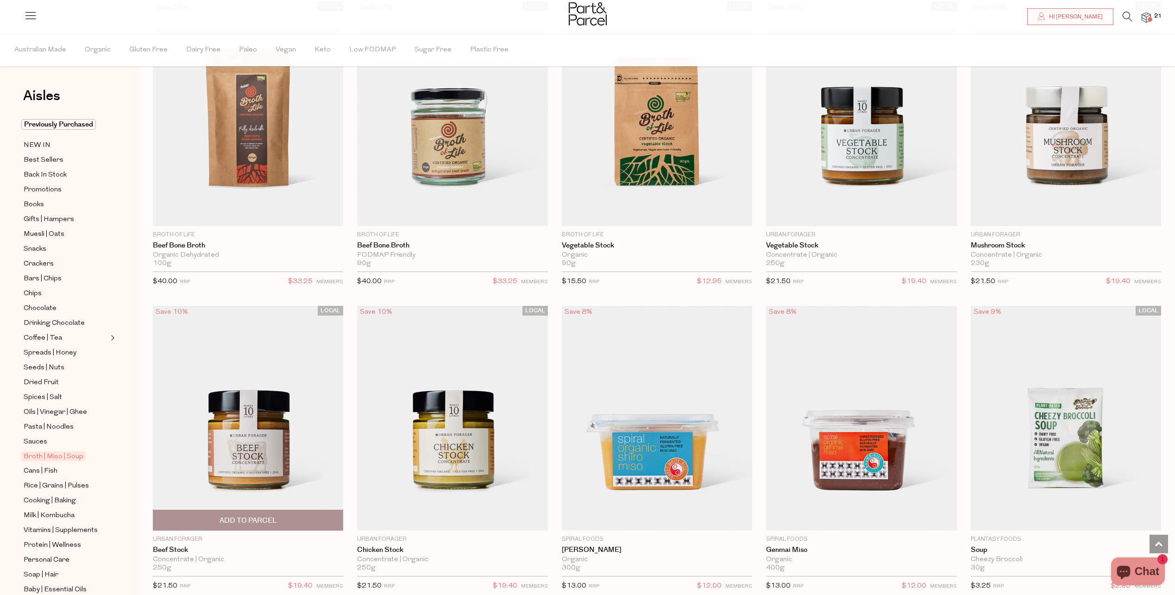
scroll to position [1390, 7]
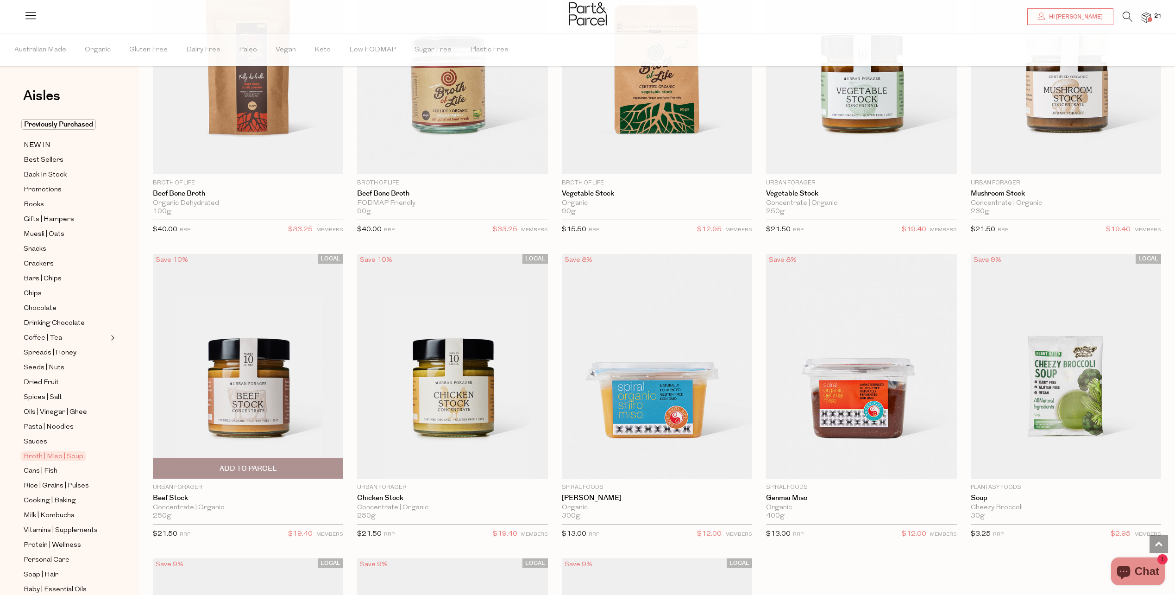
click at [251, 465] on span "Add To Parcel" at bounding box center [248, 469] width 57 height 10
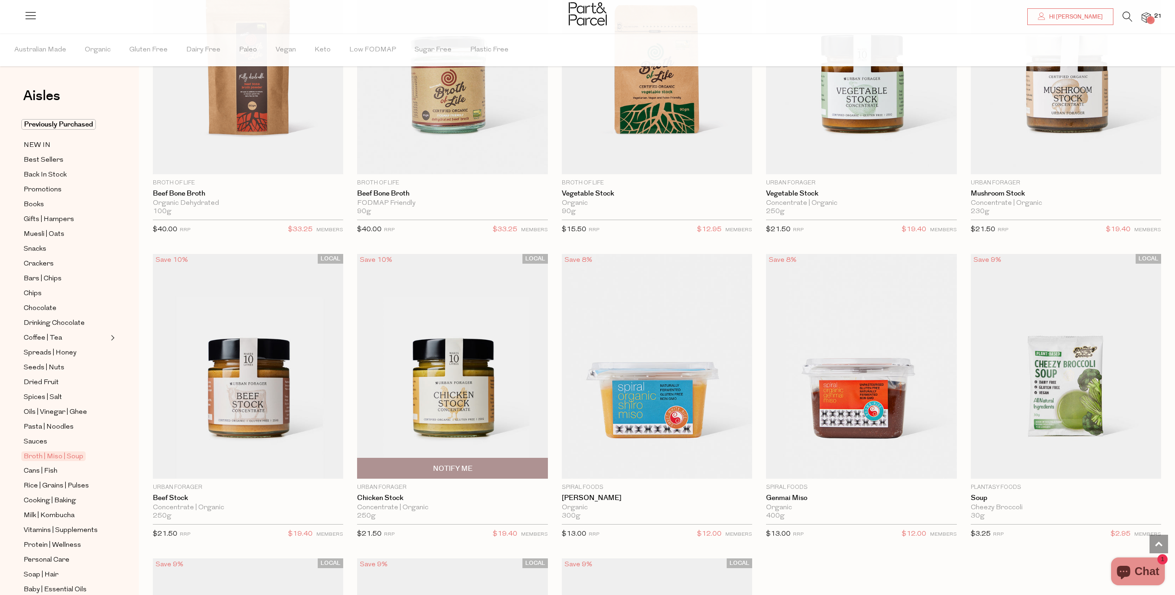
click at [451, 464] on span "Notify Me" at bounding box center [452, 469] width 39 height 10
type input "Notify when available"
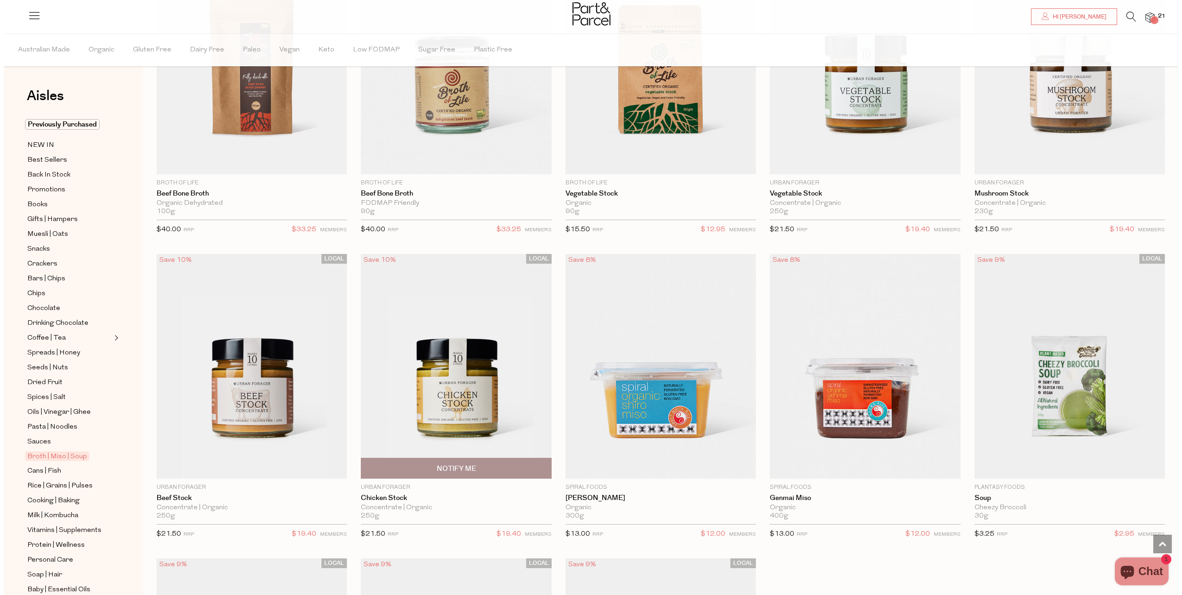
scroll to position [1396, 0]
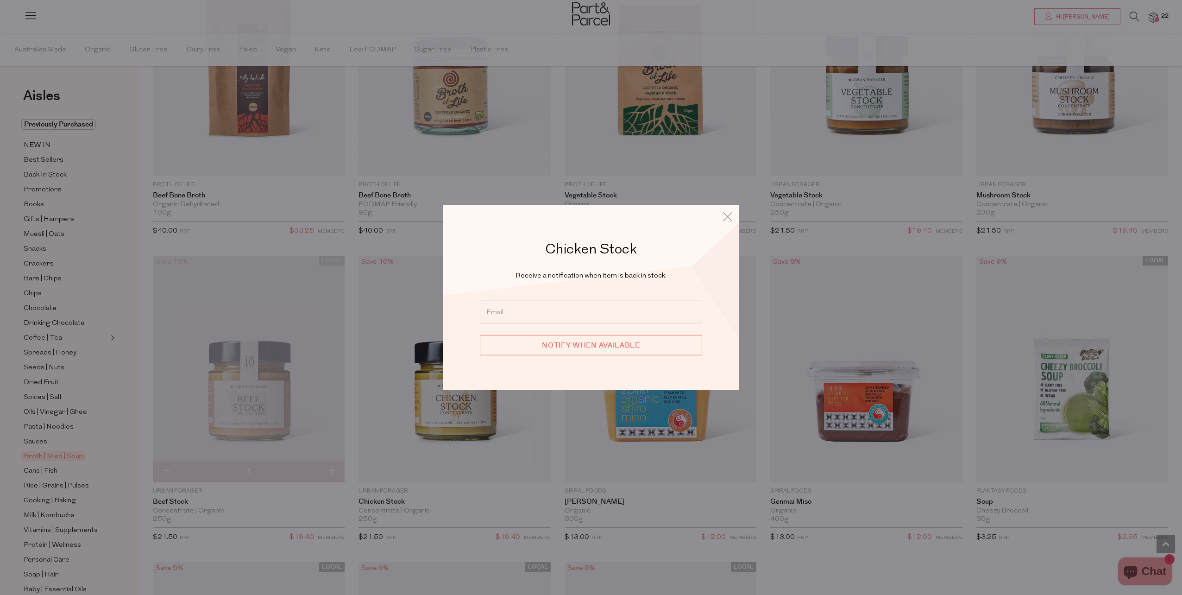
click at [596, 316] on input "email" at bounding box center [591, 311] width 222 height 23
type input "[PERSON_NAME][EMAIL_ADDRESS][DOMAIN_NAME]"
click at [580, 347] on input "Notify when available" at bounding box center [591, 344] width 222 height 20
type input "We will be in touch"
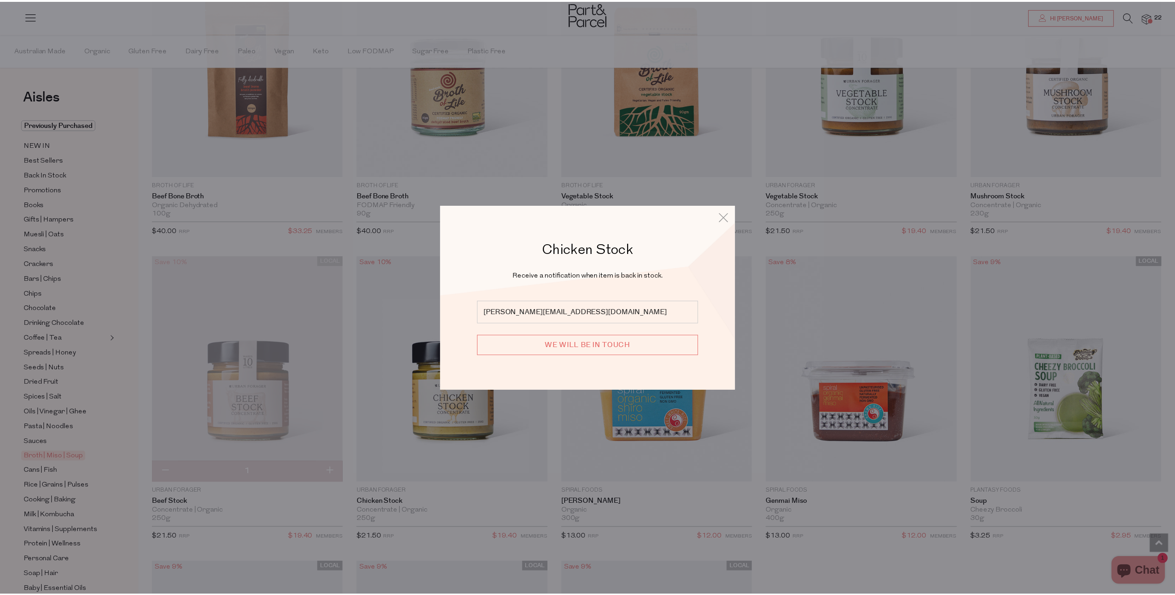
scroll to position [1390, 0]
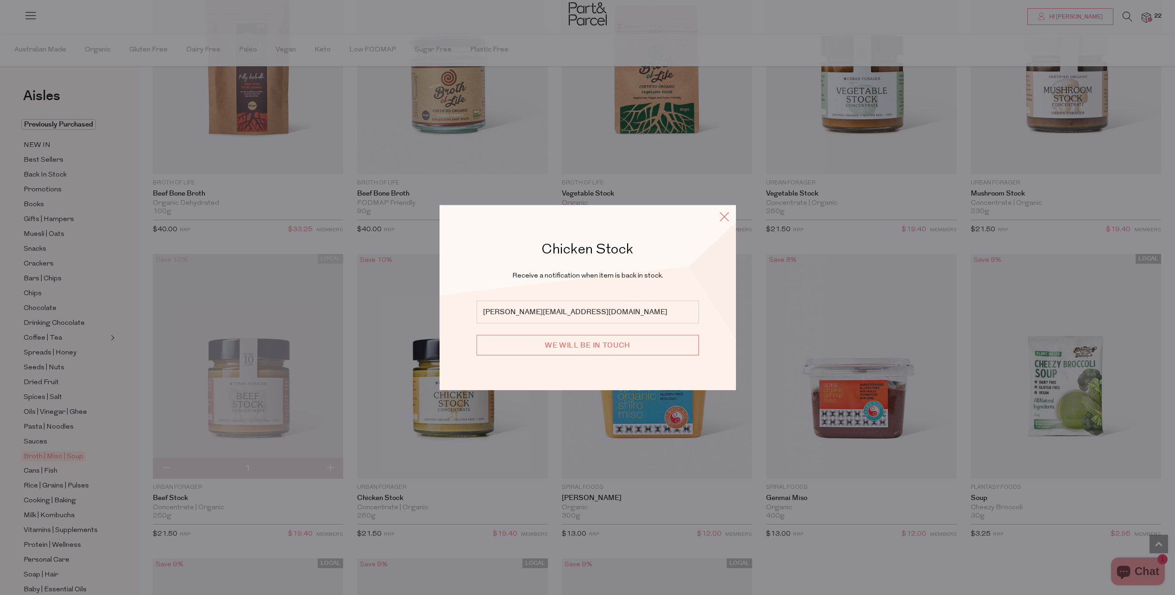
click at [725, 216] on icon at bounding box center [725, 216] width 14 height 13
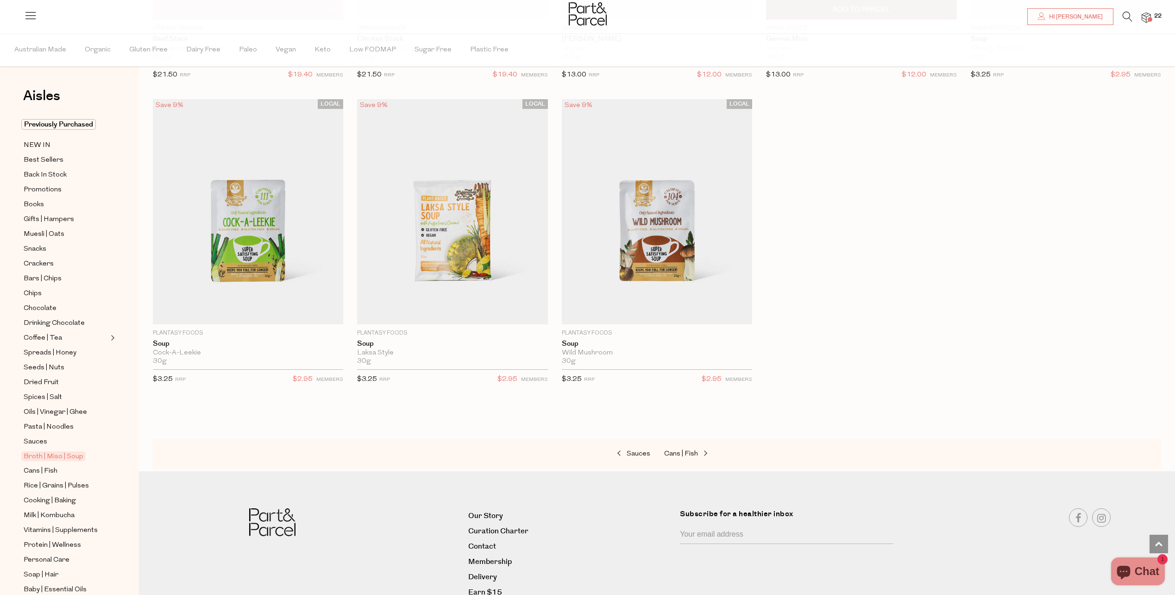
scroll to position [1891, 0]
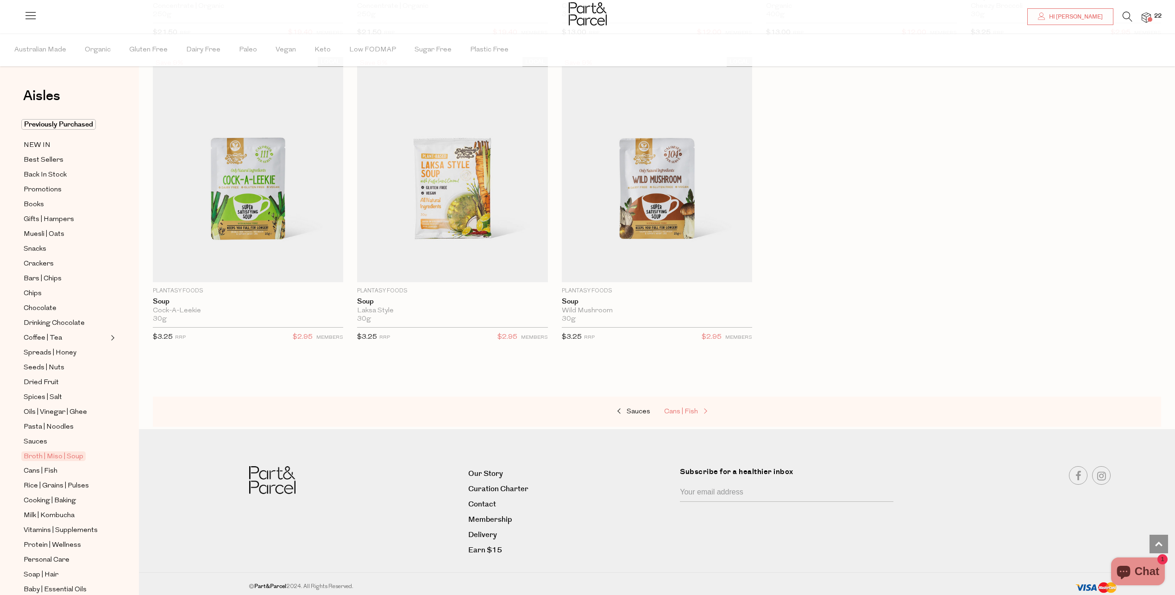
click at [682, 408] on span "Cans | Fish" at bounding box center [681, 411] width 34 height 7
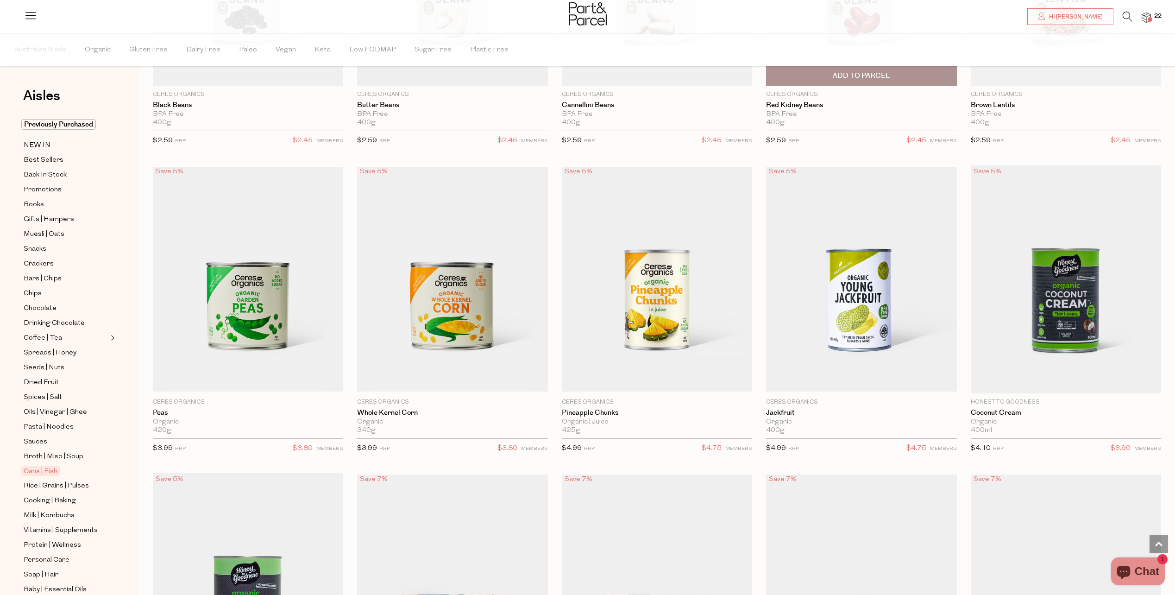
scroll to position [602, 0]
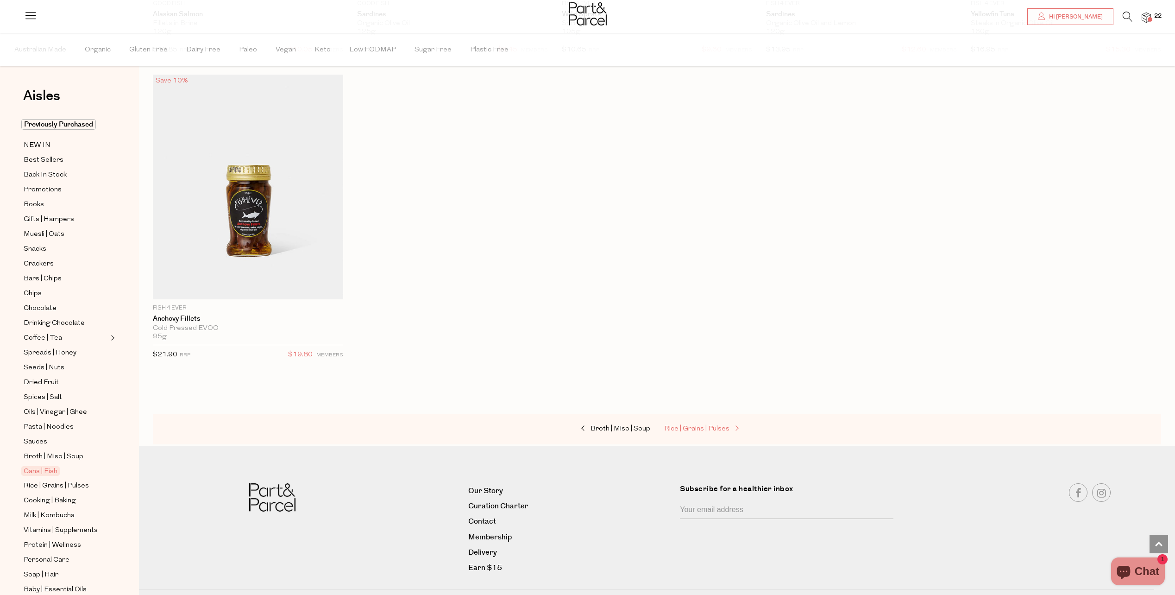
click at [709, 428] on span "Rice | Grains | Pulses" at bounding box center [696, 428] width 65 height 7
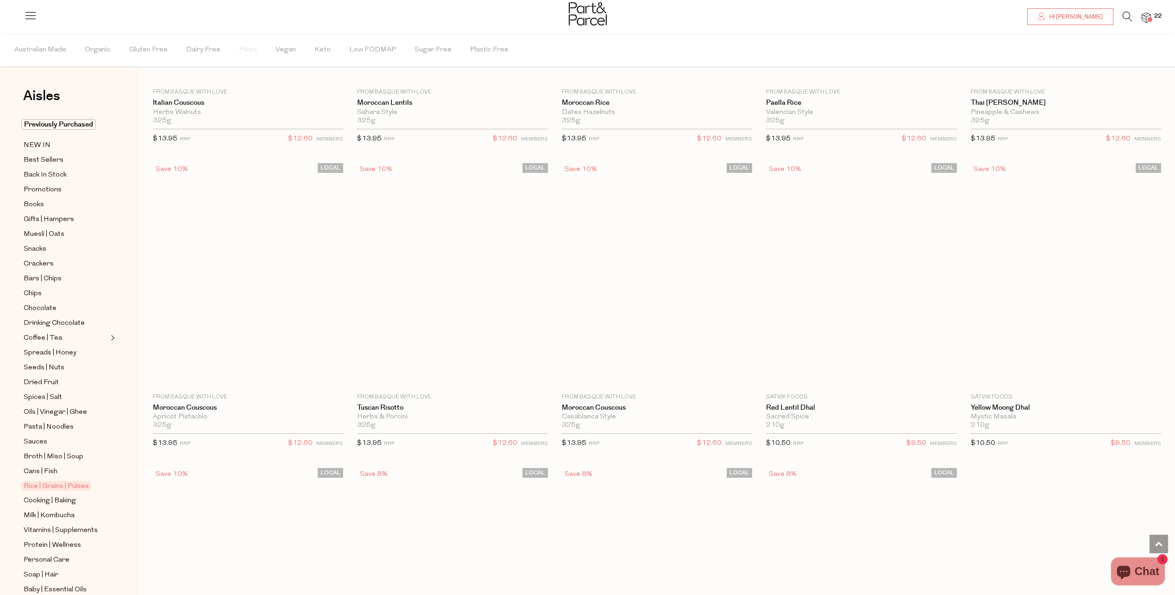
scroll to position [1807, 0]
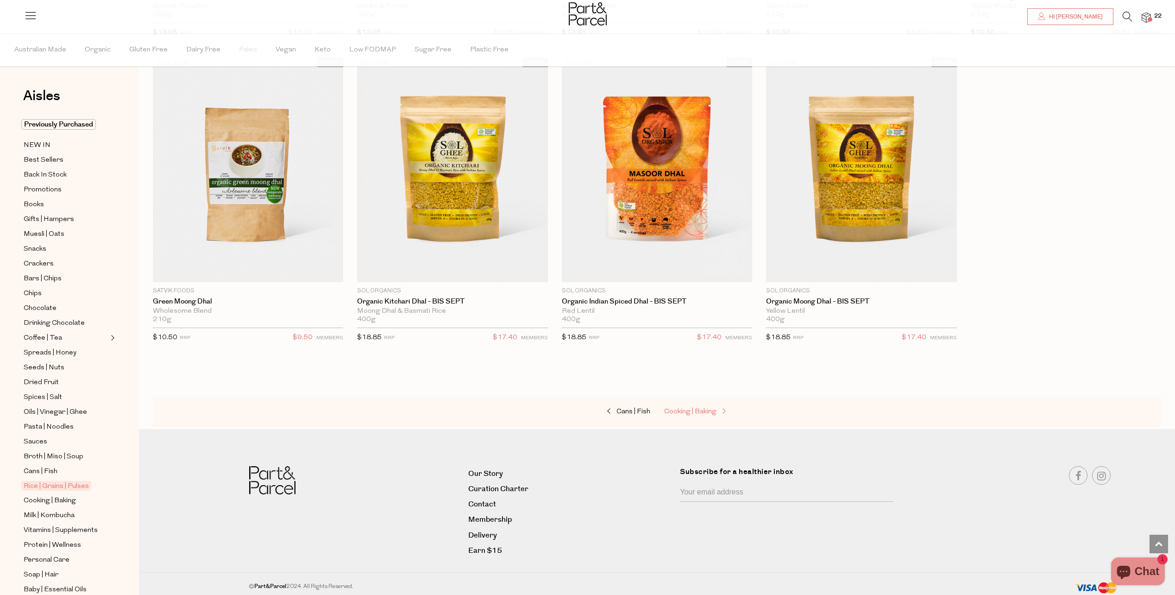
click at [692, 408] on span "Cooking | Baking" at bounding box center [690, 411] width 52 height 7
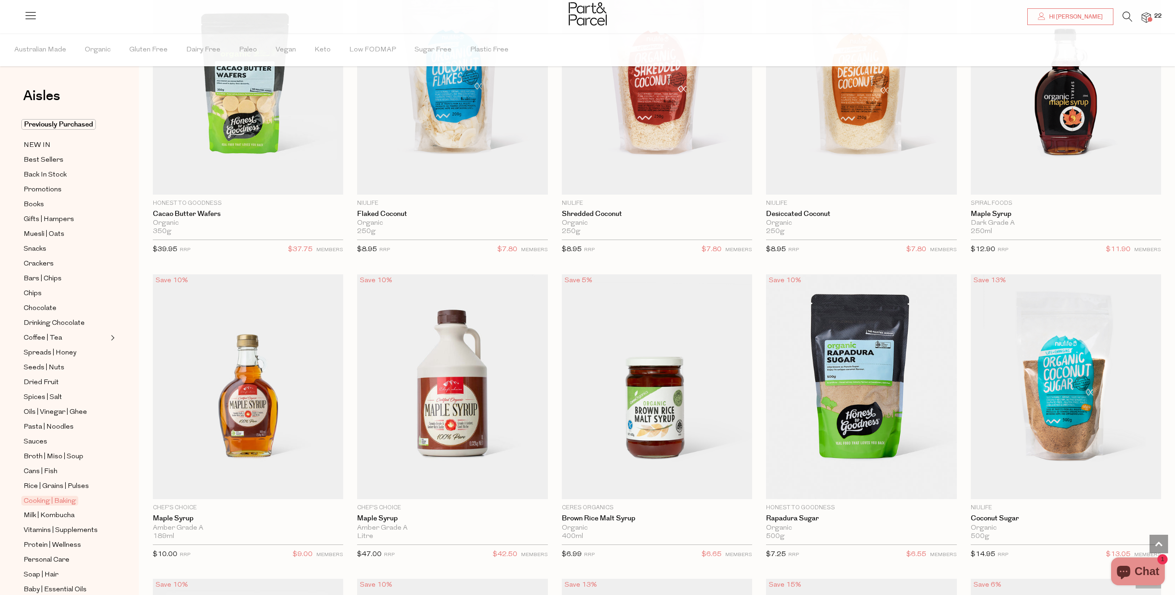
scroll to position [2038, 0]
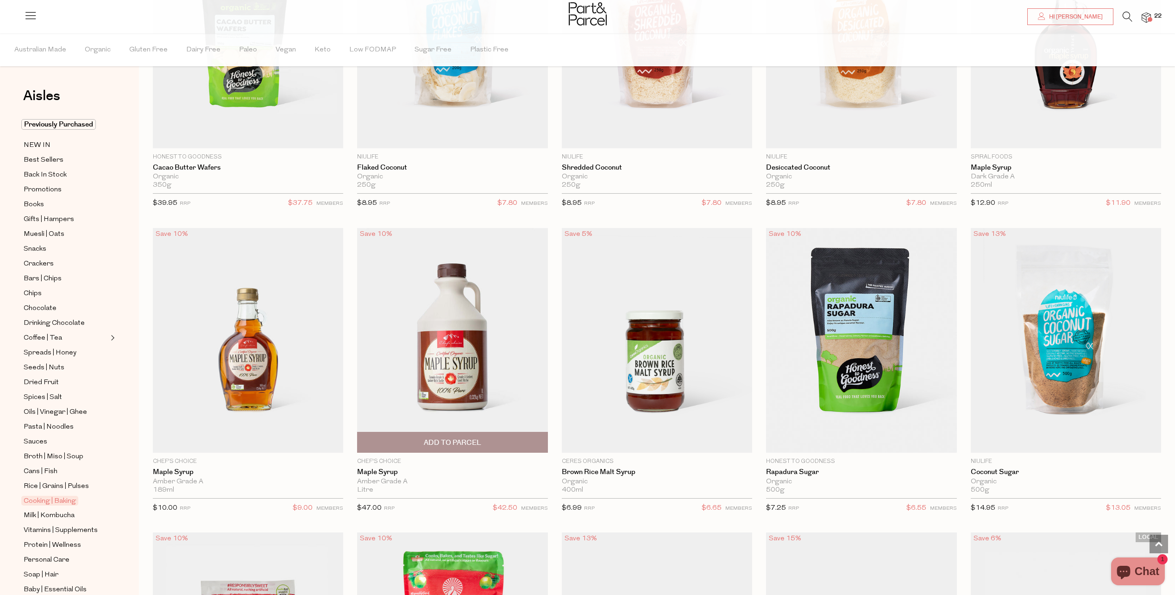
click at [454, 438] on span "Add To Parcel" at bounding box center [452, 443] width 57 height 10
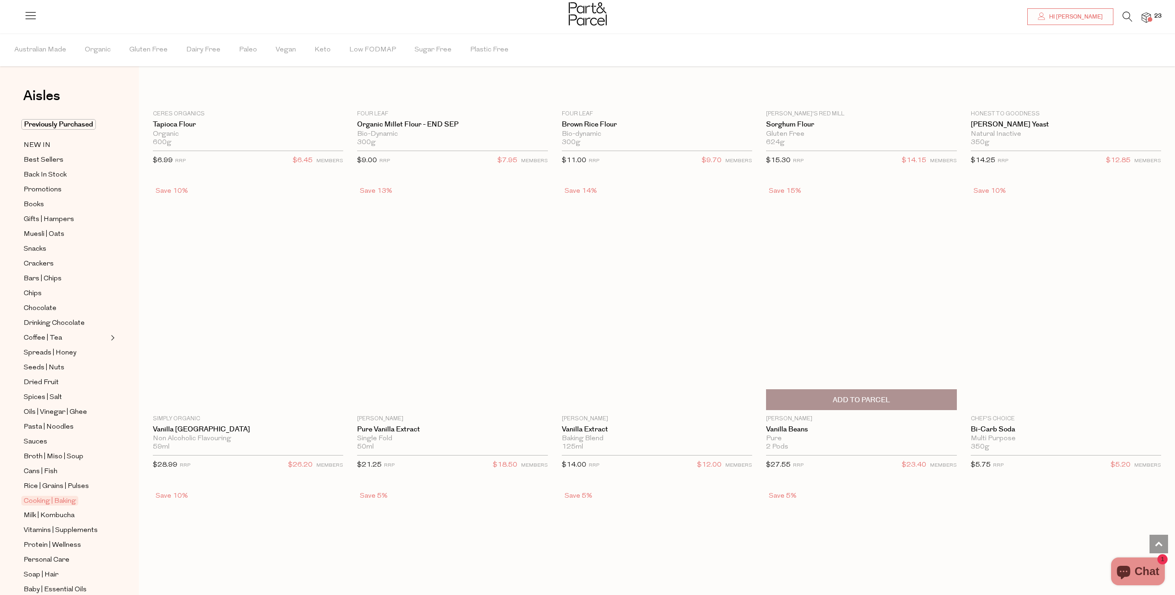
scroll to position [4540, 0]
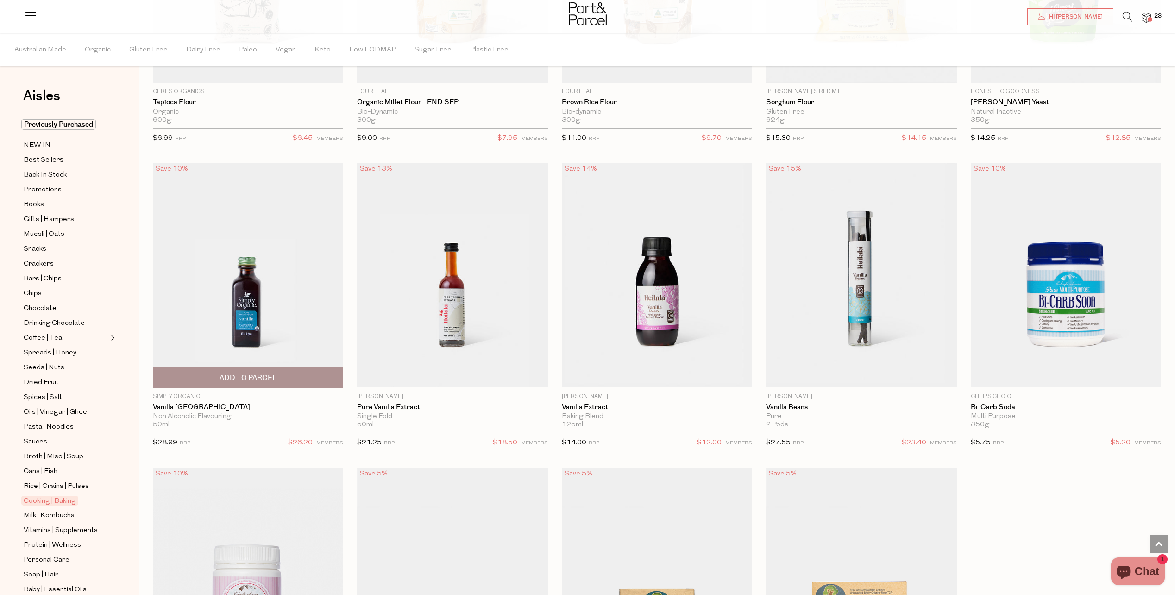
click at [247, 373] on span "Add To Parcel" at bounding box center [248, 378] width 57 height 10
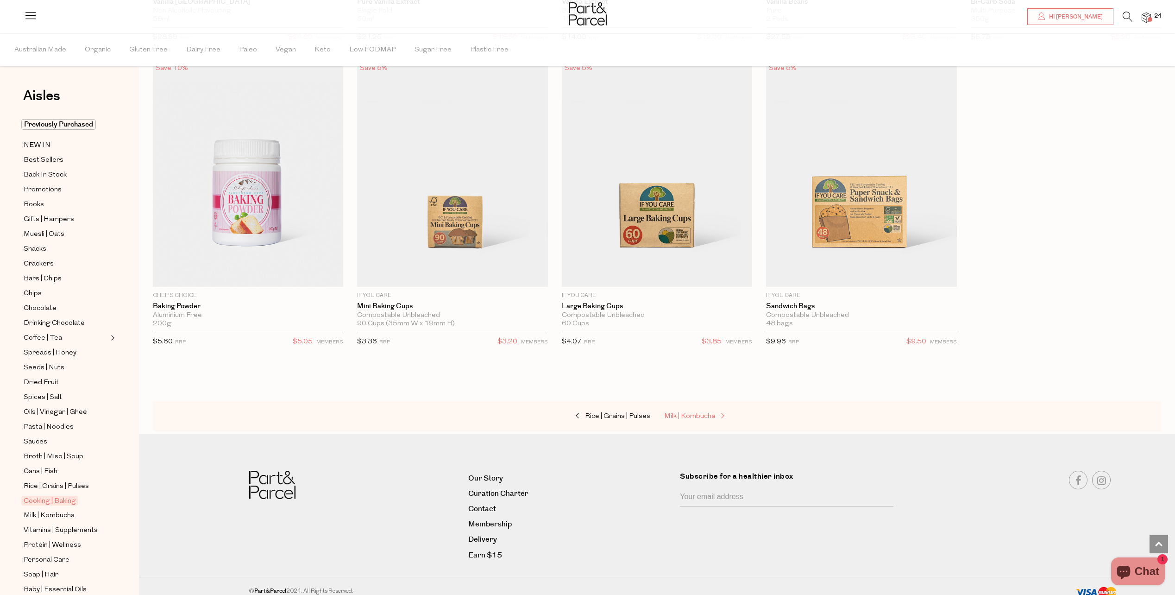
click at [687, 413] on span "Milk | Kombucha" at bounding box center [689, 416] width 51 height 7
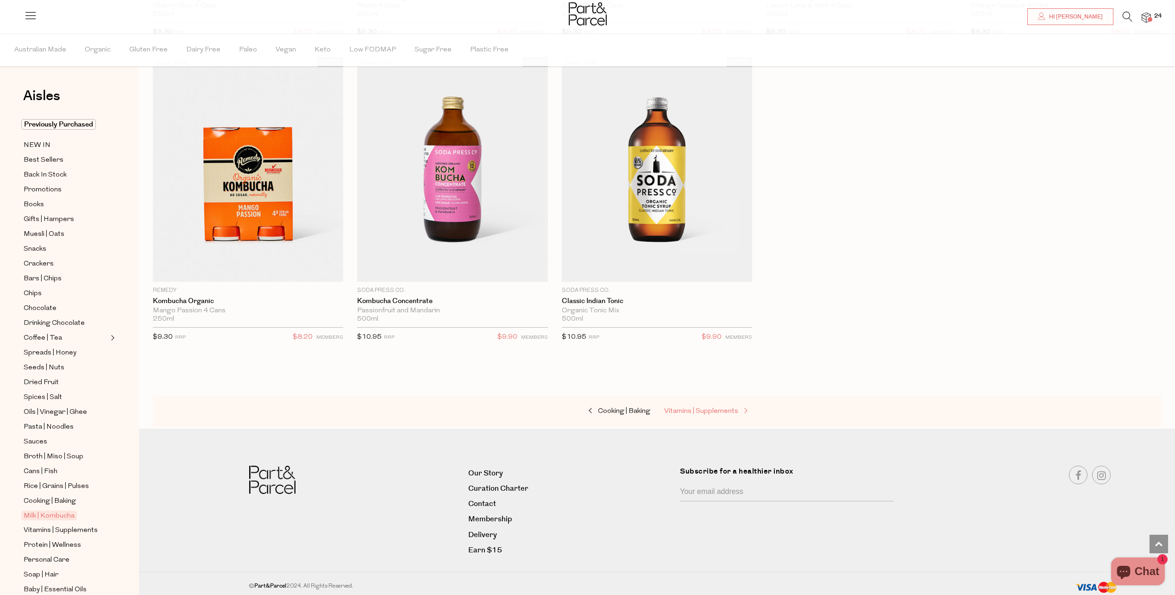
click at [720, 408] on span "Vitamins | Supplements" at bounding box center [701, 411] width 74 height 7
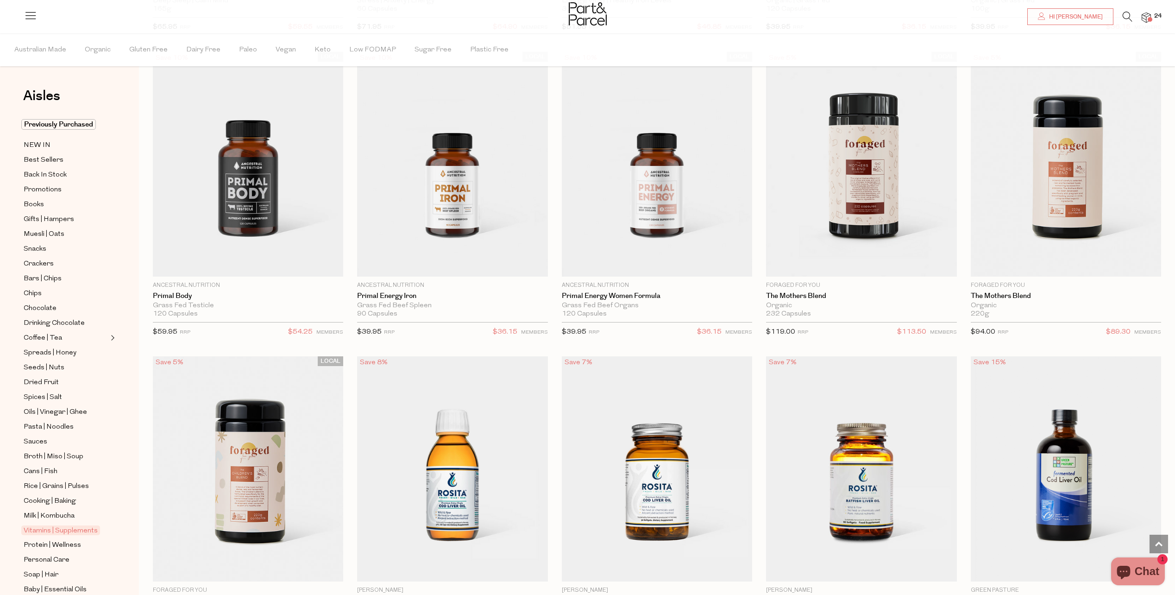
scroll to position [2229, 0]
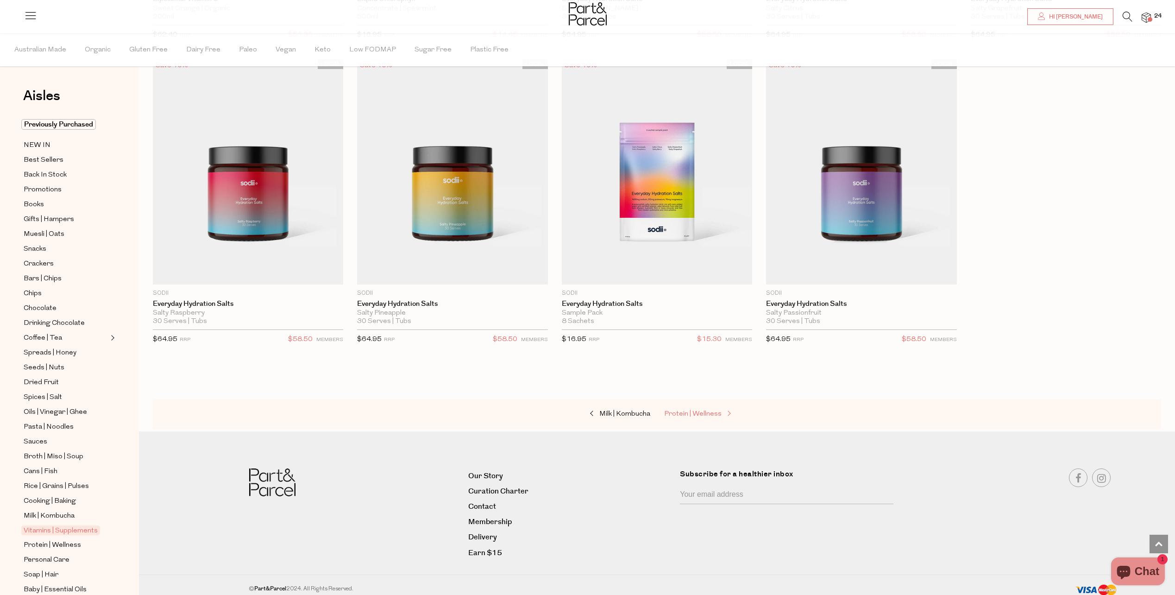
click at [704, 410] on span "Protein | Wellness" at bounding box center [692, 413] width 57 height 7
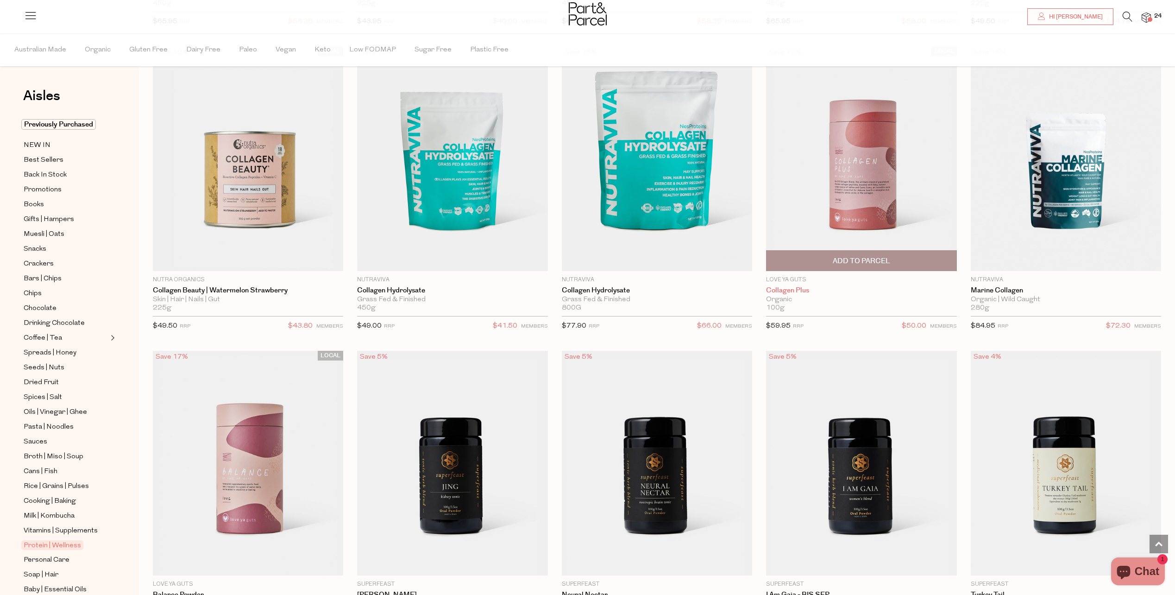
scroll to position [1297, 0]
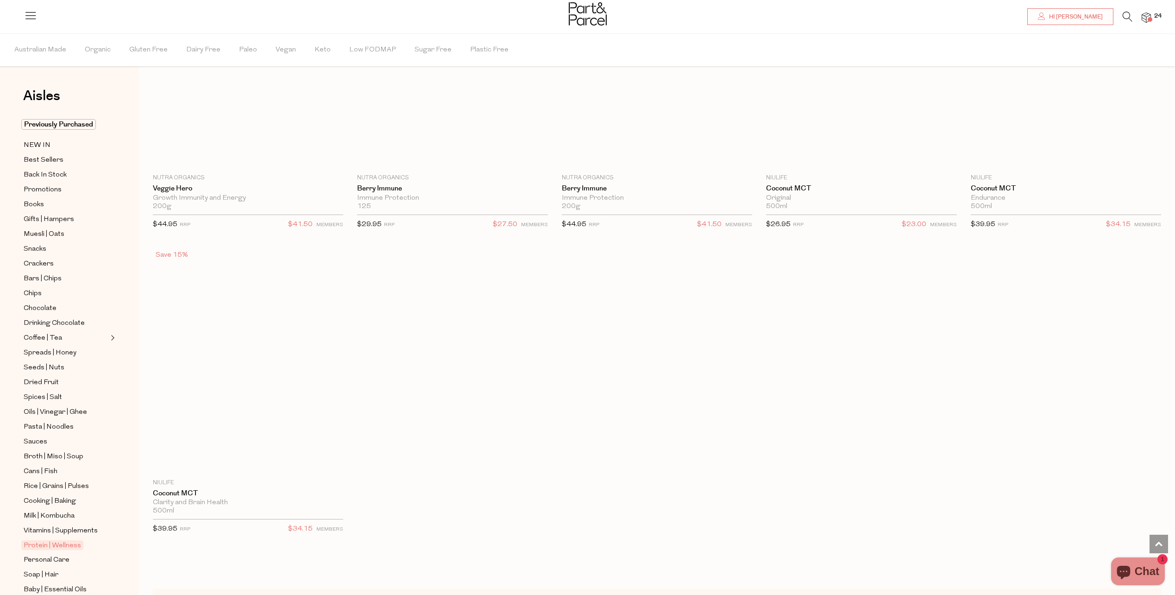
scroll to position [4910, 0]
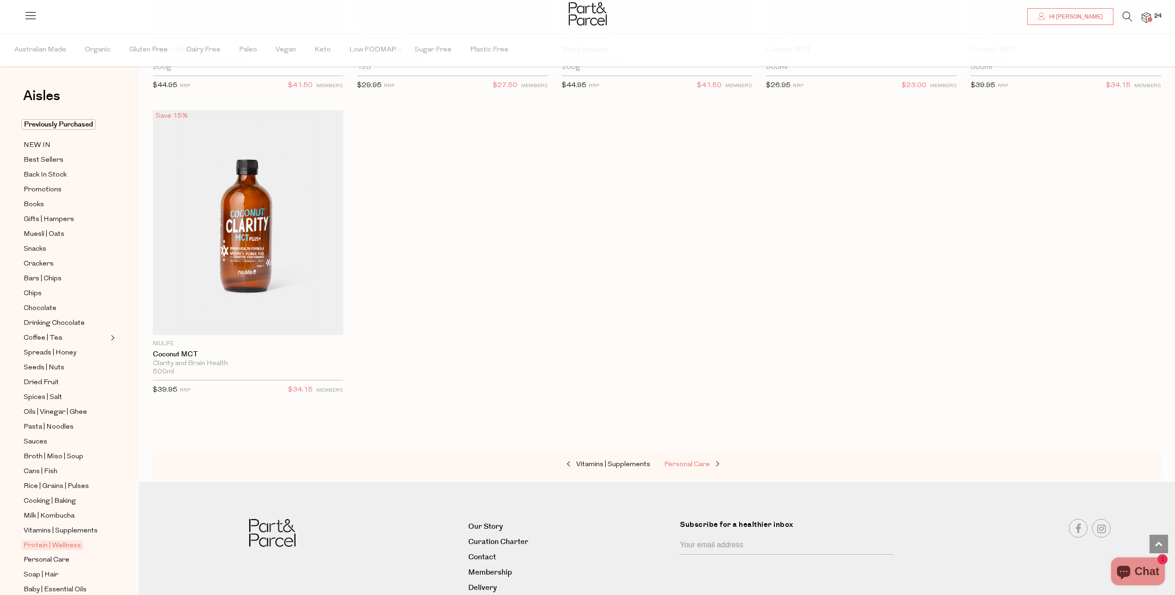
click at [699, 461] on span "Personal Care" at bounding box center [687, 464] width 46 height 7
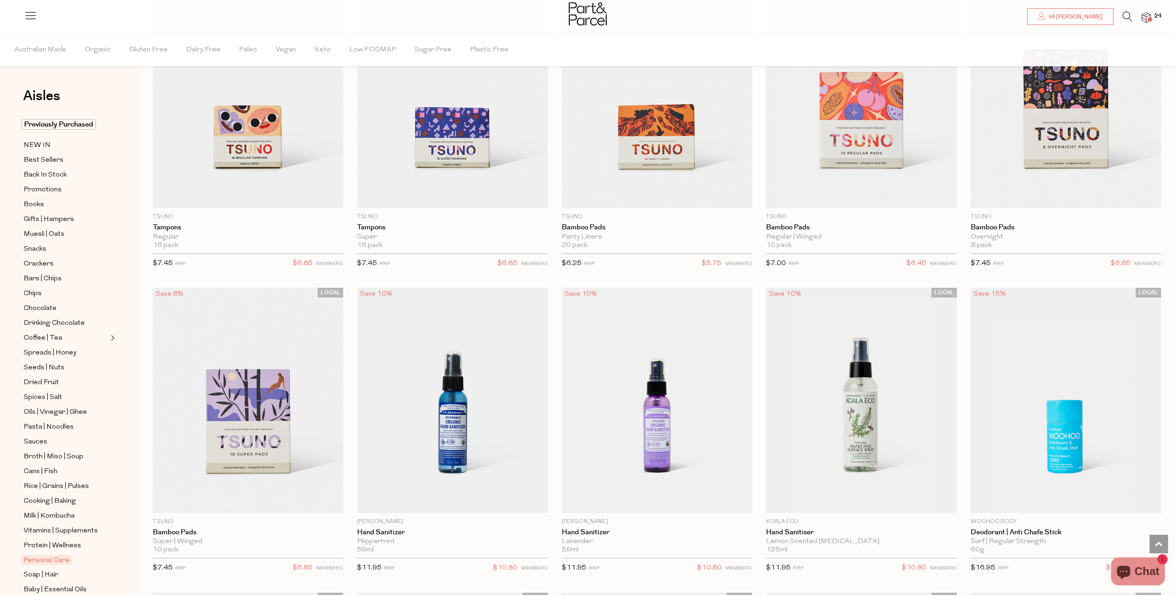
scroll to position [2270, 0]
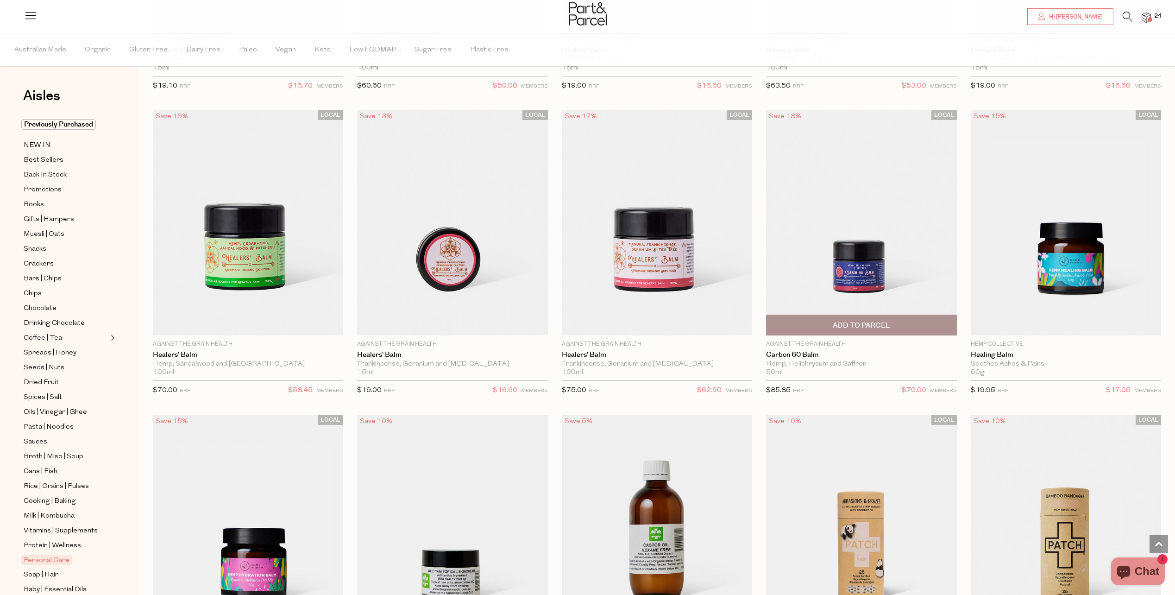
scroll to position [4054, 0]
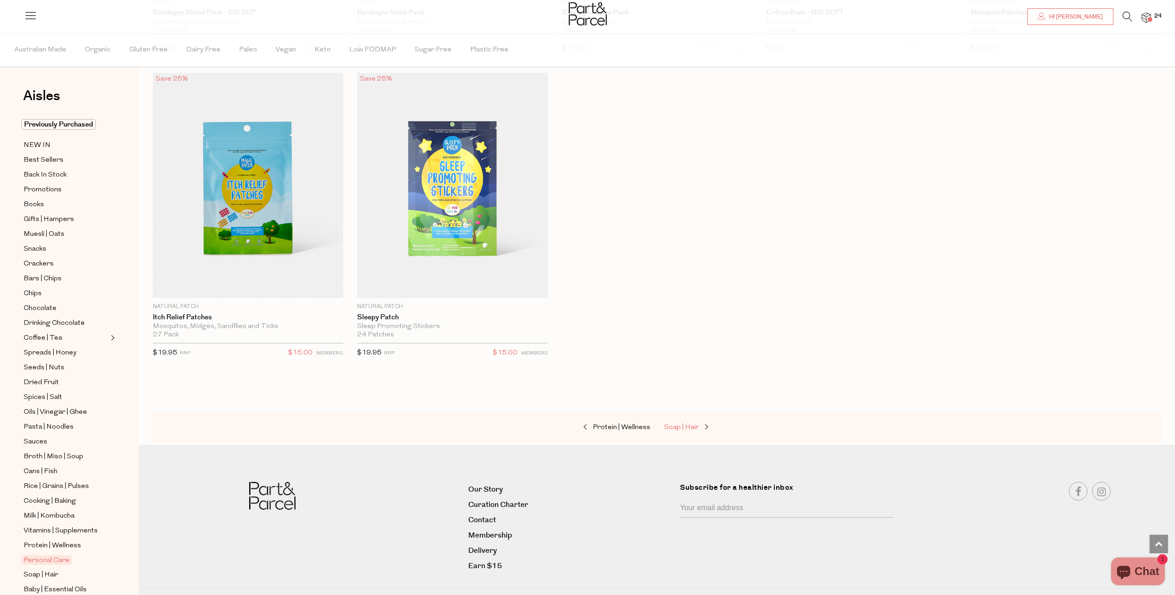
click at [688, 424] on span "Soap | Hair" at bounding box center [681, 427] width 35 height 7
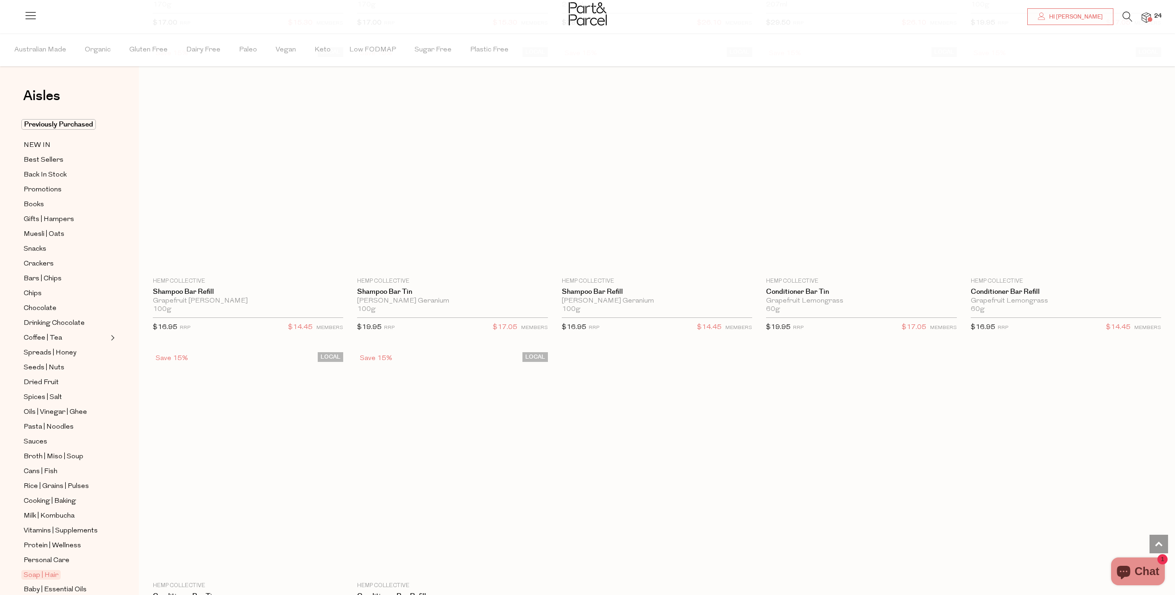
scroll to position [2687, 0]
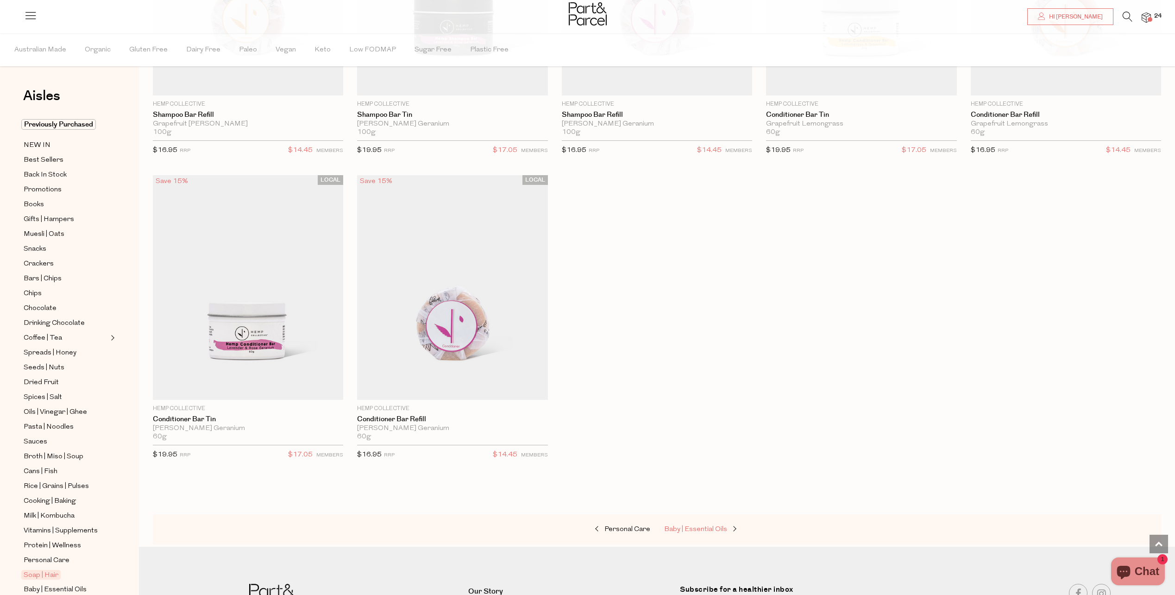
click at [717, 526] on span "Baby | Essential Oils" at bounding box center [695, 529] width 63 height 7
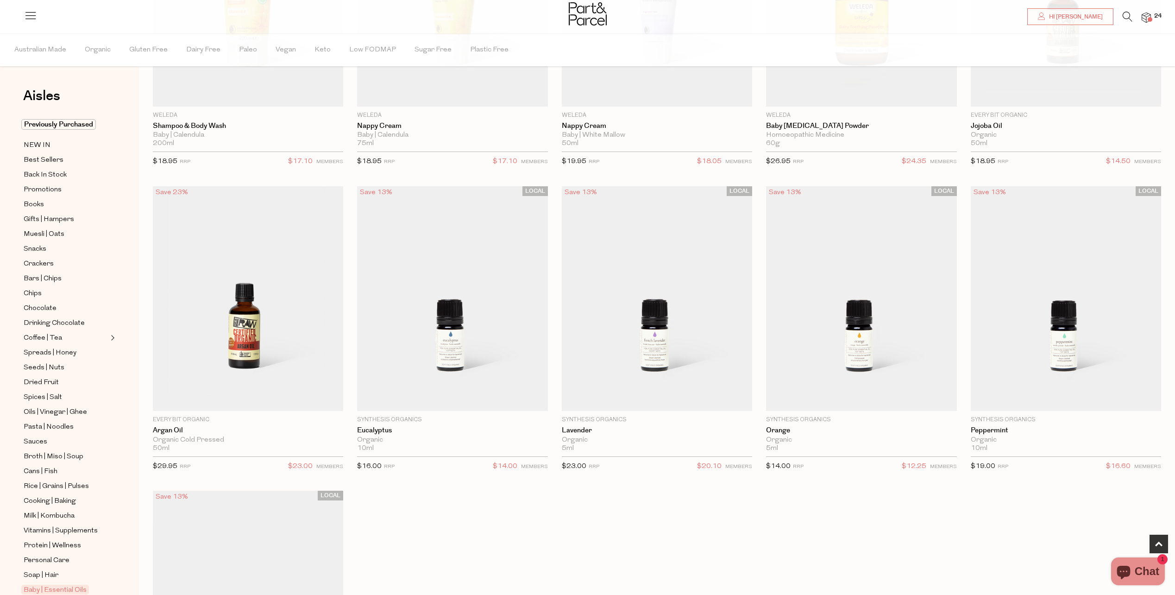
scroll to position [556, 0]
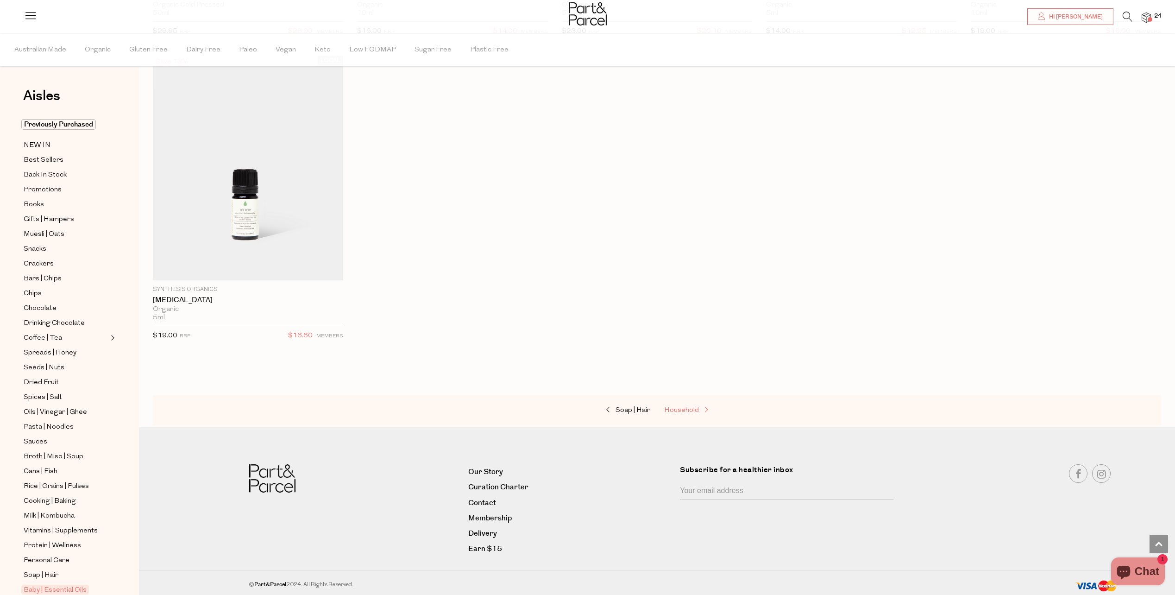
click at [697, 409] on span "Household" at bounding box center [681, 410] width 35 height 7
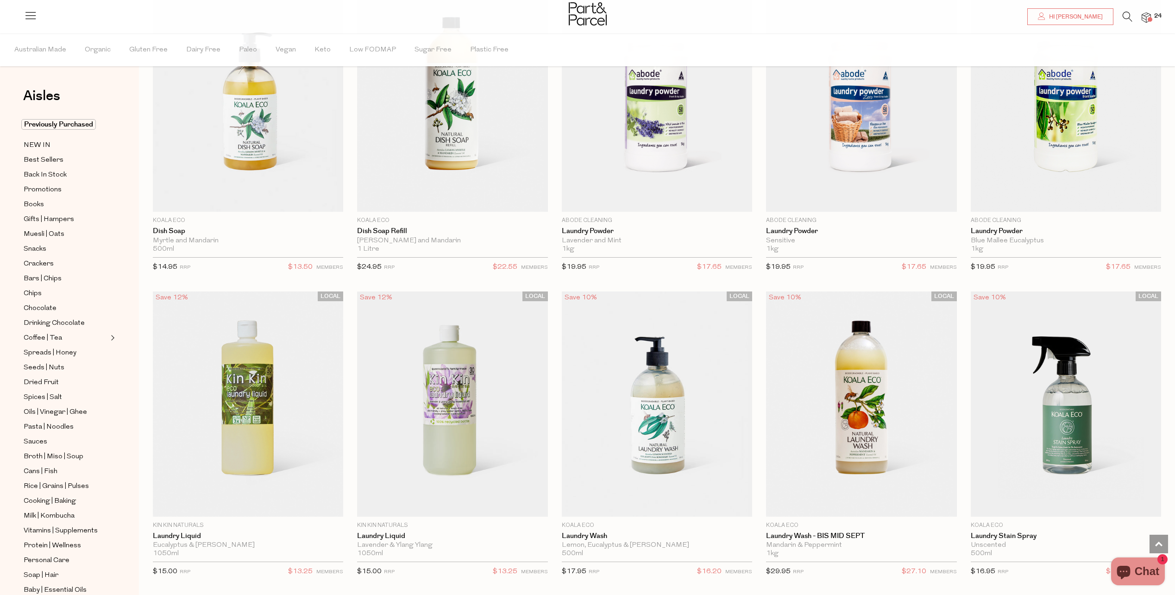
scroll to position [2363, 0]
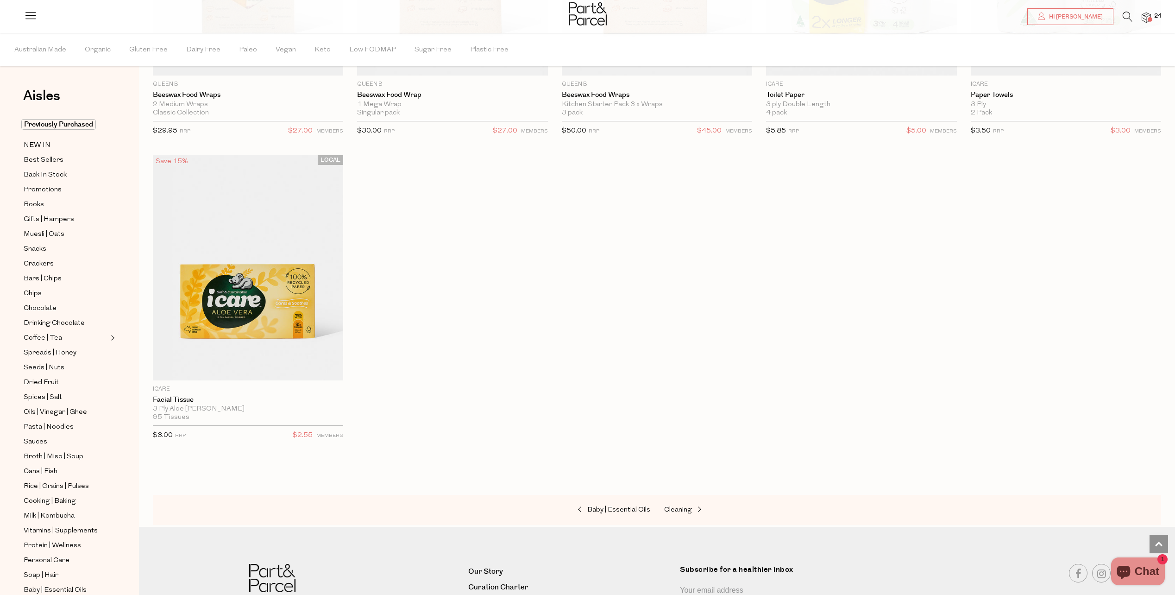
scroll to position [4999, 0]
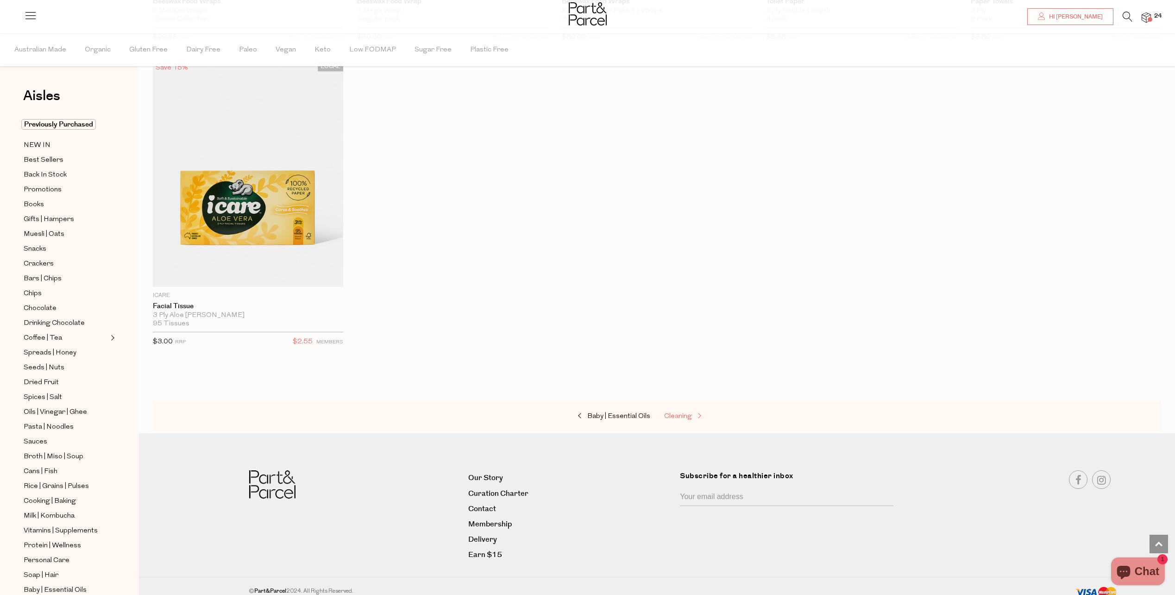
click at [685, 413] on span "Cleaning" at bounding box center [678, 416] width 28 height 7
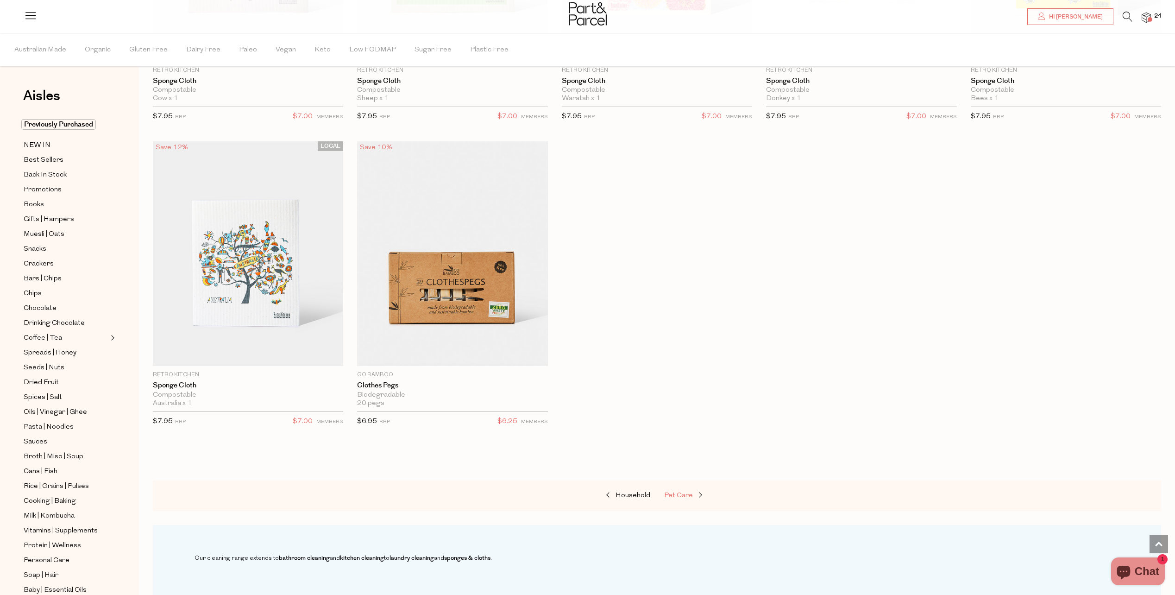
click at [682, 492] on span "Pet Care" at bounding box center [678, 495] width 29 height 7
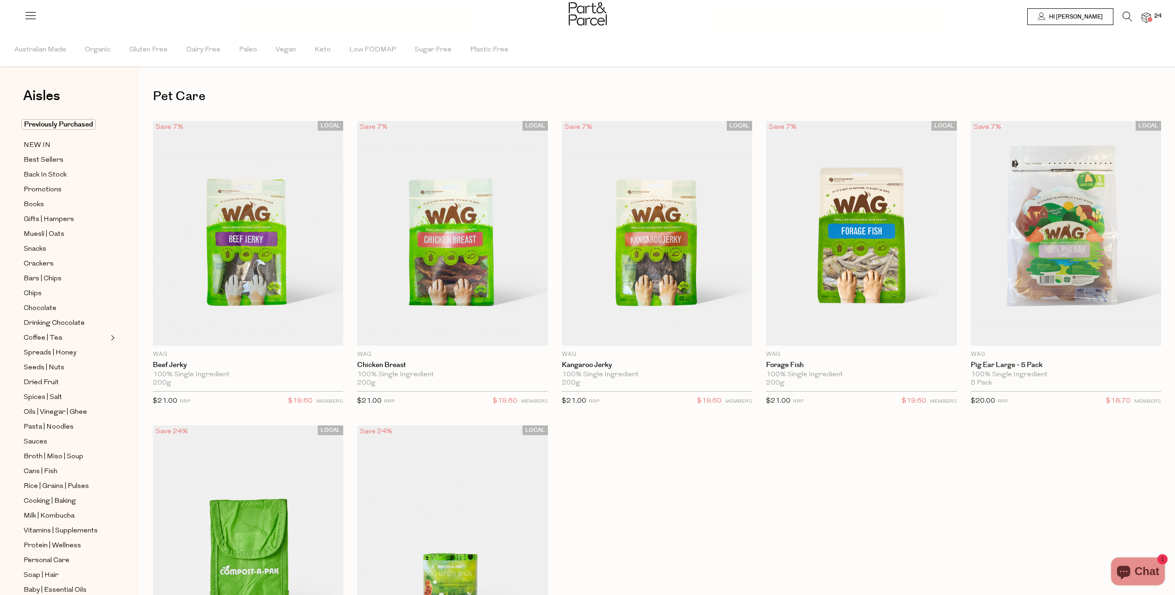
click at [1148, 17] on img at bounding box center [1146, 18] width 9 height 11
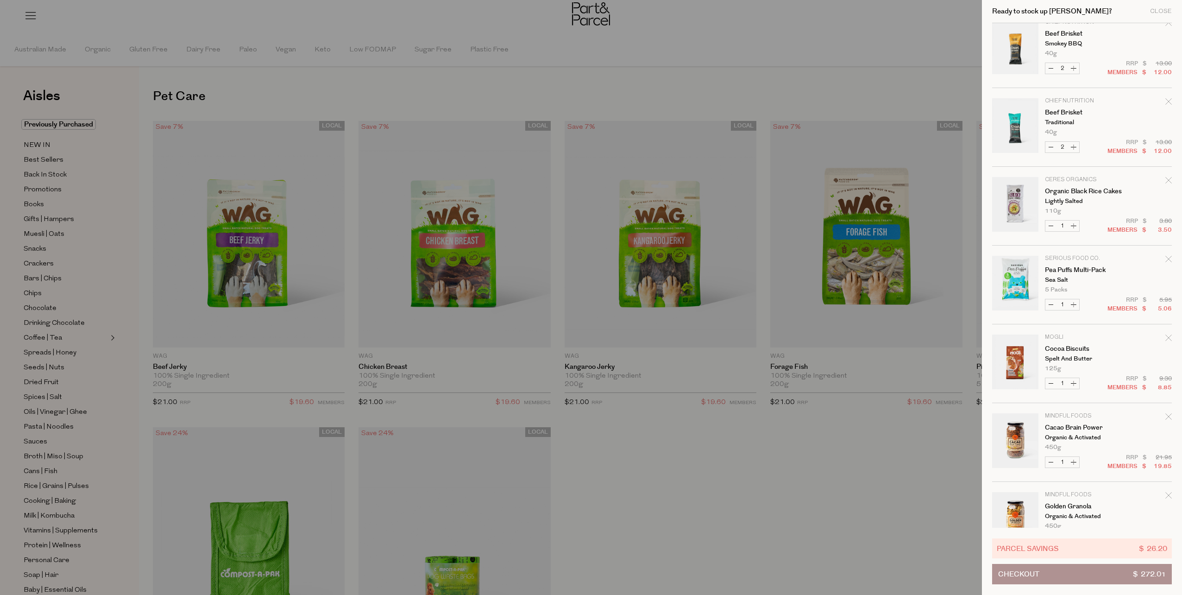
scroll to position [1149, 0]
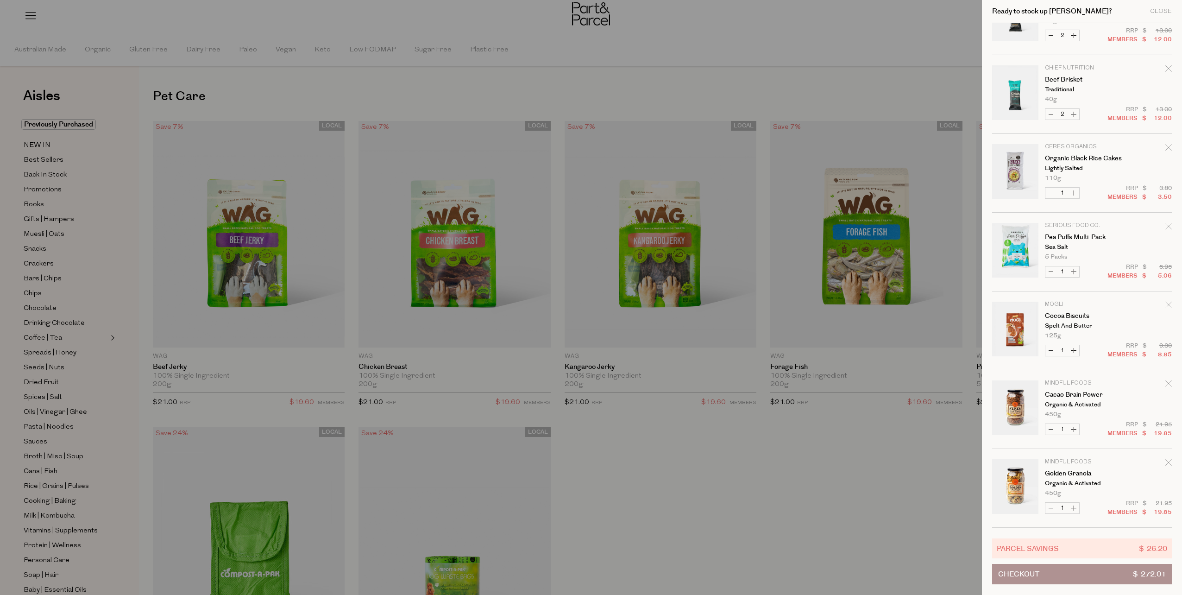
click at [1061, 578] on button "Checkout $ 272.01" at bounding box center [1082, 574] width 180 height 20
